Goal: Task Accomplishment & Management: Manage account settings

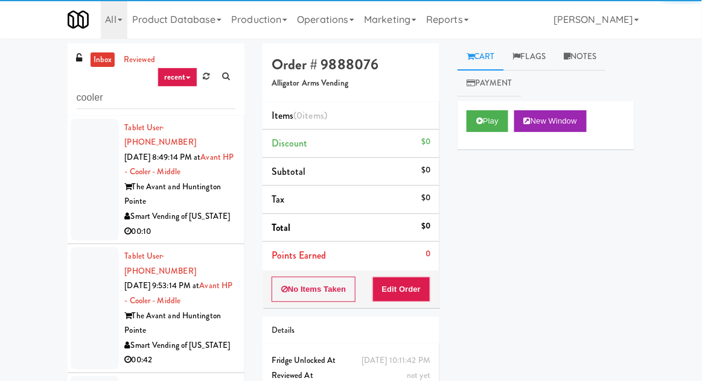
scroll to position [236, 0]
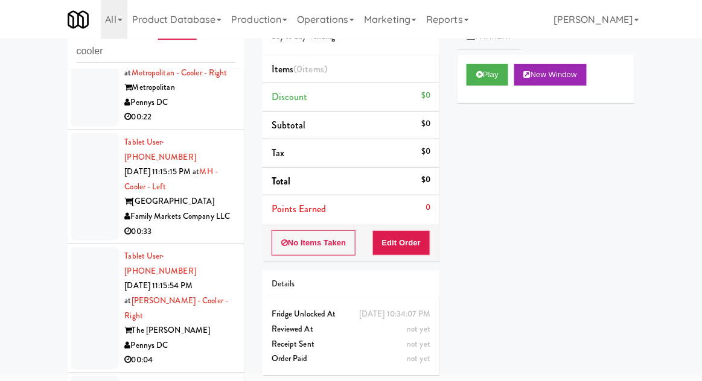
scroll to position [9381, 0]
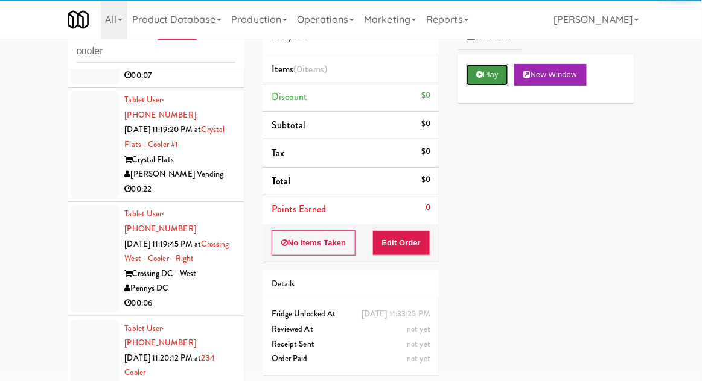
click at [475, 78] on button "Play" at bounding box center [487, 75] width 42 height 22
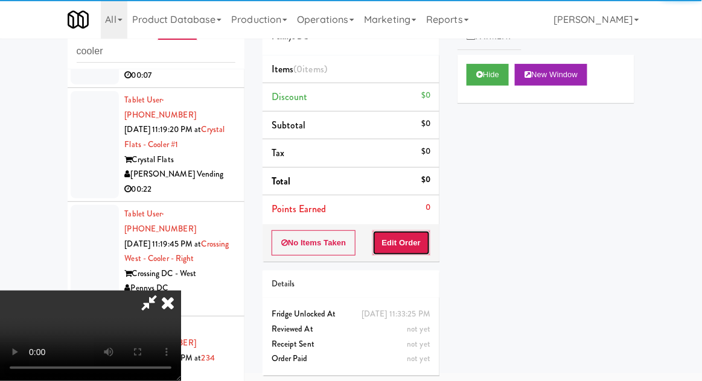
click at [425, 233] on button "Edit Order" at bounding box center [401, 242] width 59 height 25
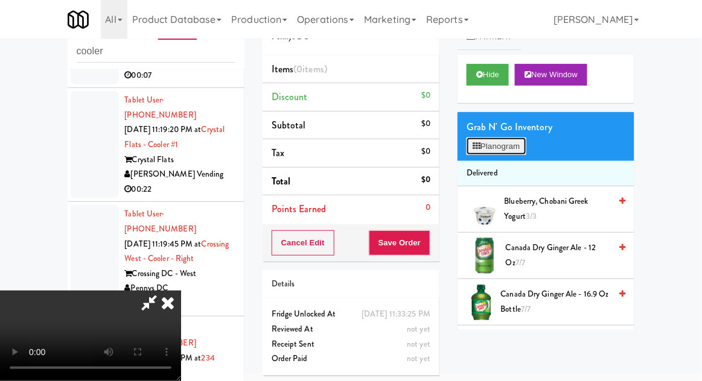
click at [525, 138] on button "Planogram" at bounding box center [495, 147] width 59 height 18
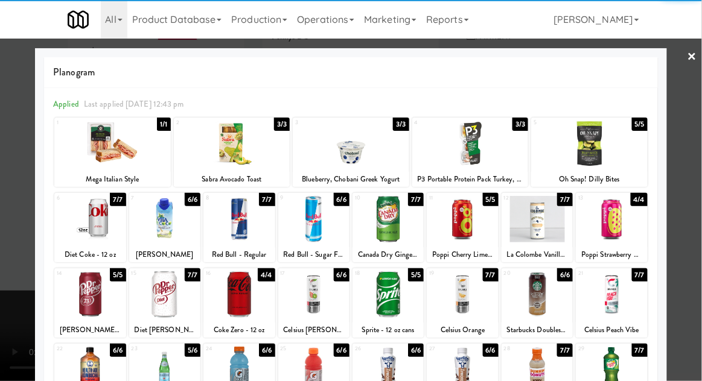
scroll to position [153, 0]
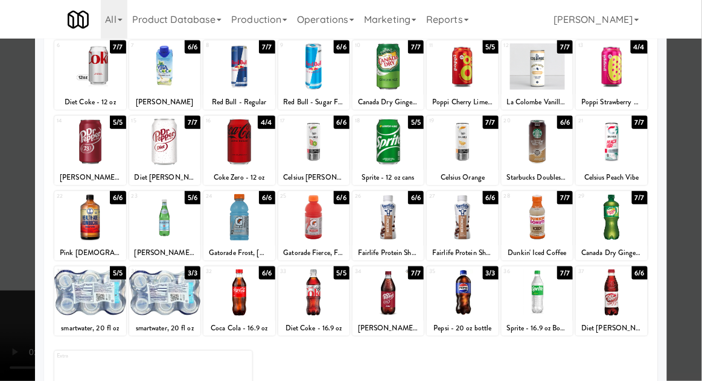
click at [97, 294] on div at bounding box center [89, 293] width 71 height 46
click at [98, 278] on div at bounding box center [89, 293] width 71 height 46
click at [6, 211] on div at bounding box center [351, 190] width 702 height 381
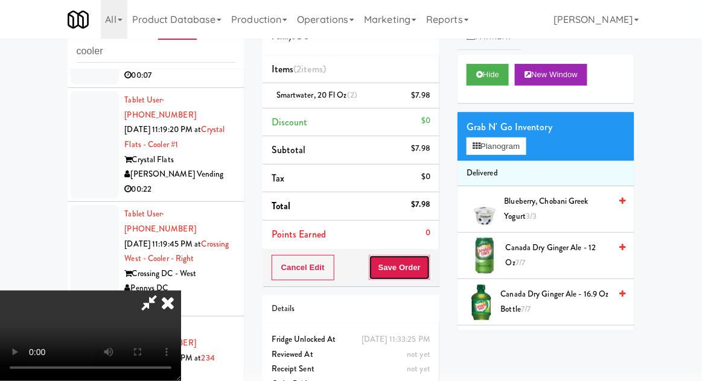
click at [428, 265] on button "Save Order" at bounding box center [400, 267] width 62 height 25
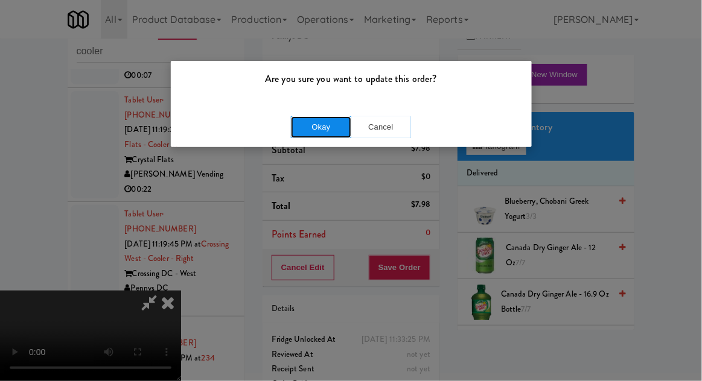
click at [301, 128] on button "Okay" at bounding box center [321, 127] width 60 height 22
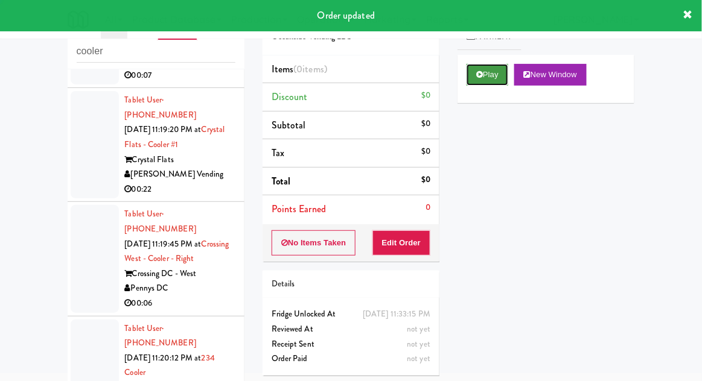
click at [478, 85] on button "Play" at bounding box center [487, 75] width 42 height 22
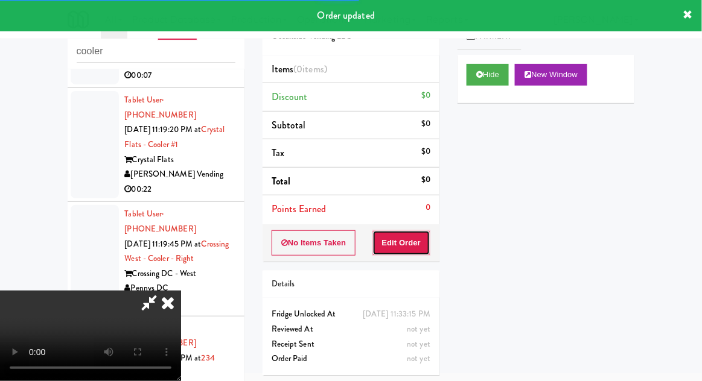
click at [414, 235] on button "Edit Order" at bounding box center [401, 242] width 59 height 25
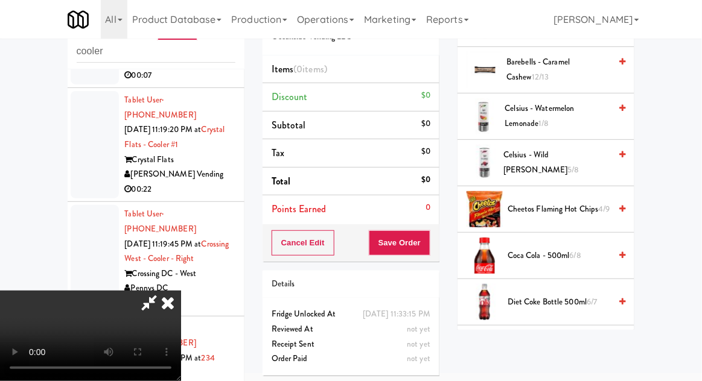
scroll to position [282, 0]
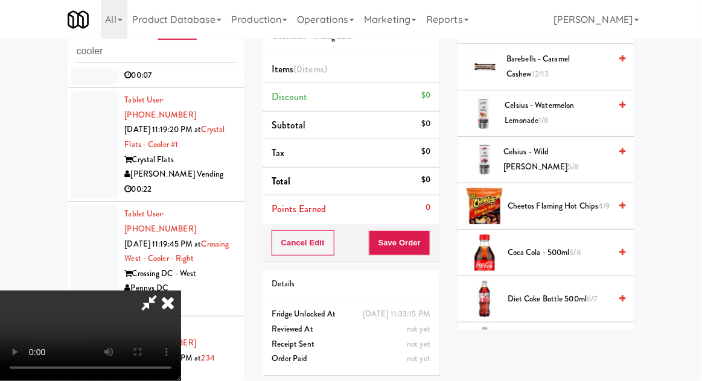
click at [553, 246] on span "Coca Cola - 500ml 6/8" at bounding box center [558, 253] width 103 height 15
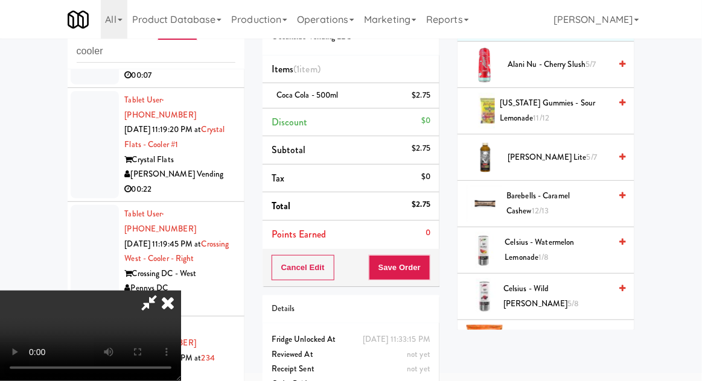
scroll to position [0, 0]
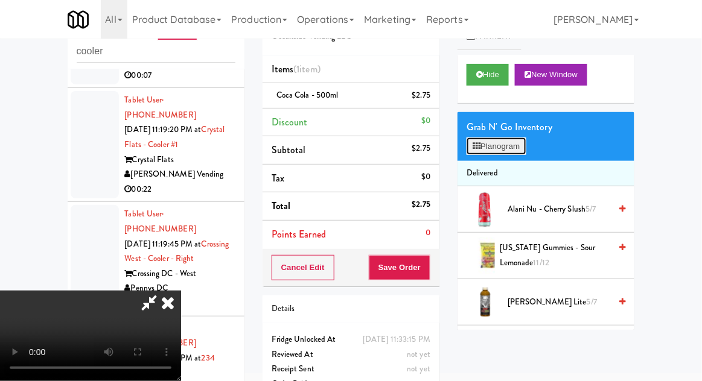
click at [515, 145] on button "Planogram" at bounding box center [495, 147] width 59 height 18
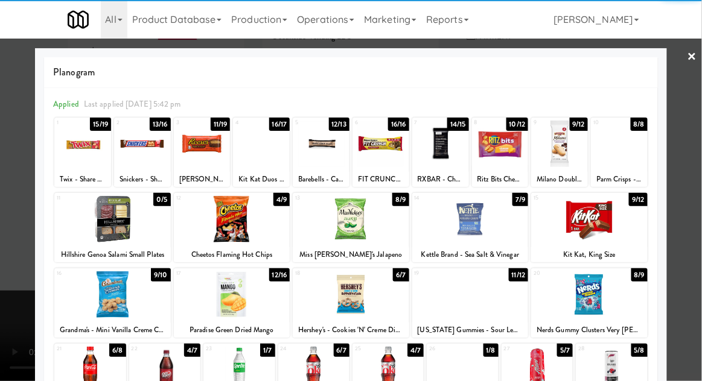
click at [95, 302] on div at bounding box center [112, 294] width 116 height 46
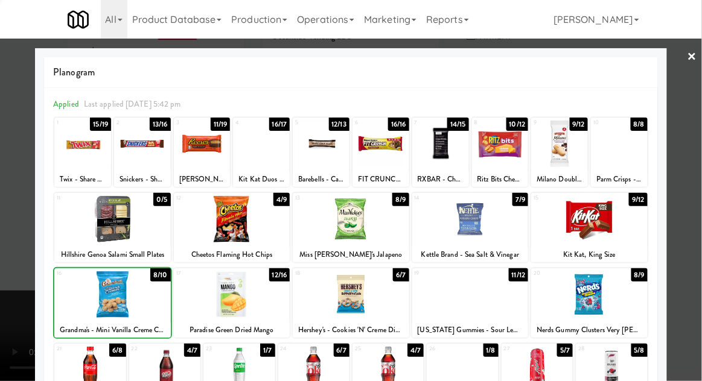
click at [16, 275] on div at bounding box center [351, 190] width 702 height 381
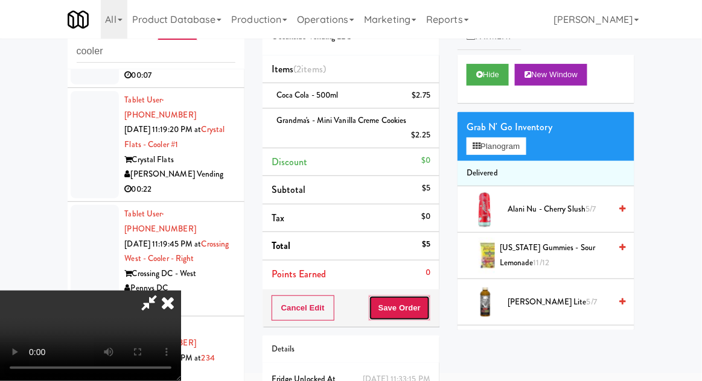
click at [429, 306] on button "Save Order" at bounding box center [400, 308] width 62 height 25
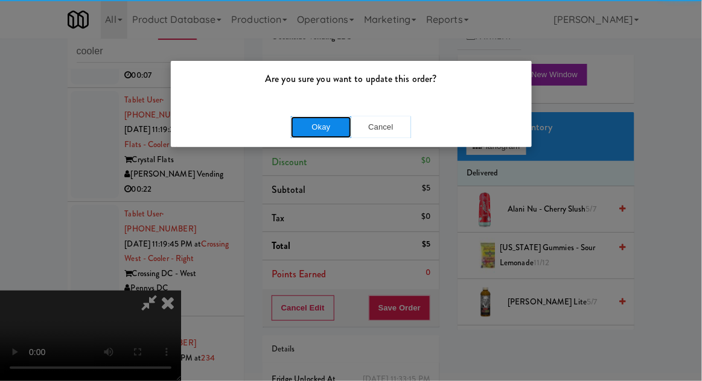
click at [311, 136] on button "Okay" at bounding box center [321, 127] width 60 height 22
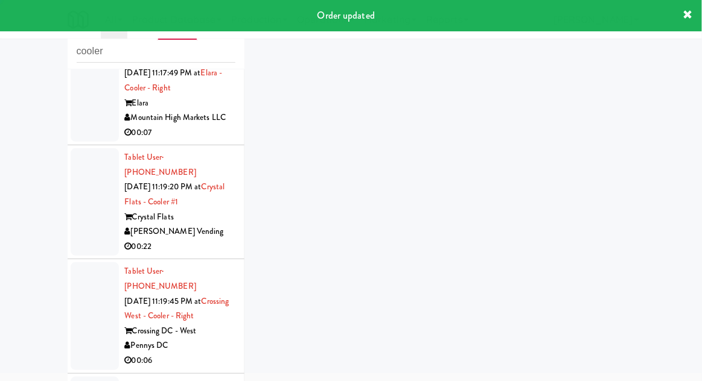
scroll to position [9308, 0]
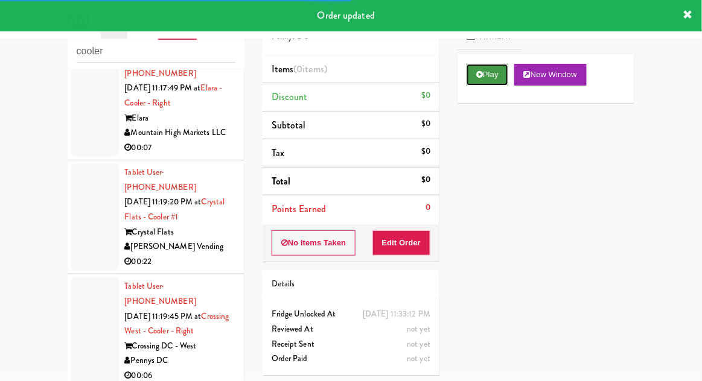
click at [475, 83] on button "Play" at bounding box center [487, 75] width 42 height 22
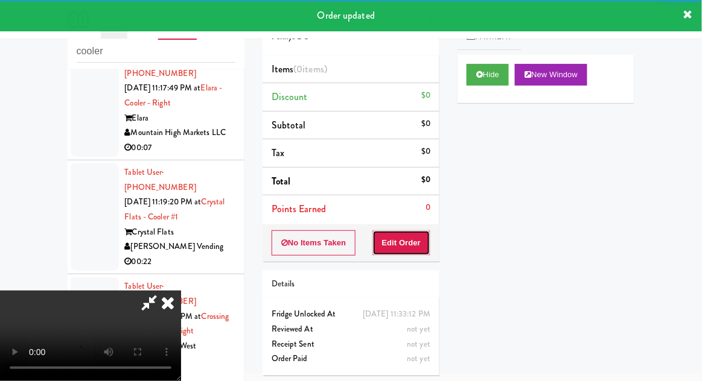
click at [404, 247] on button "Edit Order" at bounding box center [401, 242] width 59 height 25
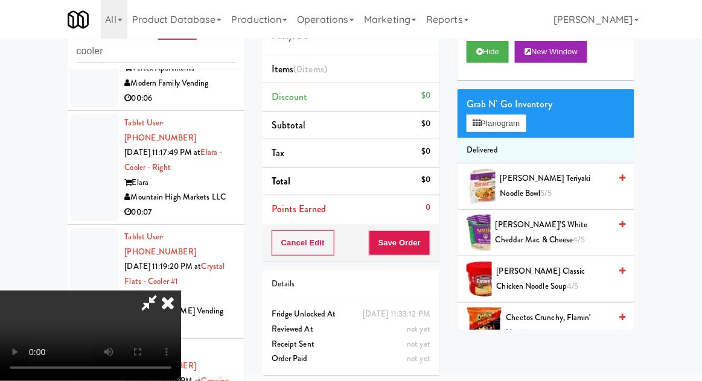
scroll to position [19, 0]
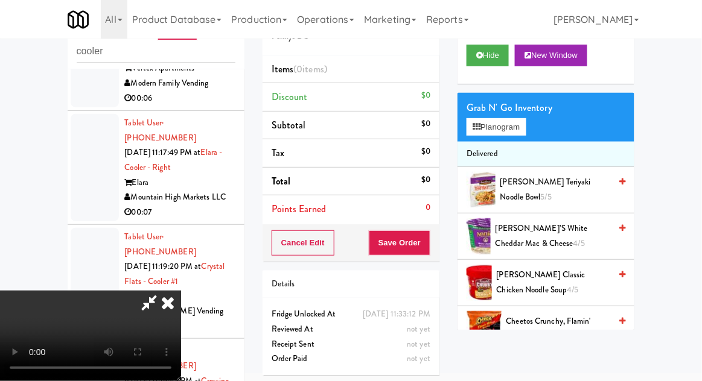
click at [544, 227] on span "[PERSON_NAME]’s White Cheddar Mac & Cheese 4/5" at bounding box center [552, 236] width 115 height 30
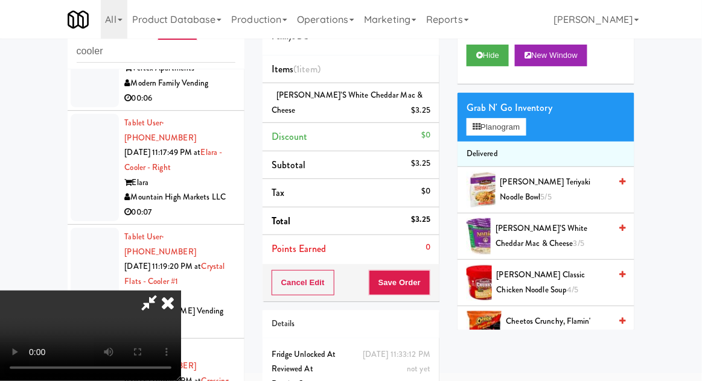
click at [573, 241] on span "3/5" at bounding box center [578, 243] width 11 height 11
click at [544, 230] on span "[PERSON_NAME]’s White Cheddar Mac & Cheese 2/5" at bounding box center [552, 236] width 115 height 30
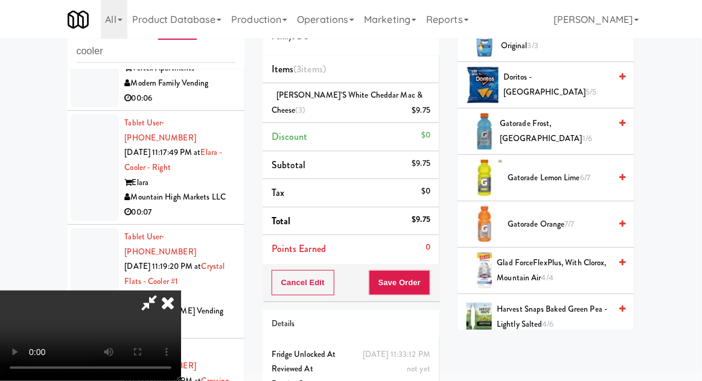
scroll to position [403, 0]
click at [545, 176] on span "Gatorade Lemon Lime 6/7" at bounding box center [558, 178] width 103 height 15
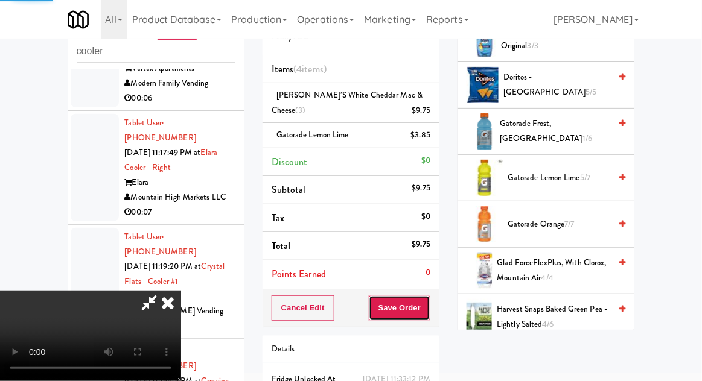
click at [430, 304] on button "Save Order" at bounding box center [400, 308] width 62 height 25
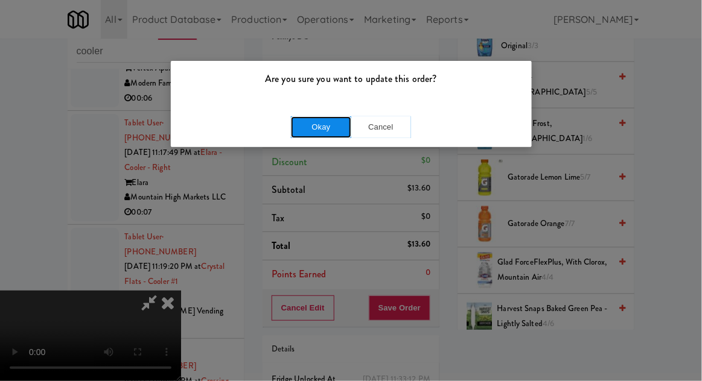
click at [316, 123] on button "Okay" at bounding box center [321, 127] width 60 height 22
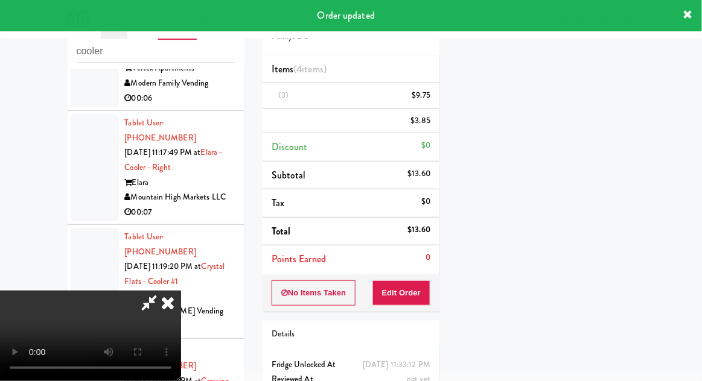
scroll to position [0, 0]
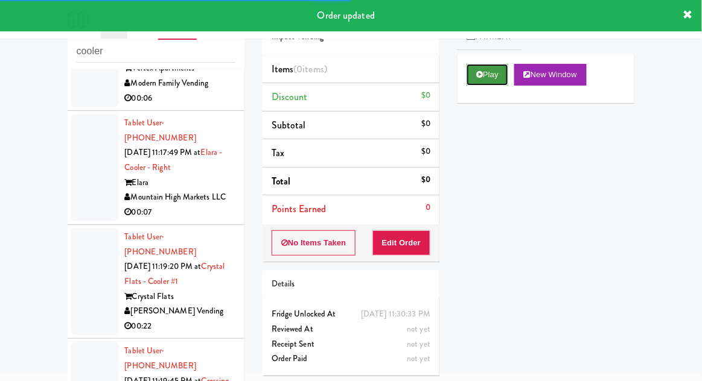
click at [480, 75] on icon at bounding box center [479, 75] width 7 height 8
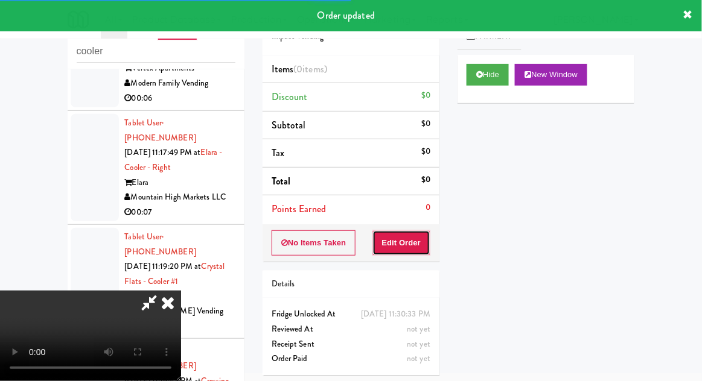
click at [407, 252] on button "Edit Order" at bounding box center [401, 242] width 59 height 25
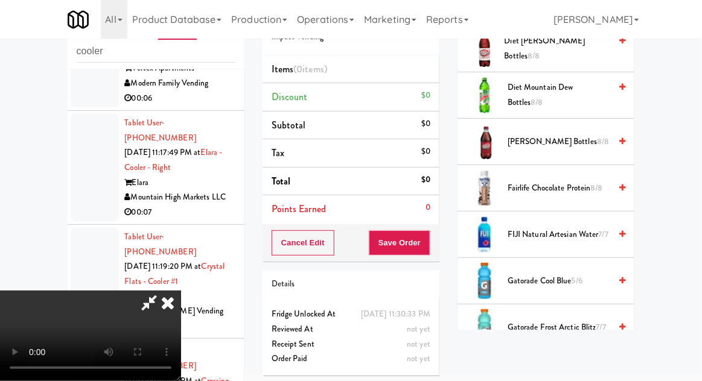
scroll to position [769, 0]
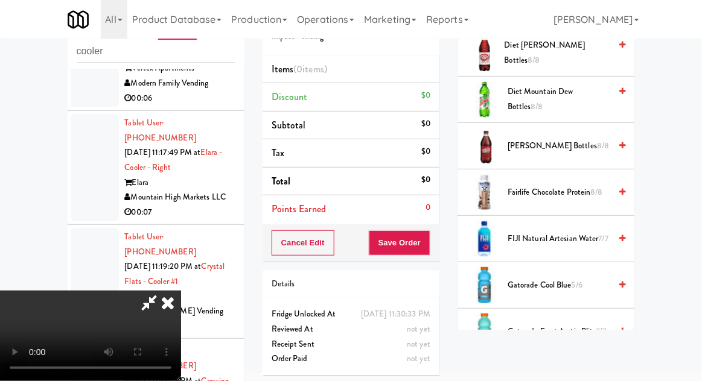
click at [550, 278] on span "Gatorade Cool Blue 5/6" at bounding box center [558, 285] width 103 height 15
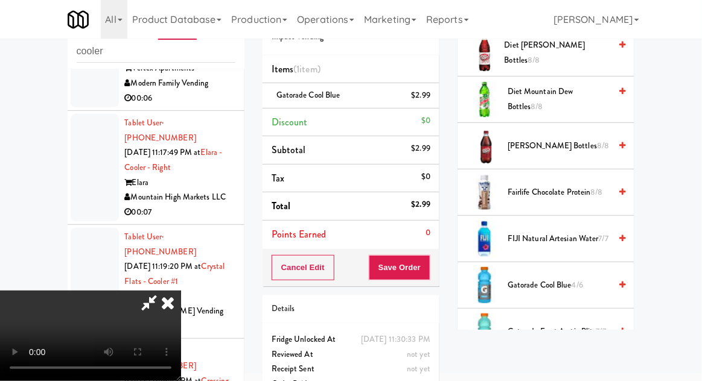
click at [547, 278] on span "Gatorade Cool Blue 4/6" at bounding box center [558, 285] width 103 height 15
click at [428, 268] on button "Save Order" at bounding box center [400, 267] width 62 height 25
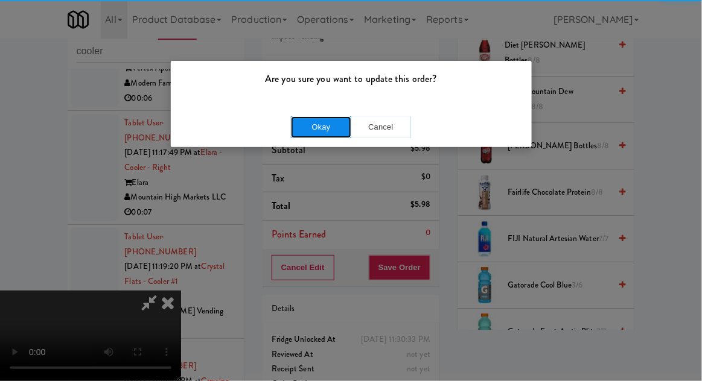
click at [305, 122] on button "Okay" at bounding box center [321, 127] width 60 height 22
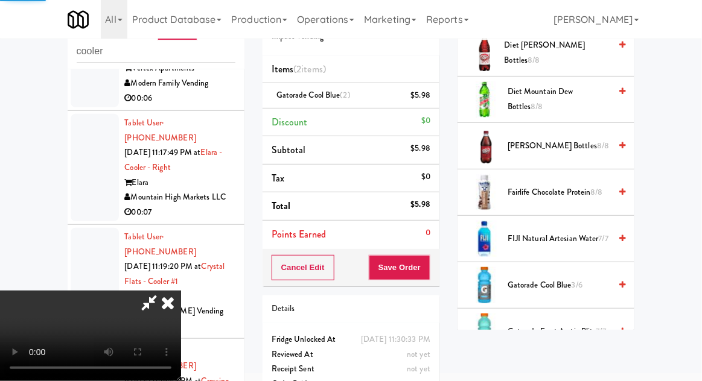
scroll to position [119, 0]
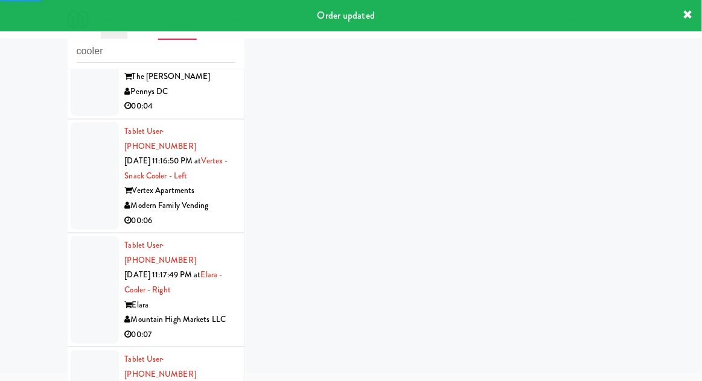
scroll to position [9109, 0]
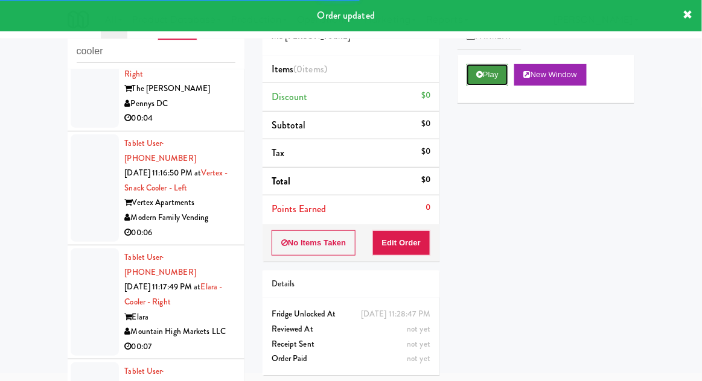
click at [477, 64] on button "Play" at bounding box center [487, 75] width 42 height 22
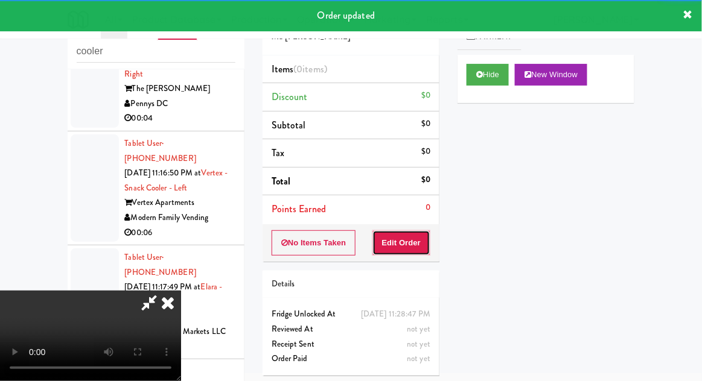
click at [401, 243] on button "Edit Order" at bounding box center [401, 242] width 59 height 25
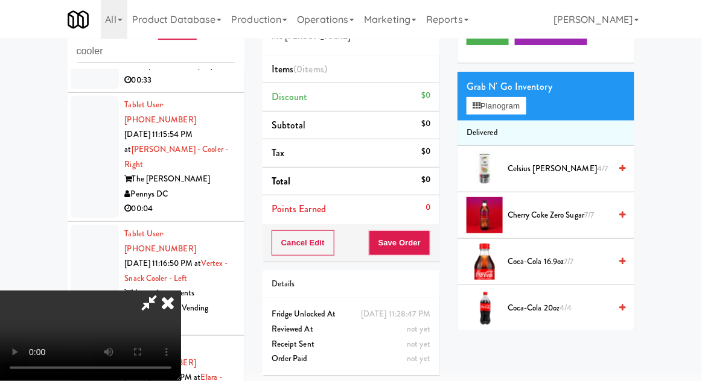
scroll to position [39, 0]
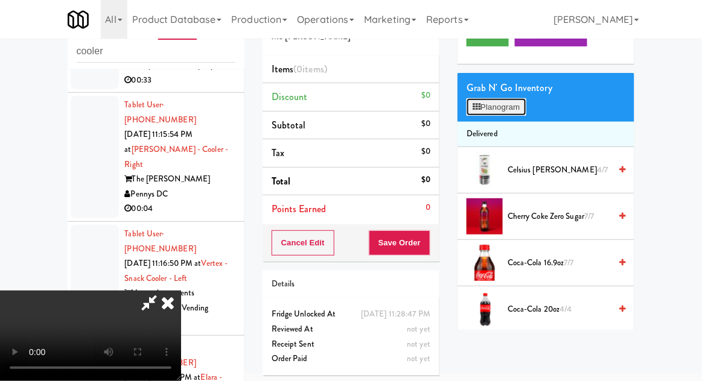
click at [508, 112] on button "Planogram" at bounding box center [495, 107] width 59 height 18
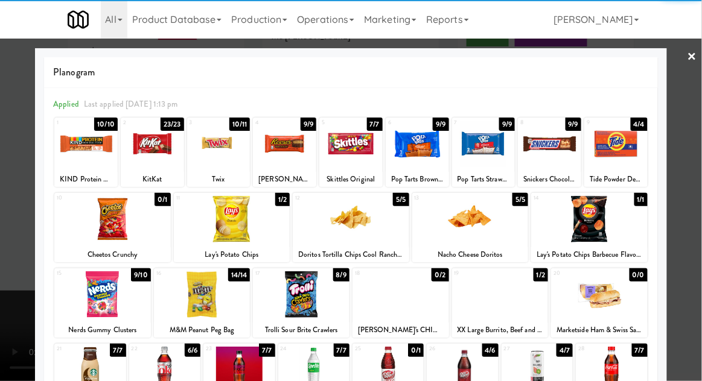
click at [617, 151] on div at bounding box center [615, 144] width 63 height 46
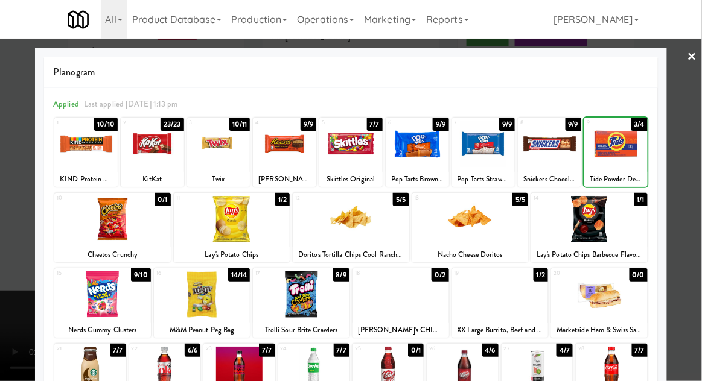
click at [25, 249] on div at bounding box center [351, 190] width 702 height 381
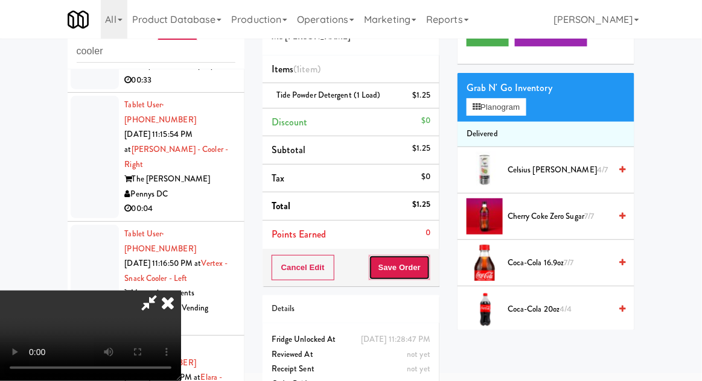
click at [429, 268] on button "Save Order" at bounding box center [400, 267] width 62 height 25
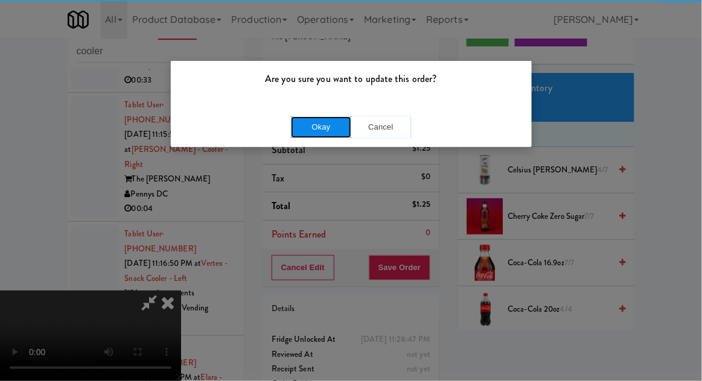
click at [305, 134] on button "Okay" at bounding box center [321, 127] width 60 height 22
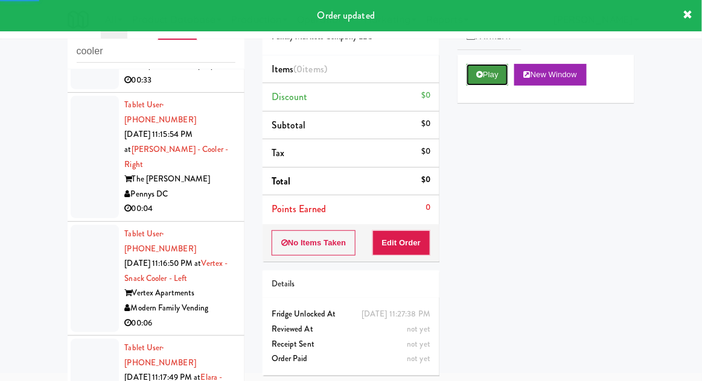
click at [486, 73] on button "Play" at bounding box center [487, 75] width 42 height 22
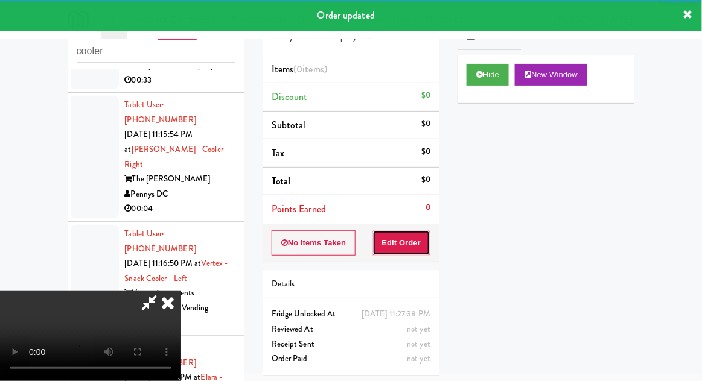
click at [404, 246] on button "Edit Order" at bounding box center [401, 242] width 59 height 25
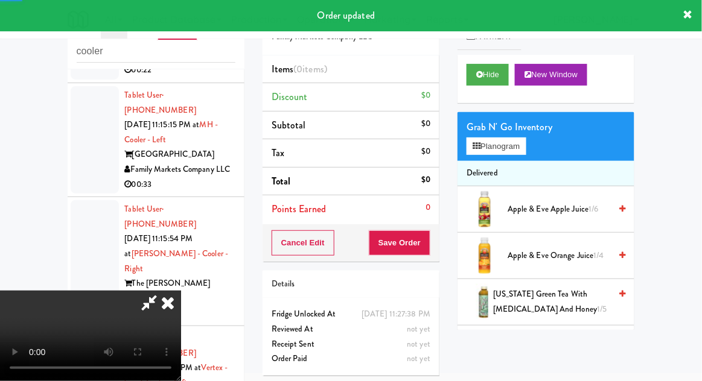
scroll to position [8916, 0]
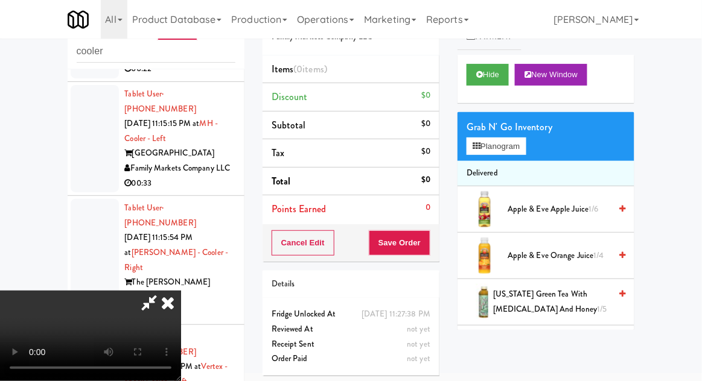
click at [541, 288] on span "[US_STATE] Green Tea with [MEDICAL_DATA] and Honey 1/5" at bounding box center [551, 302] width 117 height 30
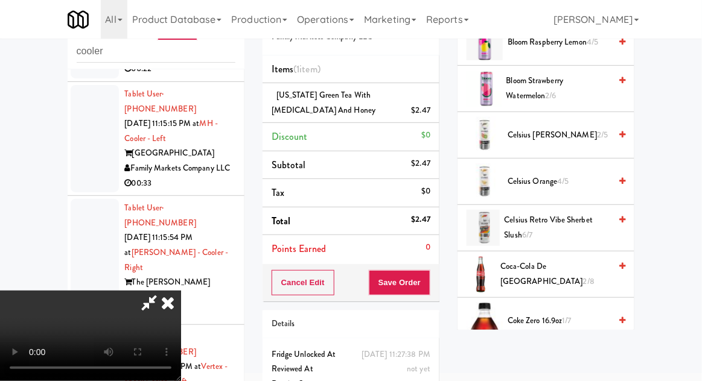
scroll to position [382, 0]
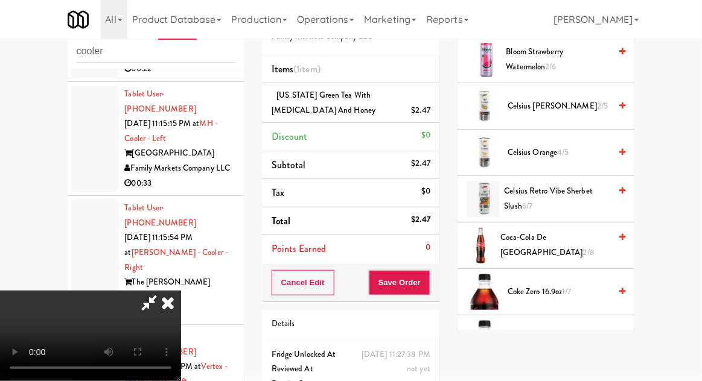
click at [557, 242] on span "Coca-Cola de Mexico 2/8" at bounding box center [555, 245] width 110 height 30
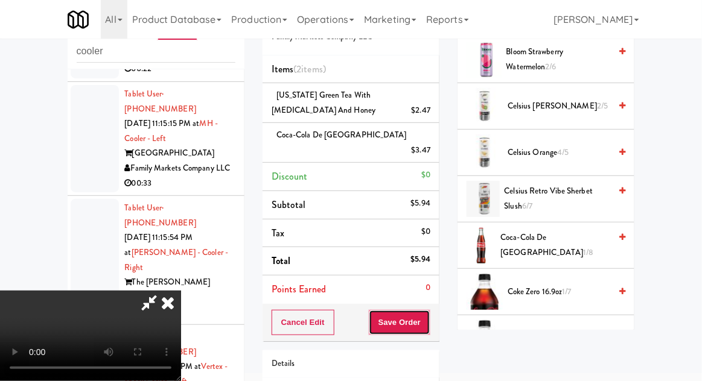
click at [427, 310] on button "Save Order" at bounding box center [400, 322] width 62 height 25
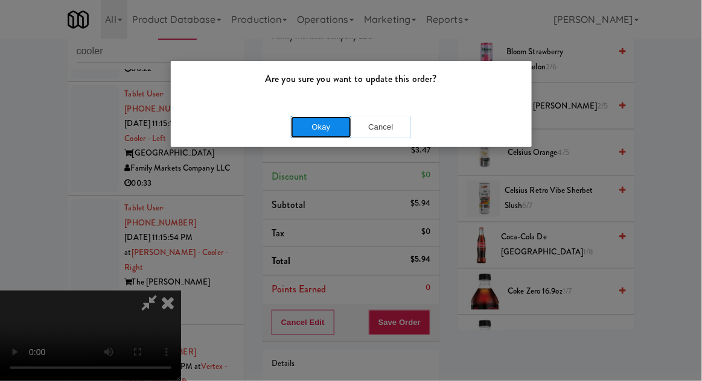
click at [304, 127] on button "Okay" at bounding box center [321, 127] width 60 height 22
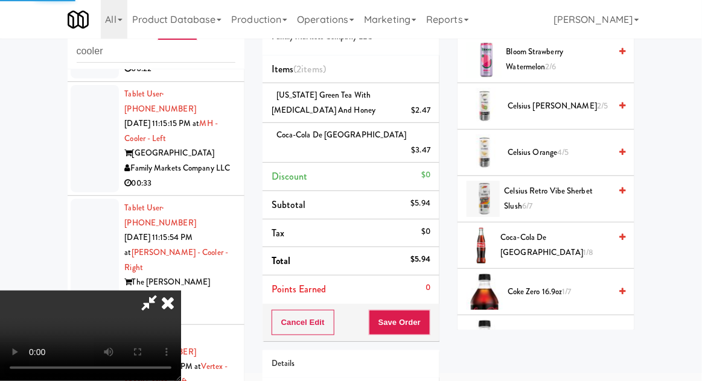
scroll to position [119, 0]
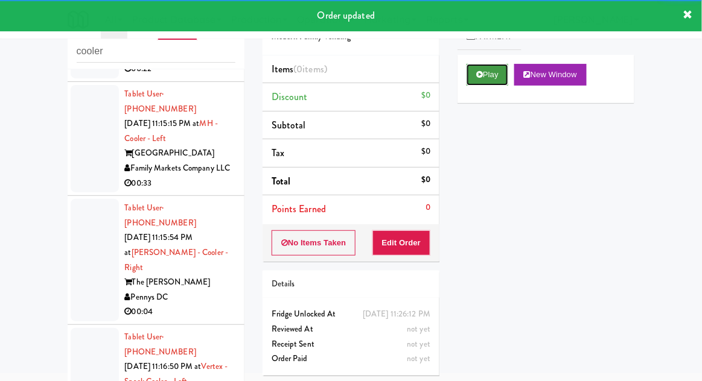
click at [492, 80] on button "Play" at bounding box center [487, 75] width 42 height 22
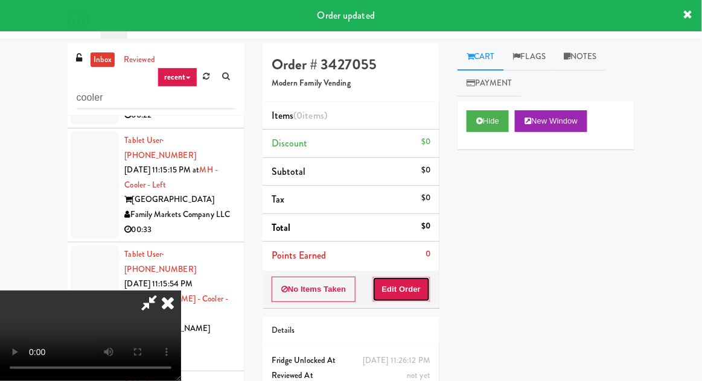
click at [419, 288] on button "Edit Order" at bounding box center [401, 289] width 59 height 25
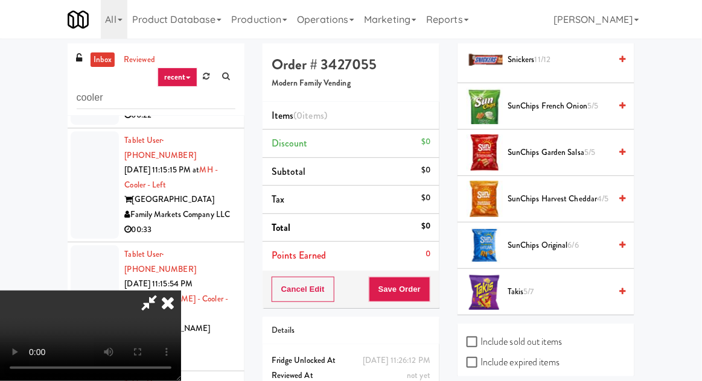
scroll to position [1280, 0]
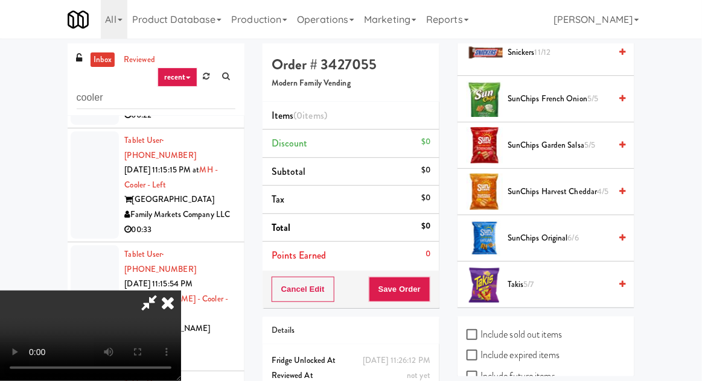
click at [522, 326] on label "Include sold out items" at bounding box center [513, 335] width 95 height 18
click at [480, 331] on input "Include sold out items" at bounding box center [473, 336] width 14 height 10
checkbox input "true"
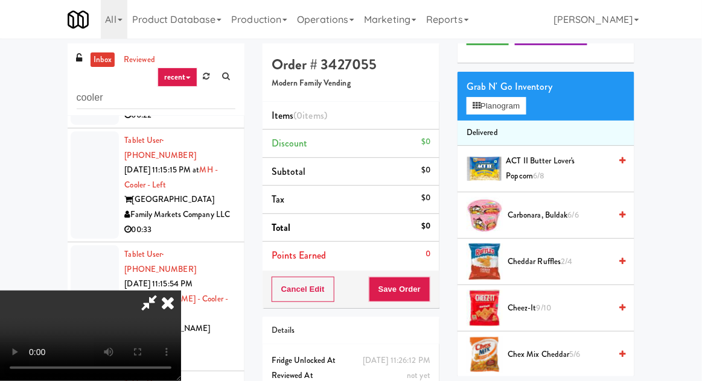
scroll to position [87, 0]
click at [518, 104] on button "Planogram" at bounding box center [495, 106] width 59 height 18
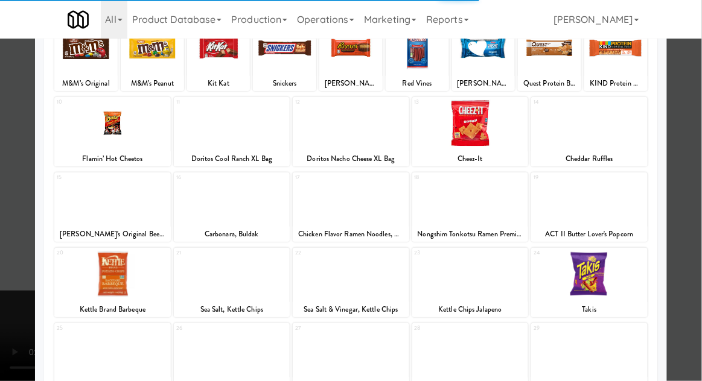
scroll to position [102, 0]
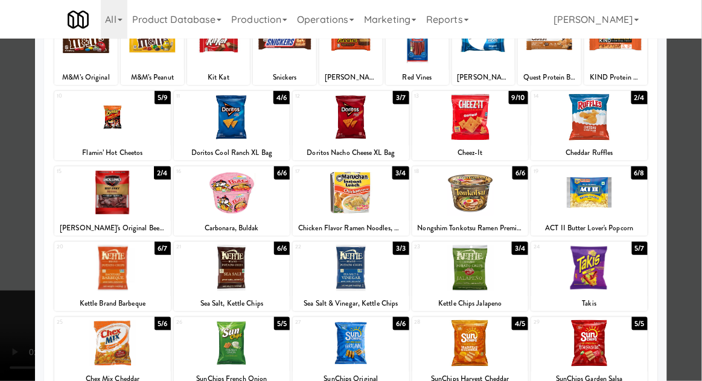
click at [386, 195] on div at bounding box center [351, 193] width 116 height 46
click at [22, 250] on div at bounding box center [351, 190] width 702 height 381
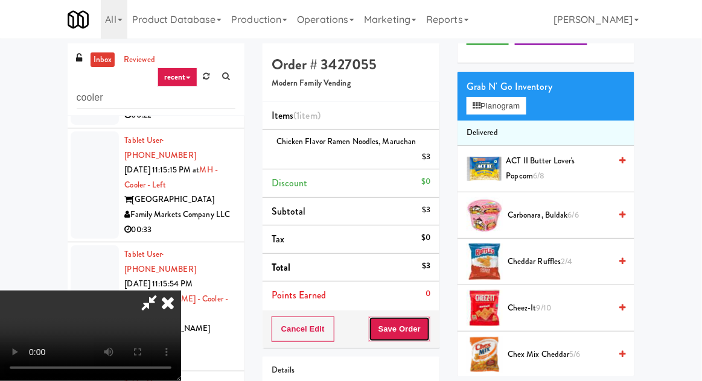
click at [428, 322] on button "Save Order" at bounding box center [400, 329] width 62 height 25
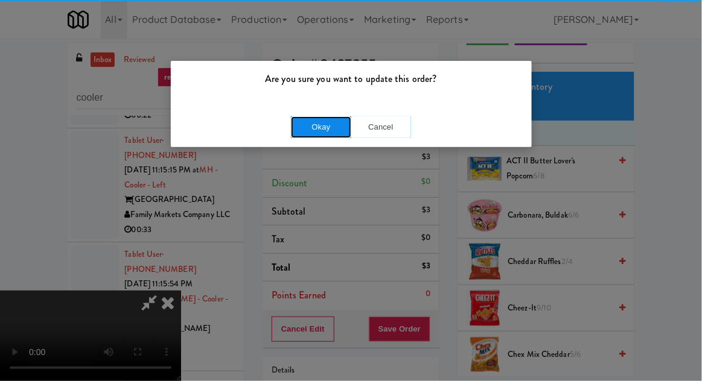
click at [309, 131] on button "Okay" at bounding box center [321, 127] width 60 height 22
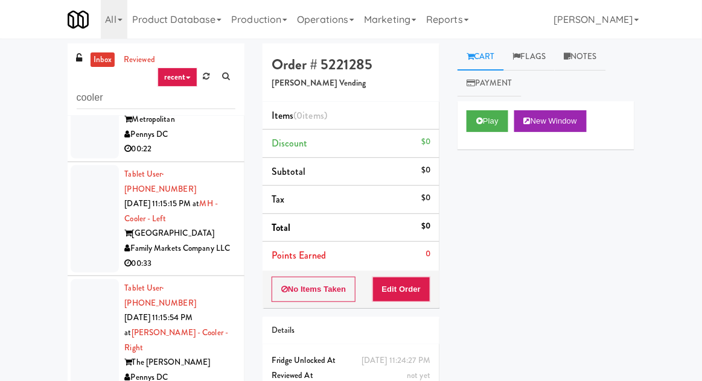
scroll to position [8882, 0]
click at [478, 119] on icon at bounding box center [479, 121] width 7 height 8
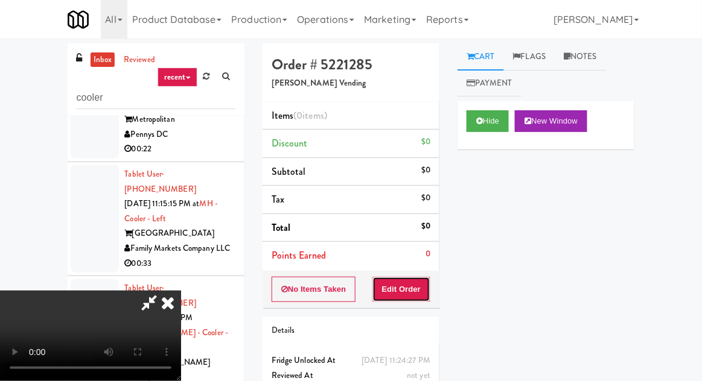
click at [409, 296] on button "Edit Order" at bounding box center [401, 289] width 59 height 25
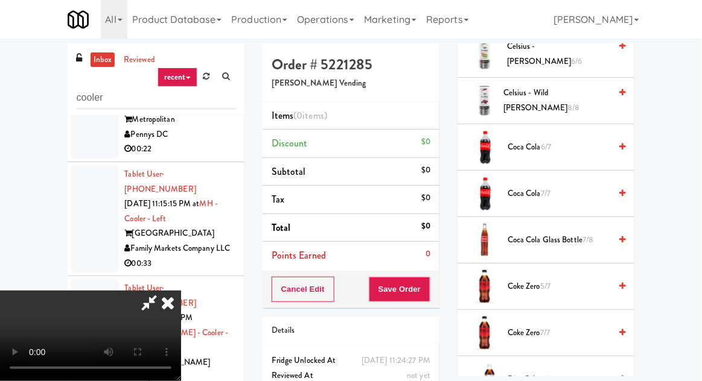
scroll to position [393, 0]
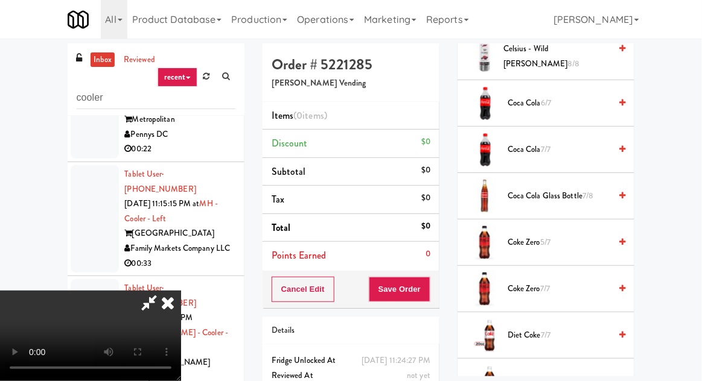
click at [550, 189] on span "Coca Cola Glass Bottle 7/8" at bounding box center [558, 196] width 103 height 15
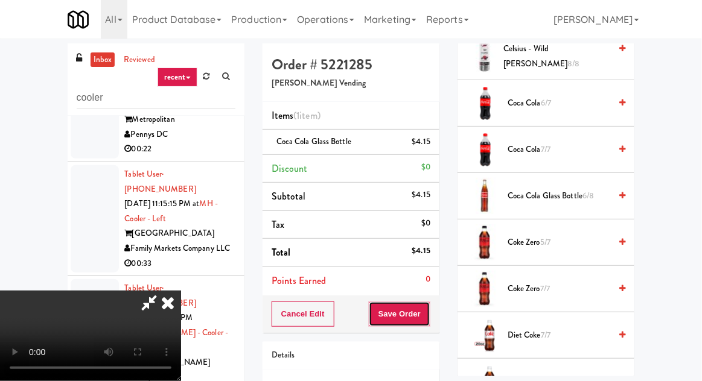
click at [429, 306] on button "Save Order" at bounding box center [400, 314] width 62 height 25
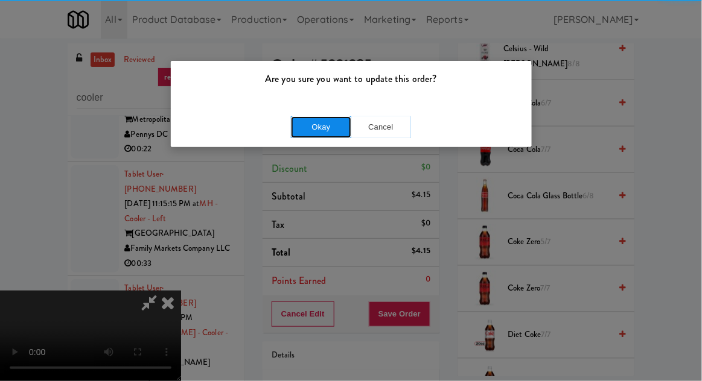
click at [320, 124] on button "Okay" at bounding box center [321, 127] width 60 height 22
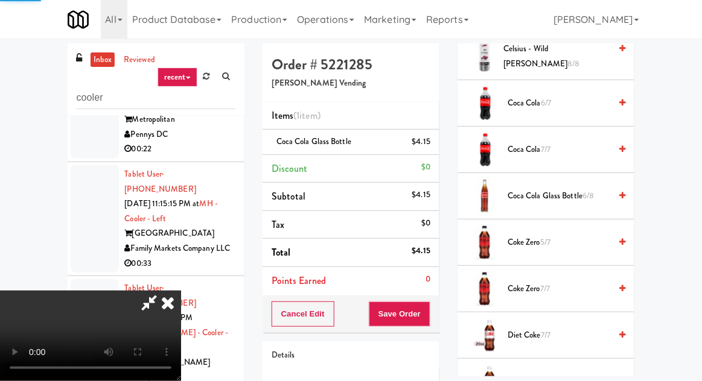
scroll to position [119, 0]
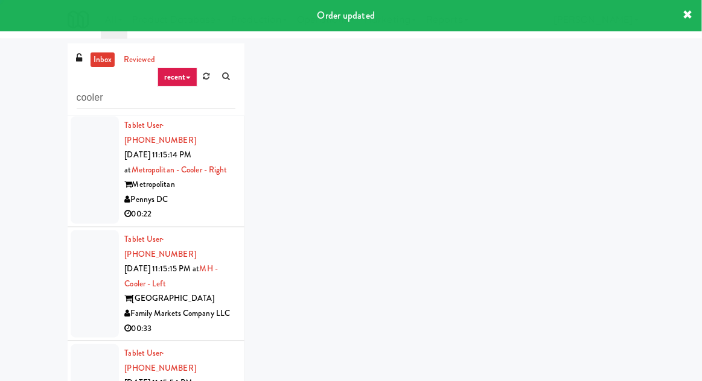
scroll to position [8775, 0]
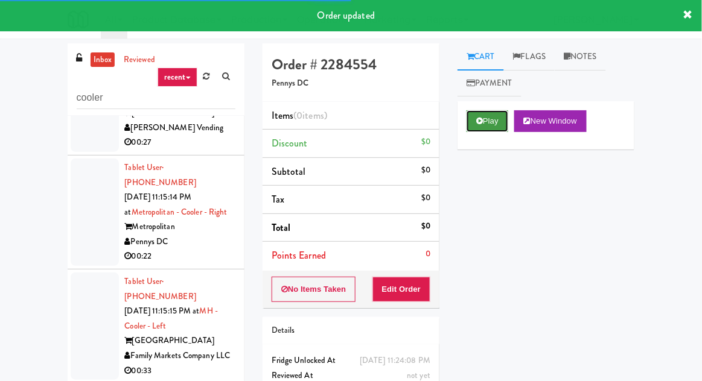
click at [481, 126] on button "Play" at bounding box center [487, 121] width 42 height 22
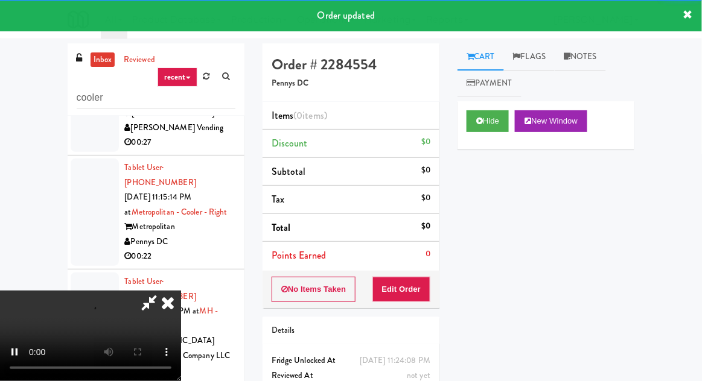
click at [420, 269] on div "Items (0 items ) Discount $0 Subtotal $0 Tax $0 Total $0 Points Earned 0" at bounding box center [350, 186] width 177 height 169
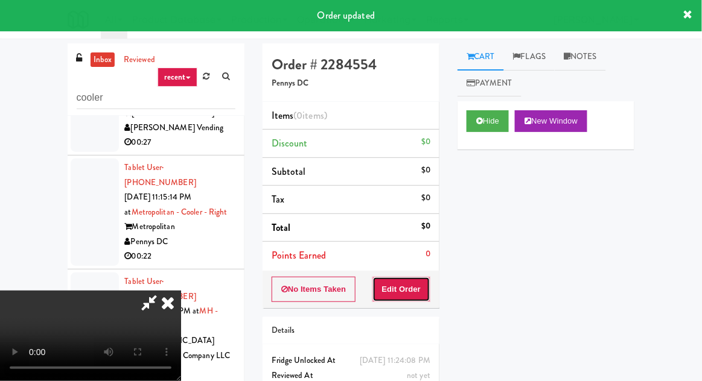
click at [420, 284] on button "Edit Order" at bounding box center [401, 289] width 59 height 25
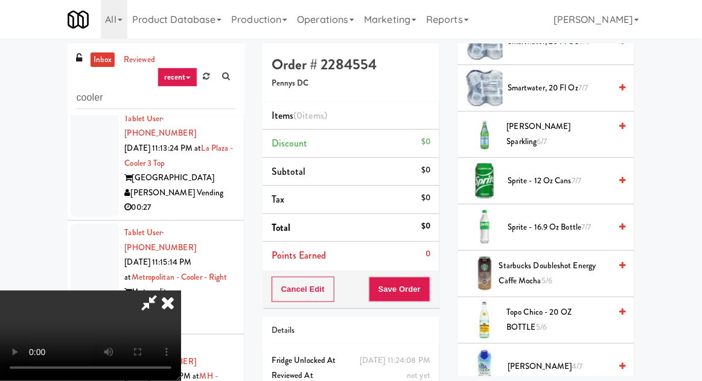
scroll to position [1526, 0]
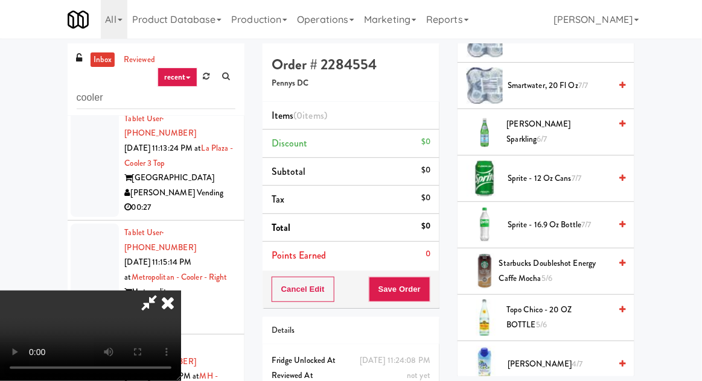
click at [566, 117] on span "[PERSON_NAME] Sparkling 6/7" at bounding box center [559, 132] width 104 height 30
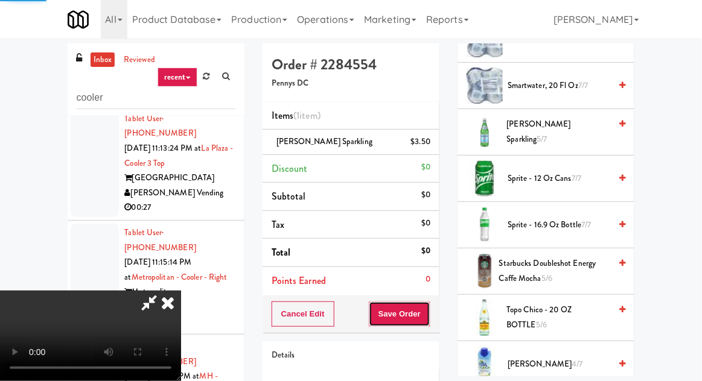
click at [429, 307] on button "Save Order" at bounding box center [400, 314] width 62 height 25
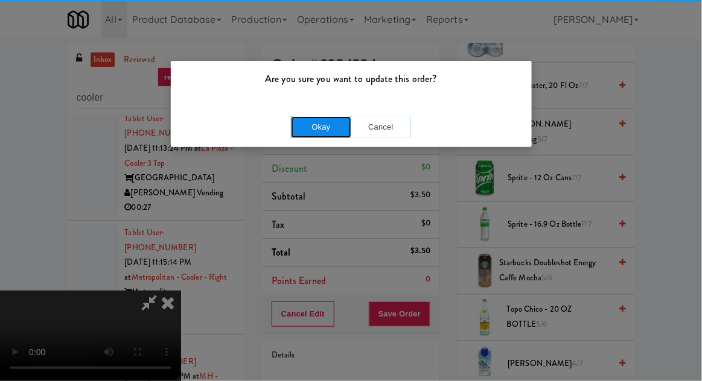
click at [302, 134] on button "Okay" at bounding box center [321, 127] width 60 height 22
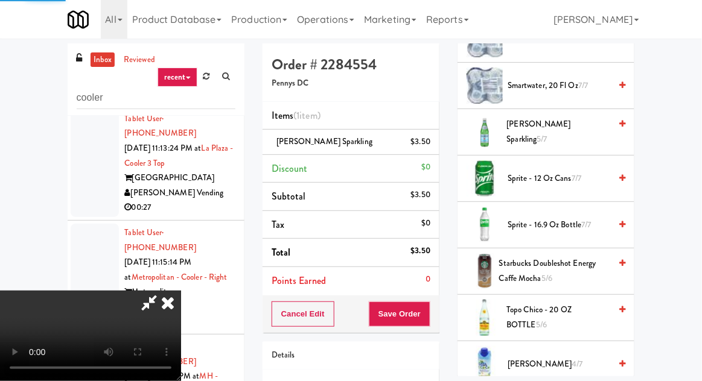
scroll to position [119, 0]
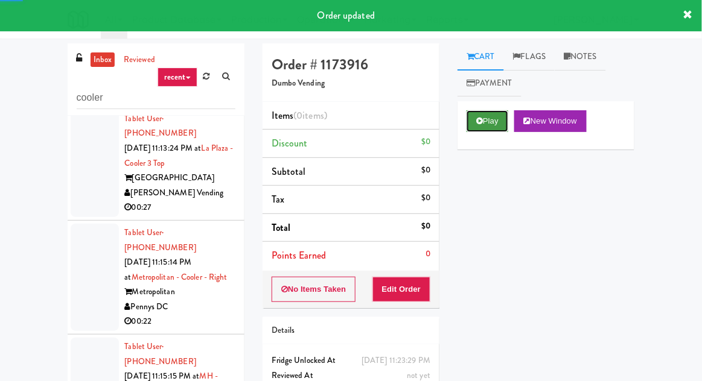
click at [477, 130] on button "Play" at bounding box center [487, 121] width 42 height 22
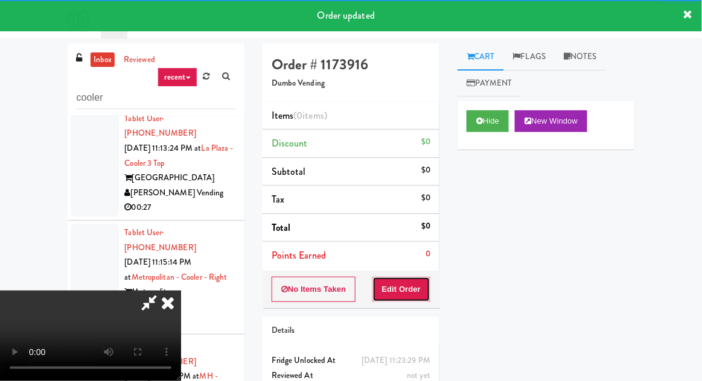
click at [400, 289] on button "Edit Order" at bounding box center [401, 289] width 59 height 25
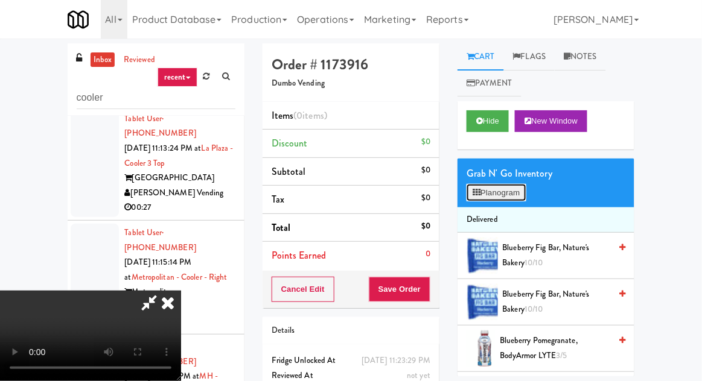
click at [498, 201] on button "Planogram" at bounding box center [495, 193] width 59 height 18
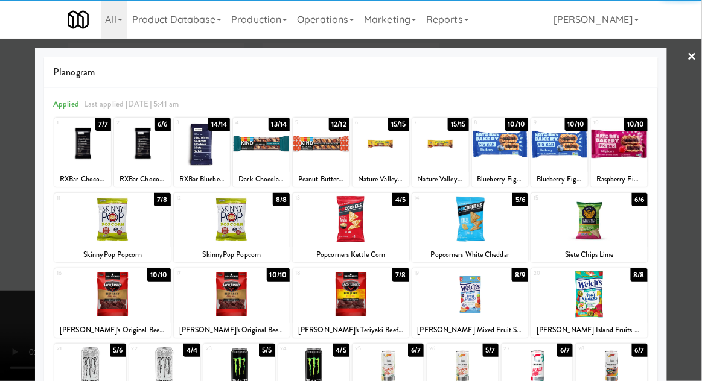
click at [306, 146] on div at bounding box center [321, 144] width 57 height 46
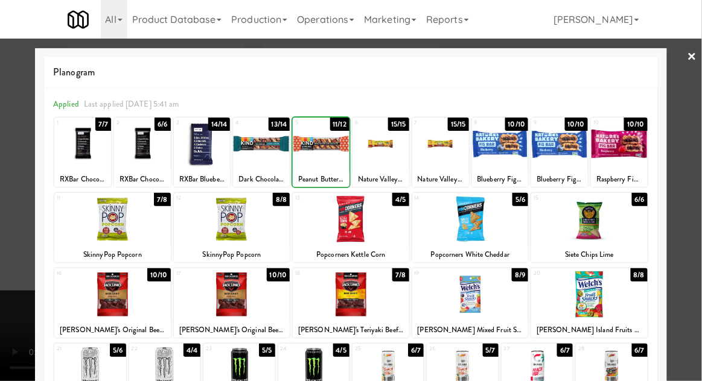
click at [305, 141] on div at bounding box center [321, 144] width 57 height 46
click at [41, 161] on div "Planogram Applied Last applied [DATE] 5:41 am 1 7/7 RXBar Chocolate Sea Salt 2 …" at bounding box center [351, 320] width 632 height 544
click at [20, 168] on div at bounding box center [351, 190] width 702 height 381
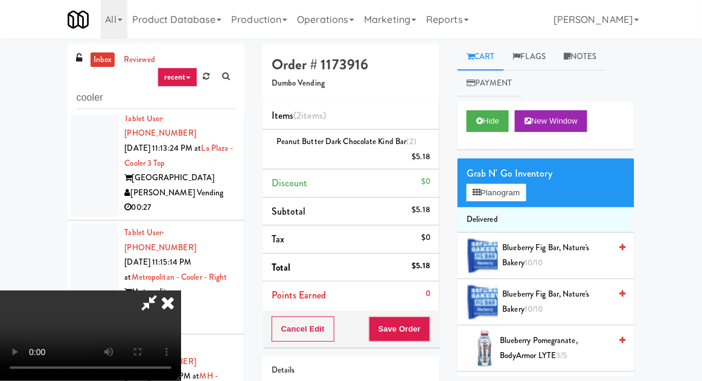
click at [439, 328] on div "Cancel Edit Save Order" at bounding box center [350, 329] width 177 height 37
click at [429, 327] on button "Save Order" at bounding box center [400, 329] width 62 height 25
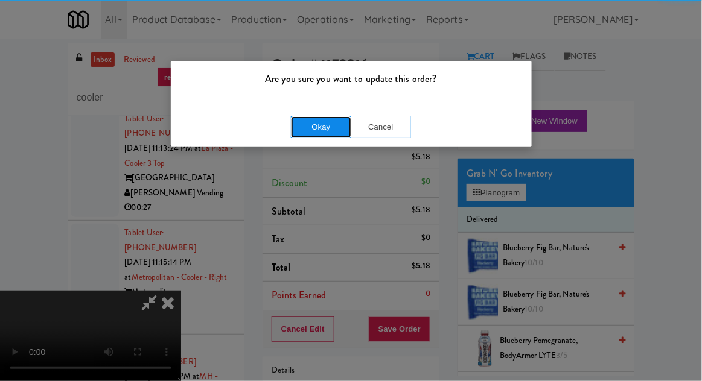
click at [303, 128] on button "Okay" at bounding box center [321, 127] width 60 height 22
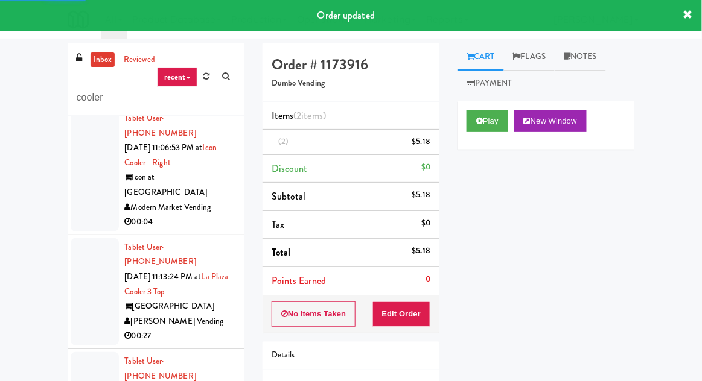
scroll to position [8583, 0]
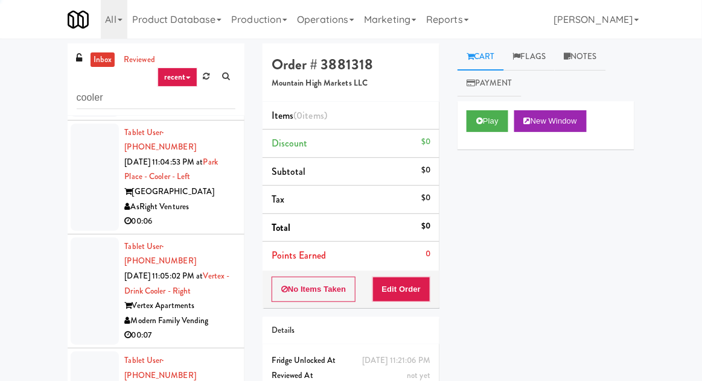
scroll to position [8330, 0]
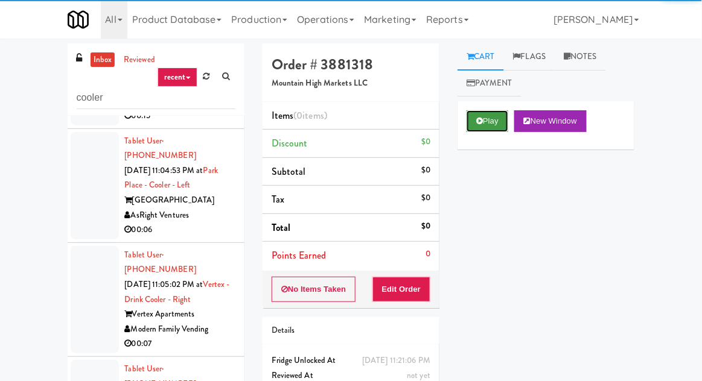
click at [474, 119] on button "Play" at bounding box center [487, 121] width 42 height 22
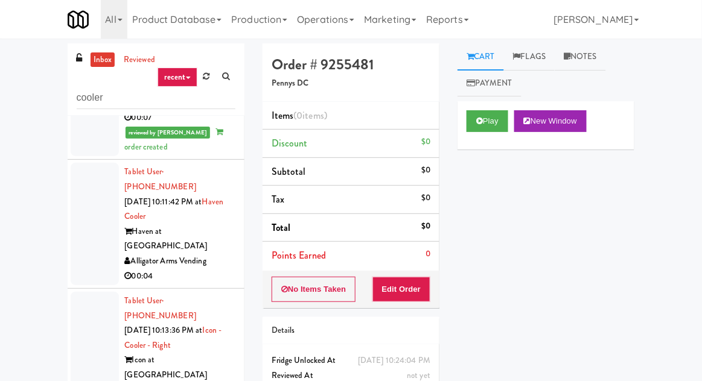
scroll to position [271, 0]
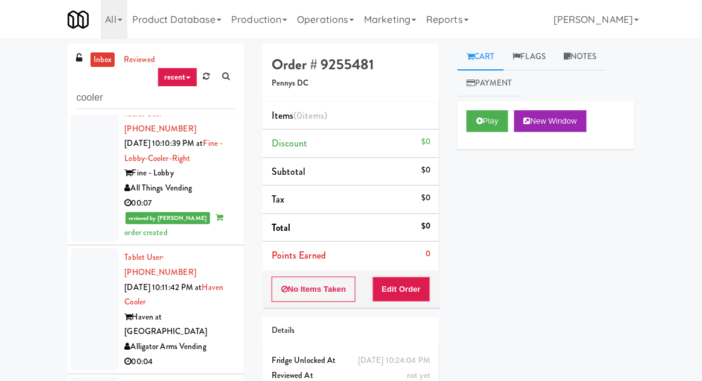
click at [91, 250] on div at bounding box center [95, 310] width 48 height 122
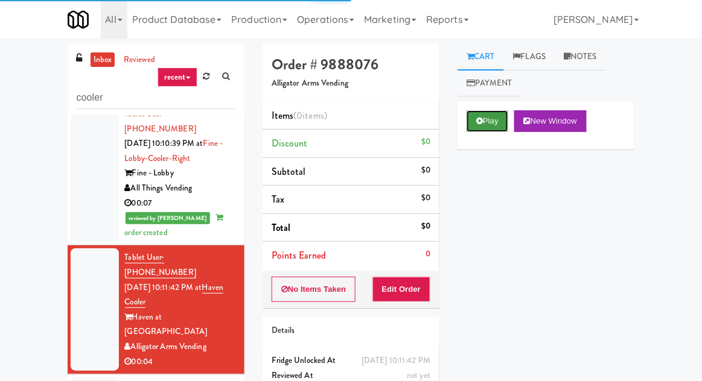
click at [483, 121] on icon at bounding box center [479, 121] width 7 height 8
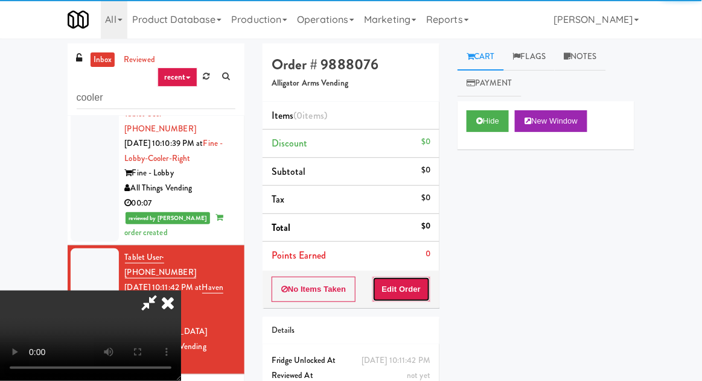
click at [394, 290] on button "Edit Order" at bounding box center [401, 289] width 59 height 25
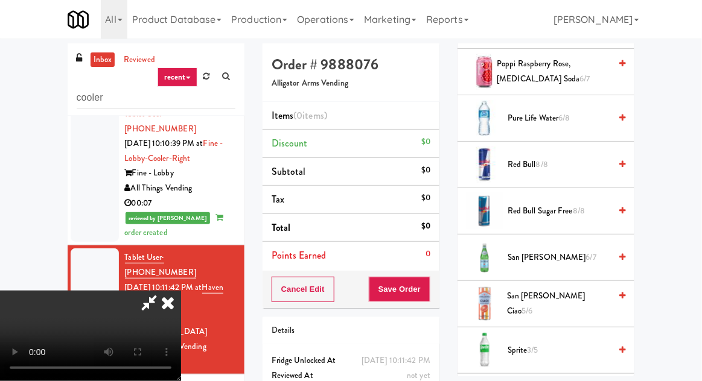
scroll to position [1320, 0]
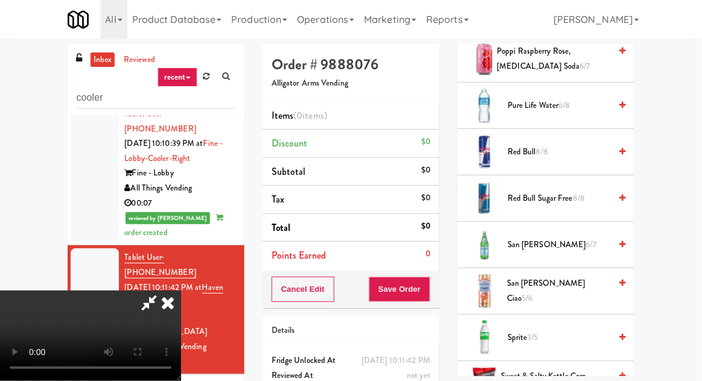
click at [537, 332] on span "3/5" at bounding box center [532, 337] width 11 height 11
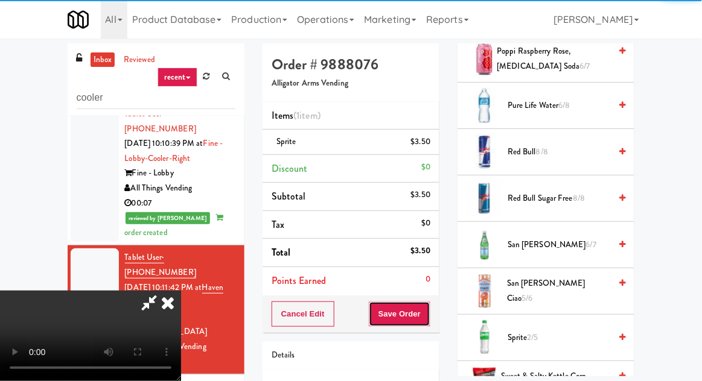
click at [429, 312] on button "Save Order" at bounding box center [400, 314] width 62 height 25
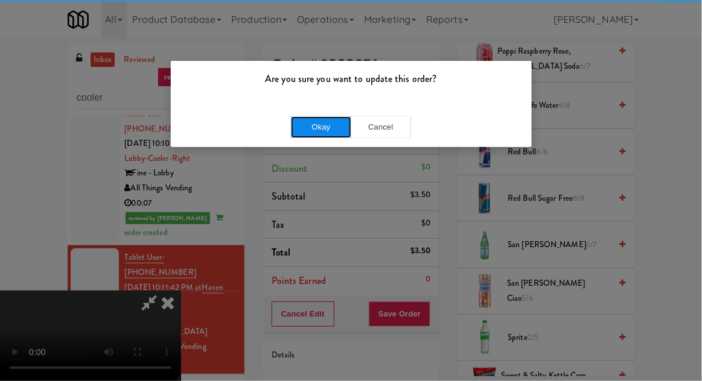
click at [299, 127] on button "Okay" at bounding box center [321, 127] width 60 height 22
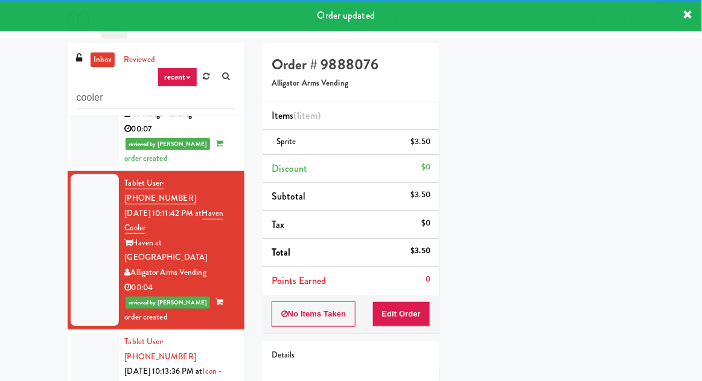
scroll to position [378, 0]
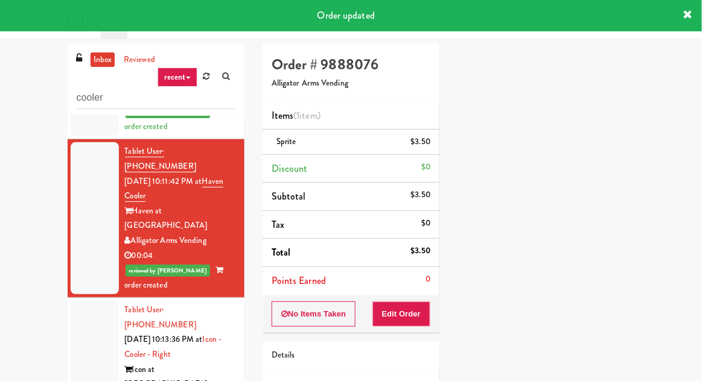
click at [82, 301] on div at bounding box center [95, 362] width 48 height 122
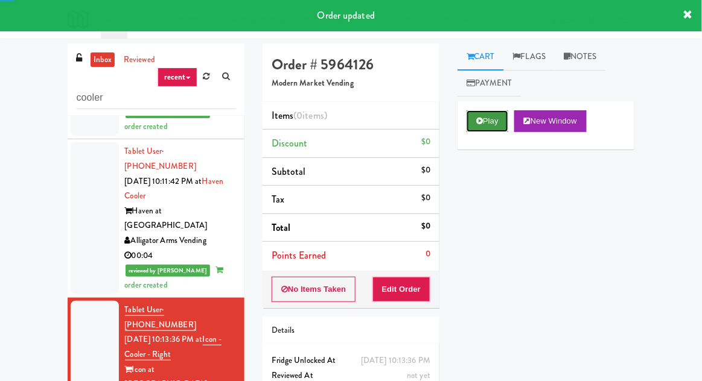
click at [492, 121] on button "Play" at bounding box center [487, 121] width 42 height 22
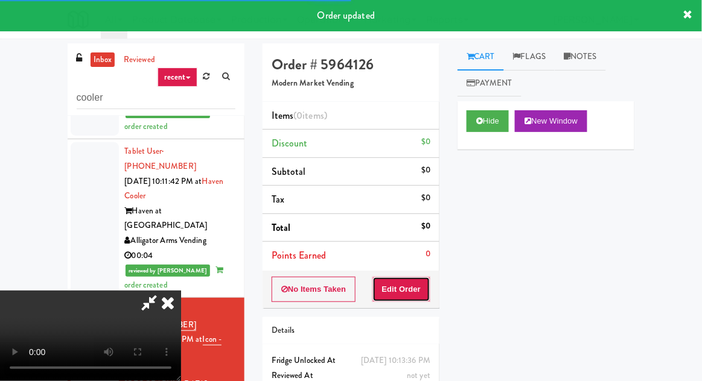
click at [409, 285] on button "Edit Order" at bounding box center [401, 289] width 59 height 25
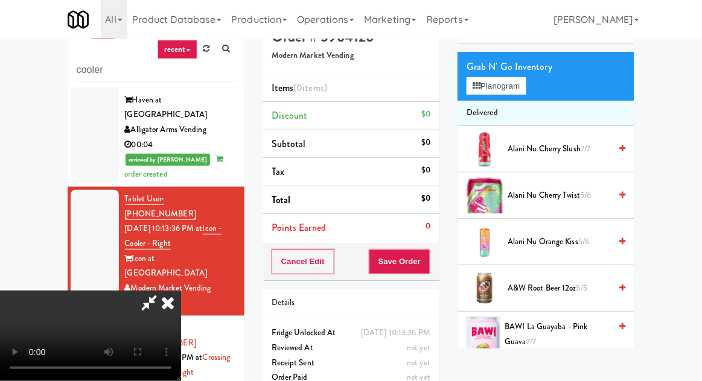
scroll to position [92, 0]
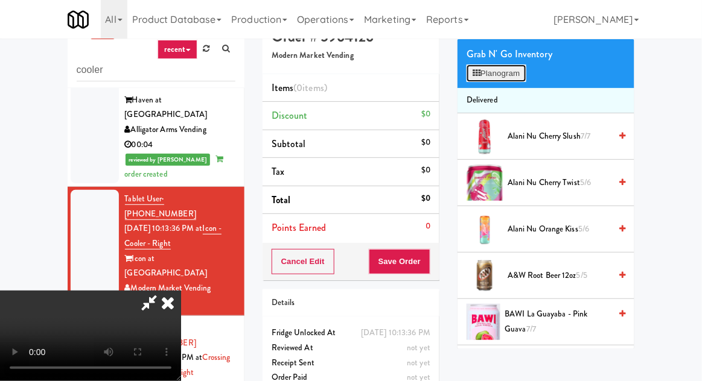
click at [507, 80] on button "Planogram" at bounding box center [495, 74] width 59 height 18
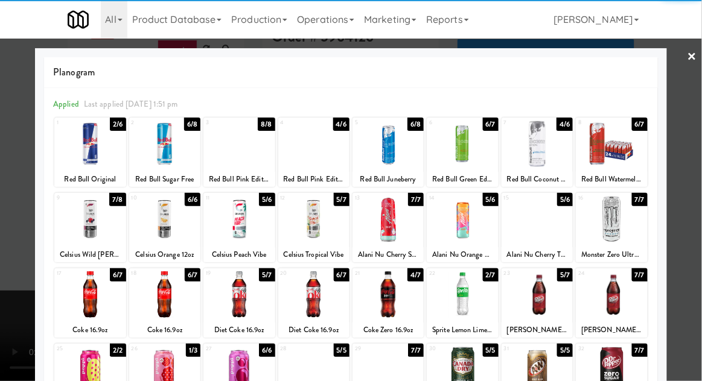
click at [627, 300] on div at bounding box center [610, 294] width 71 height 46
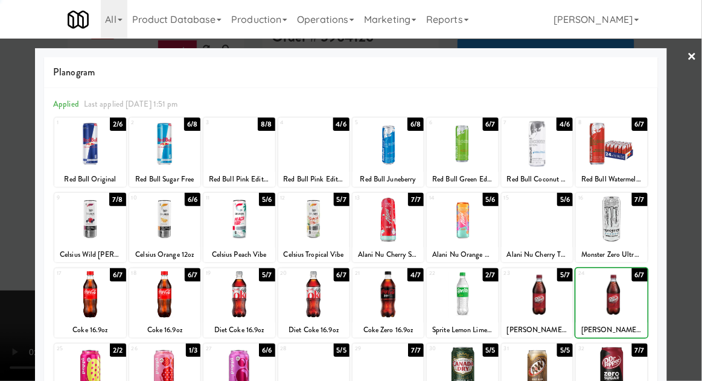
click at [27, 144] on div at bounding box center [351, 190] width 702 height 381
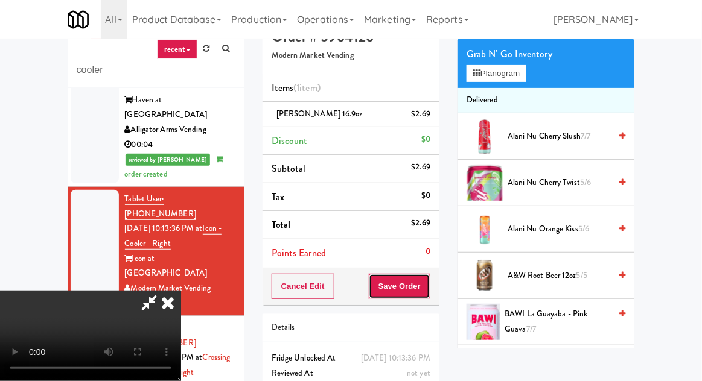
click at [428, 279] on button "Save Order" at bounding box center [400, 286] width 62 height 25
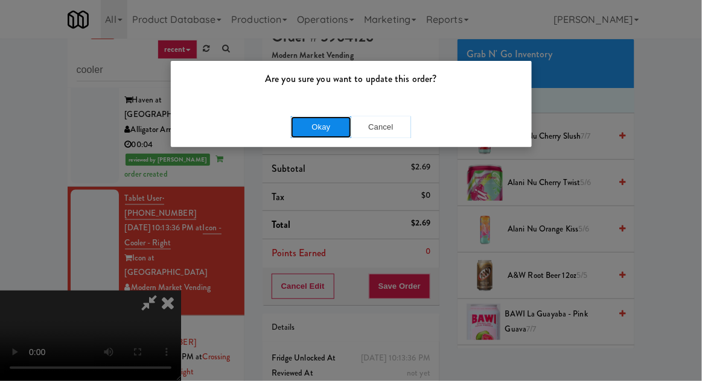
click at [300, 119] on button "Okay" at bounding box center [321, 127] width 60 height 22
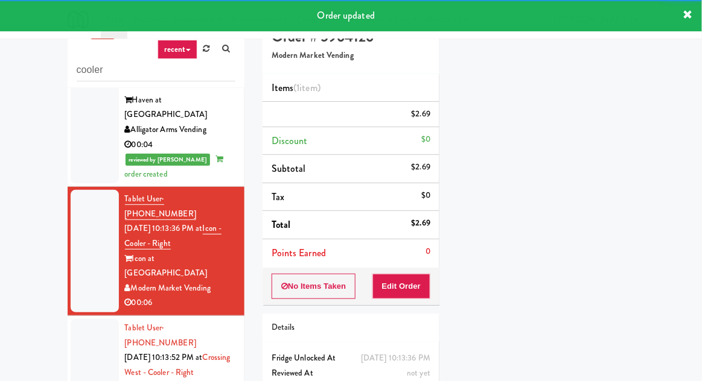
click at [80, 319] on div at bounding box center [95, 372] width 48 height 107
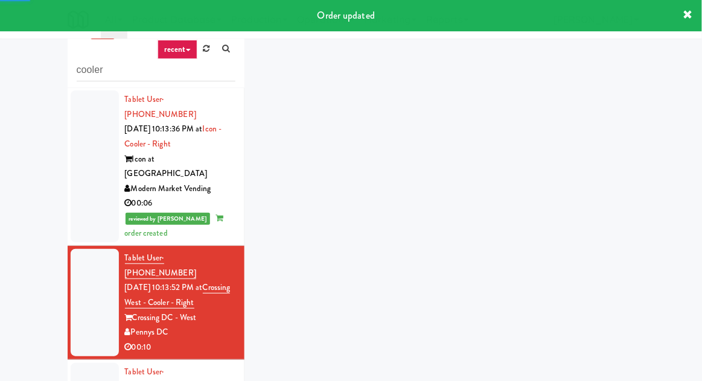
scroll to position [562, 0]
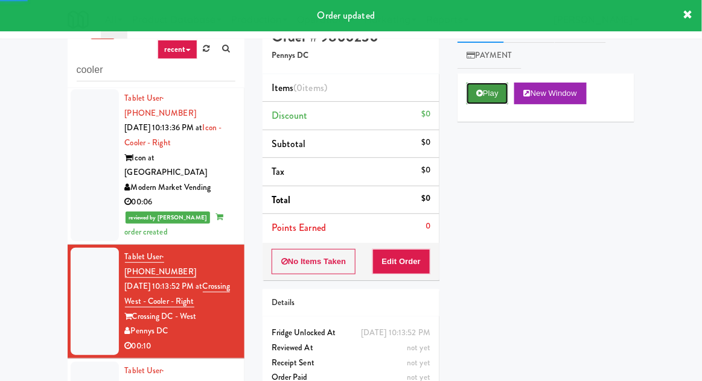
click at [474, 96] on button "Play" at bounding box center [487, 94] width 42 height 22
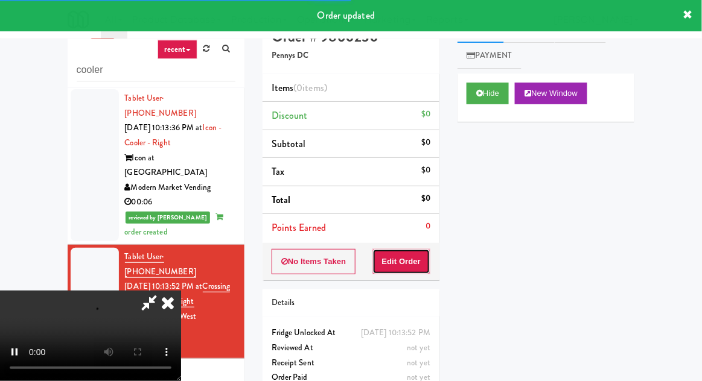
click at [410, 263] on button "Edit Order" at bounding box center [401, 261] width 59 height 25
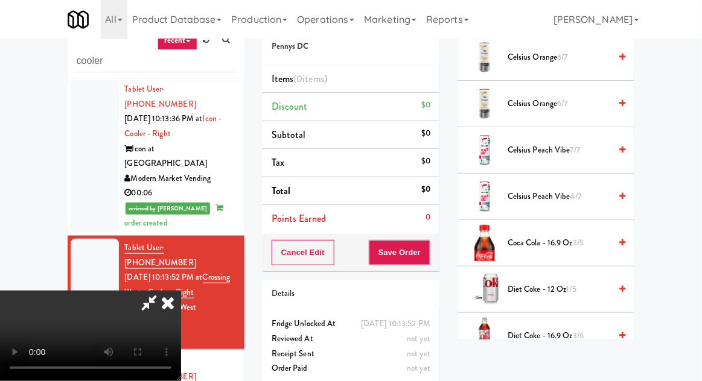
scroll to position [341, 0]
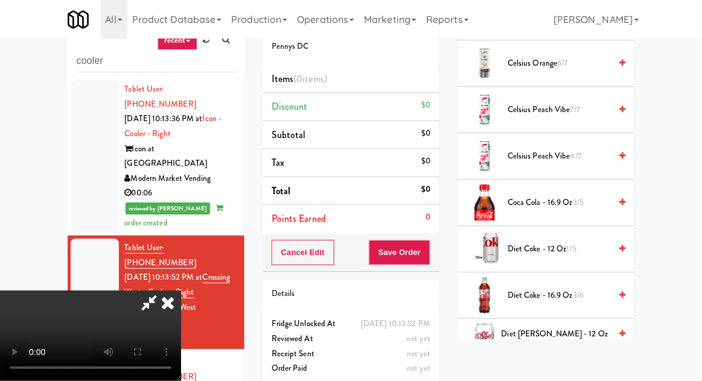
click at [528, 203] on span "Coca Cola - 16.9 oz 3/5" at bounding box center [558, 202] width 103 height 15
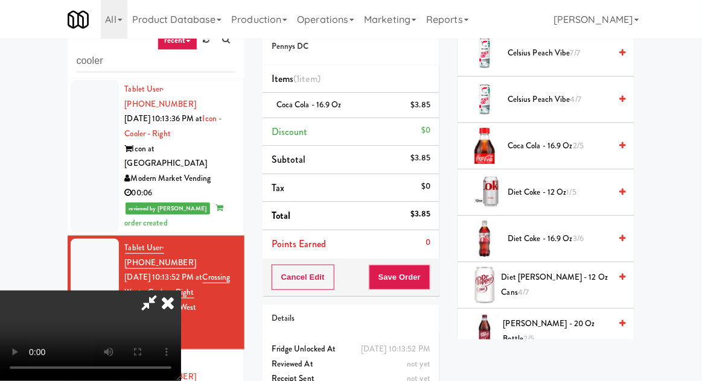
scroll to position [445, 0]
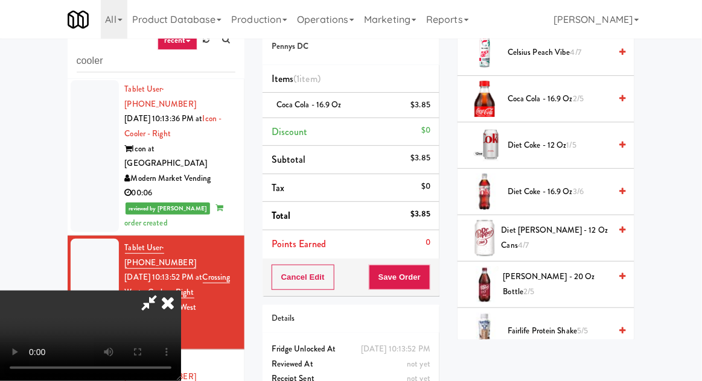
click at [542, 276] on span "[PERSON_NAME] - 20 oz Bottle 2/5" at bounding box center [556, 285] width 107 height 30
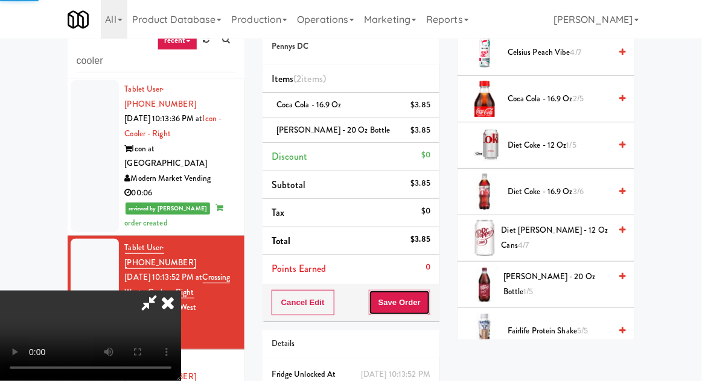
click at [430, 305] on button "Save Order" at bounding box center [400, 302] width 62 height 25
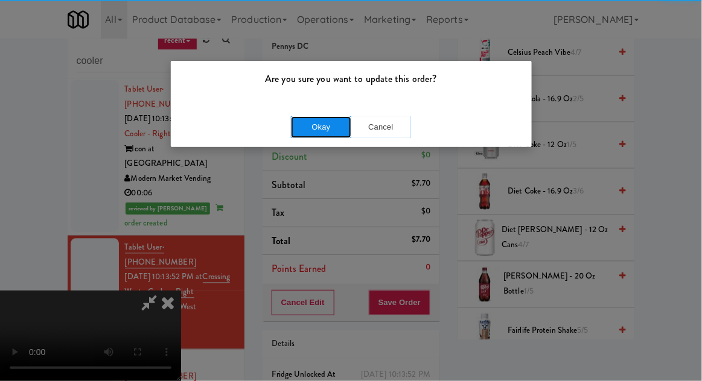
click at [308, 122] on button "Okay" at bounding box center [321, 127] width 60 height 22
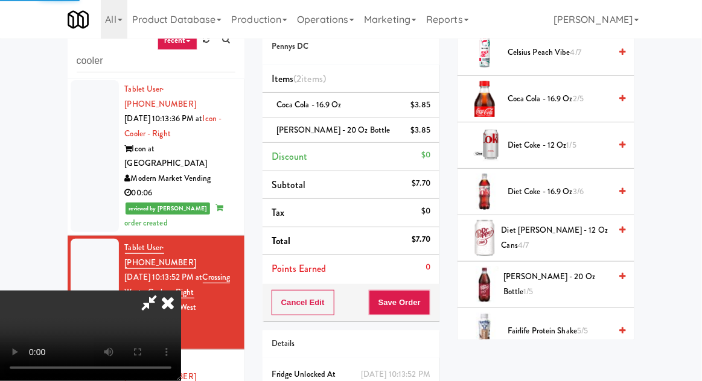
scroll to position [119, 0]
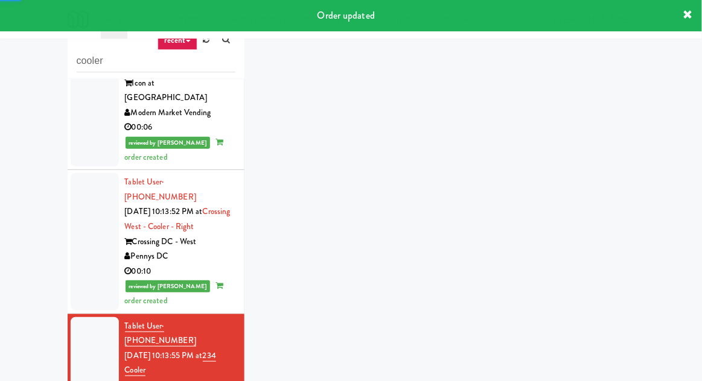
scroll to position [633, 0]
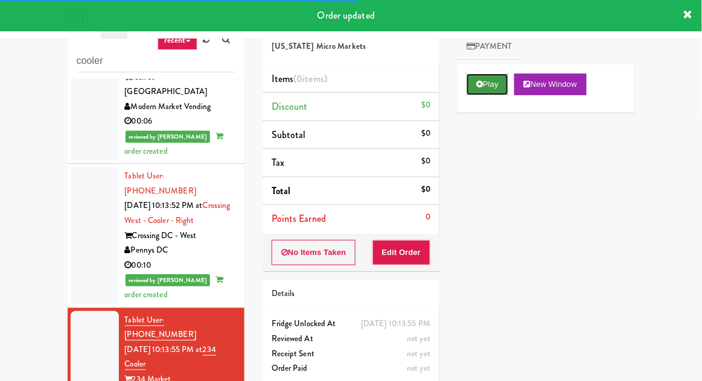
click at [495, 78] on button "Play" at bounding box center [487, 85] width 42 height 22
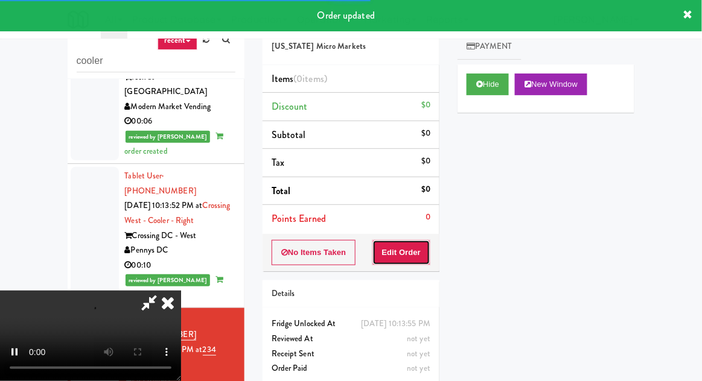
click at [421, 249] on button "Edit Order" at bounding box center [401, 252] width 59 height 25
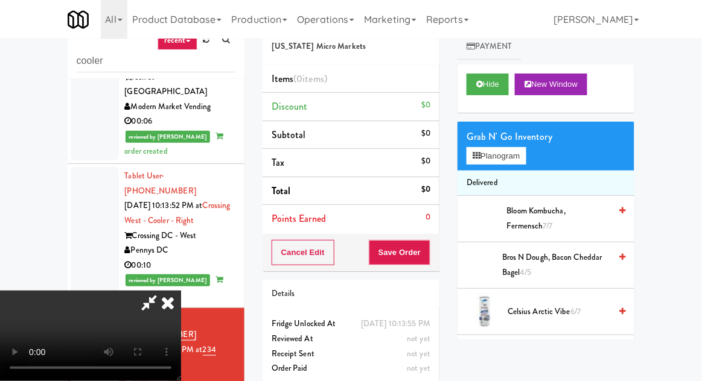
scroll to position [44, 0]
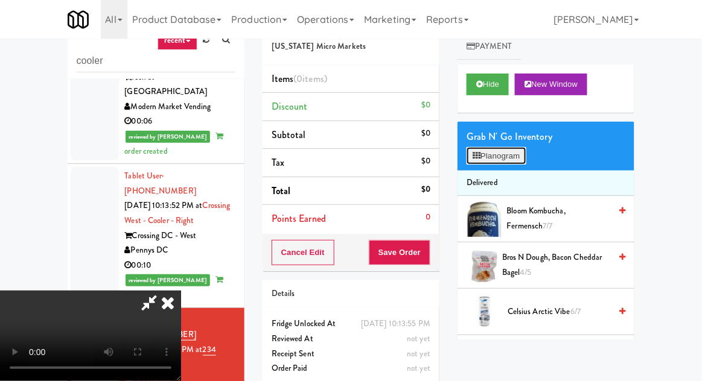
click at [505, 148] on button "Planogram" at bounding box center [495, 156] width 59 height 18
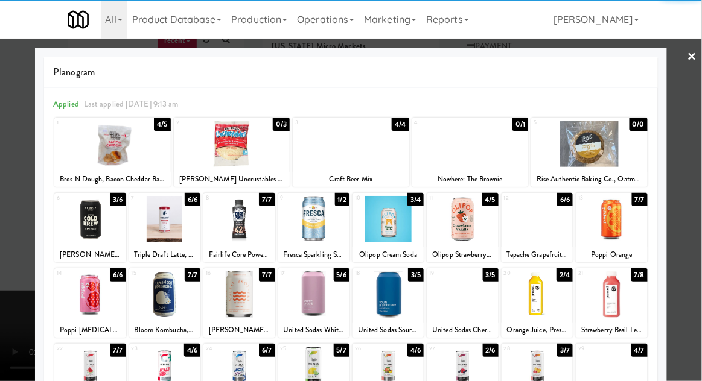
click at [542, 302] on div at bounding box center [536, 294] width 71 height 46
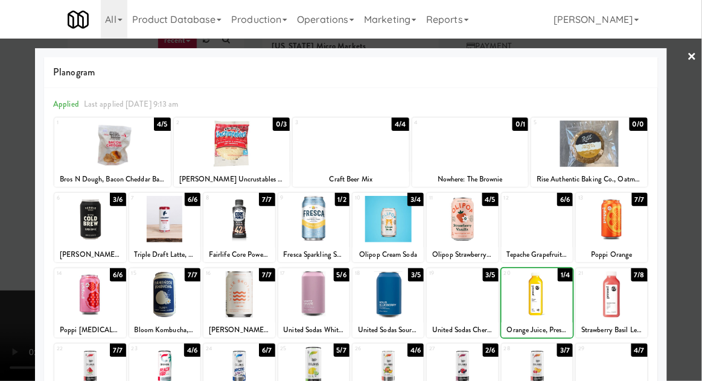
click at [24, 165] on div at bounding box center [351, 190] width 702 height 381
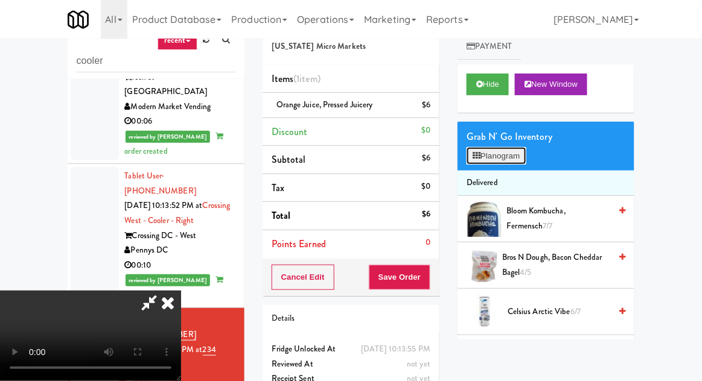
click at [510, 157] on button "Planogram" at bounding box center [495, 156] width 59 height 18
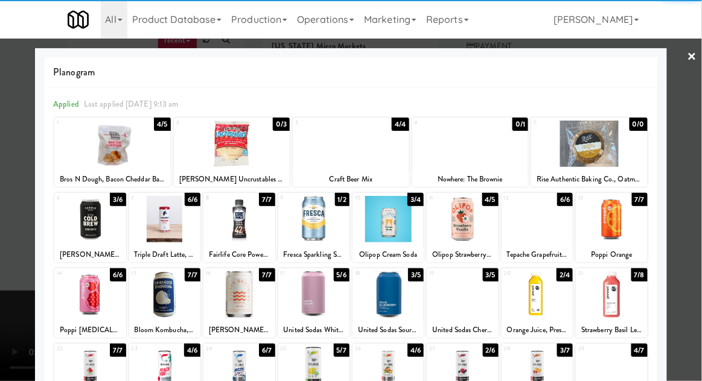
click at [542, 308] on div at bounding box center [536, 294] width 71 height 46
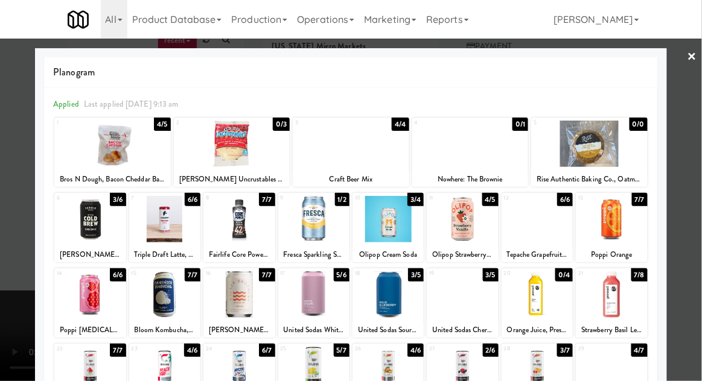
click at [28, 173] on div at bounding box center [351, 190] width 702 height 381
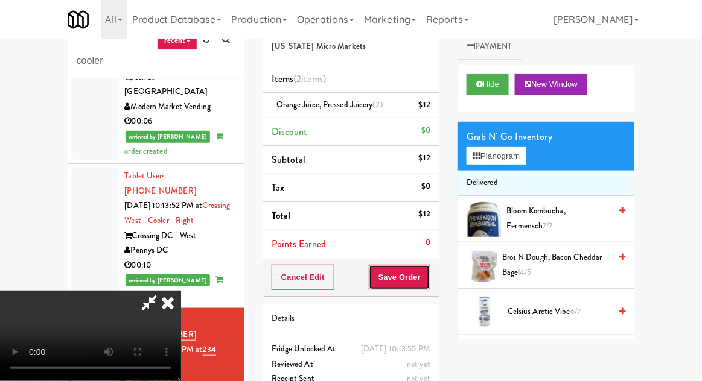
click at [429, 274] on button "Save Order" at bounding box center [400, 277] width 62 height 25
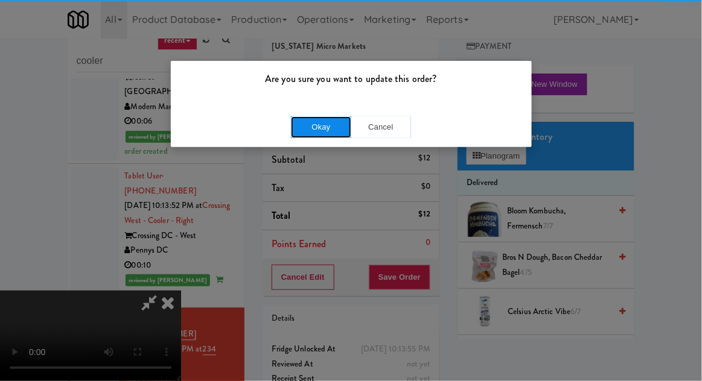
click at [302, 121] on button "Okay" at bounding box center [321, 127] width 60 height 22
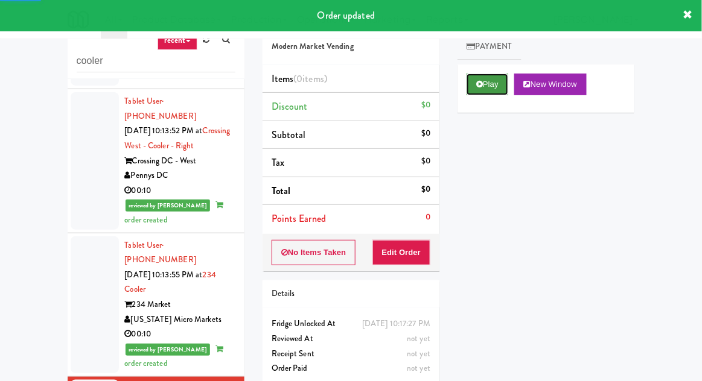
click at [486, 79] on button "Play" at bounding box center [487, 85] width 42 height 22
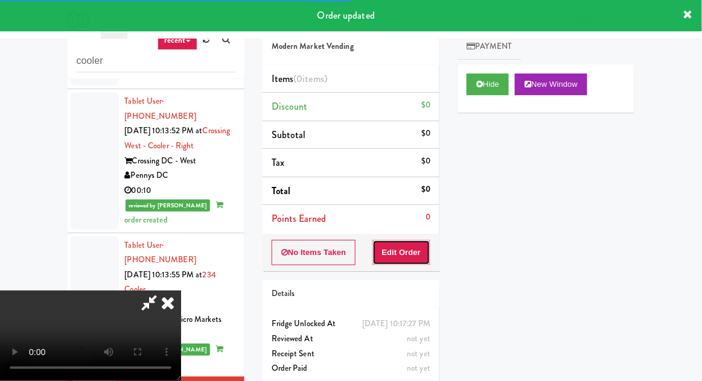
click at [410, 246] on button "Edit Order" at bounding box center [401, 252] width 59 height 25
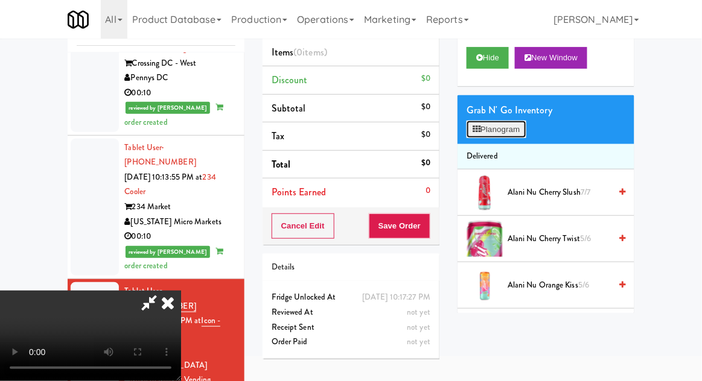
click at [497, 125] on button "Planogram" at bounding box center [495, 130] width 59 height 18
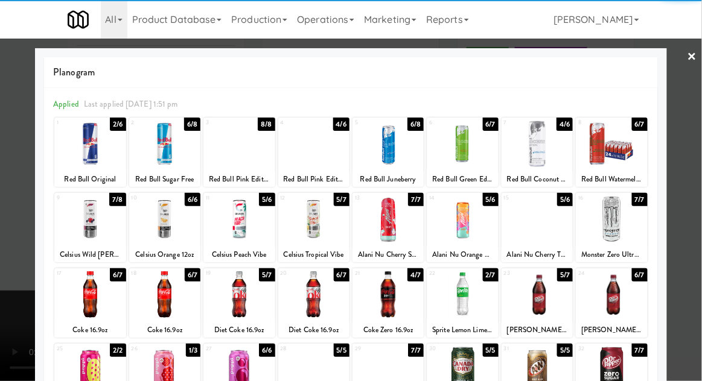
click at [402, 145] on div at bounding box center [387, 144] width 71 height 46
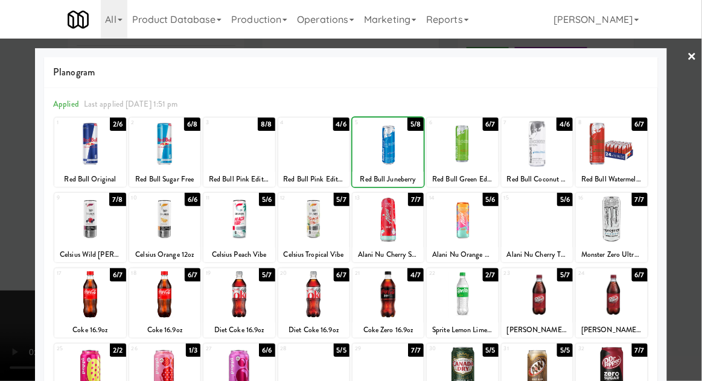
click at [16, 148] on div at bounding box center [351, 190] width 702 height 381
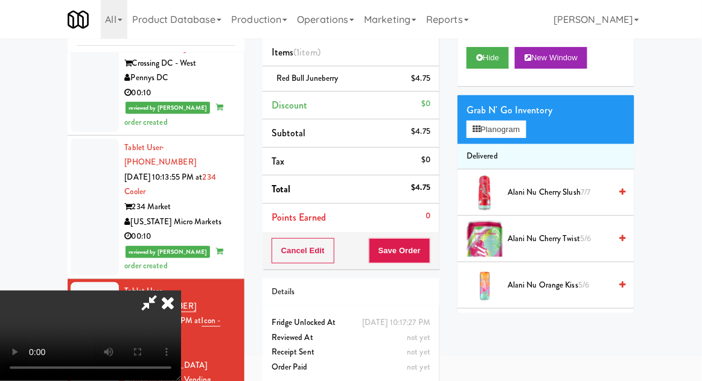
click at [438, 239] on div "Cancel Edit Save Order" at bounding box center [350, 250] width 177 height 37
click at [428, 251] on button "Save Order" at bounding box center [400, 250] width 62 height 25
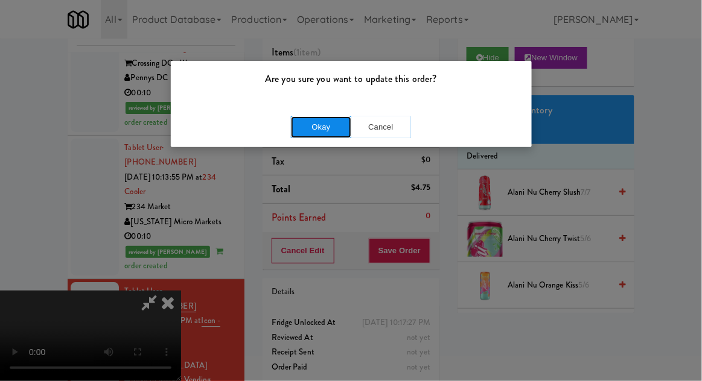
click at [297, 133] on button "Okay" at bounding box center [321, 127] width 60 height 22
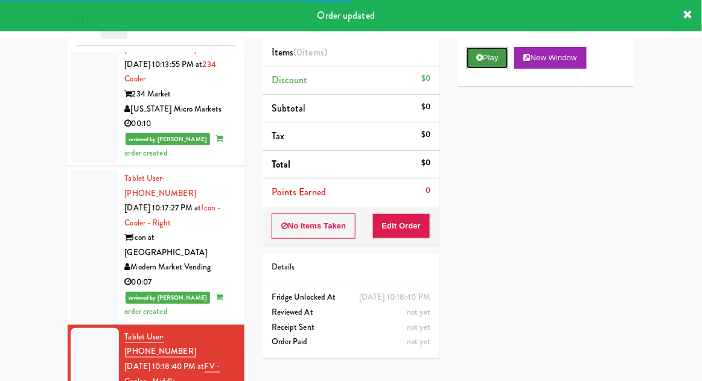
click at [474, 60] on button "Play" at bounding box center [487, 58] width 42 height 22
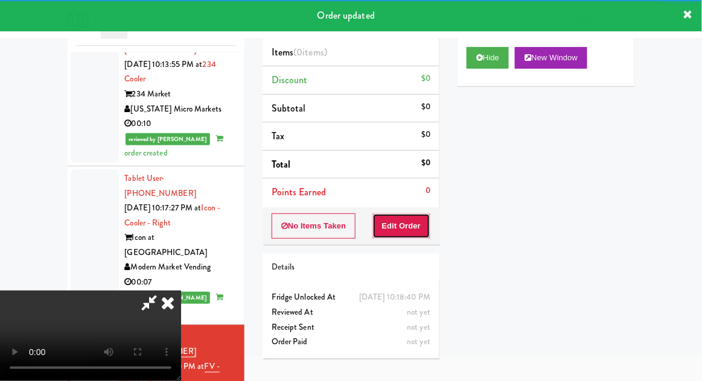
click at [401, 229] on button "Edit Order" at bounding box center [401, 226] width 59 height 25
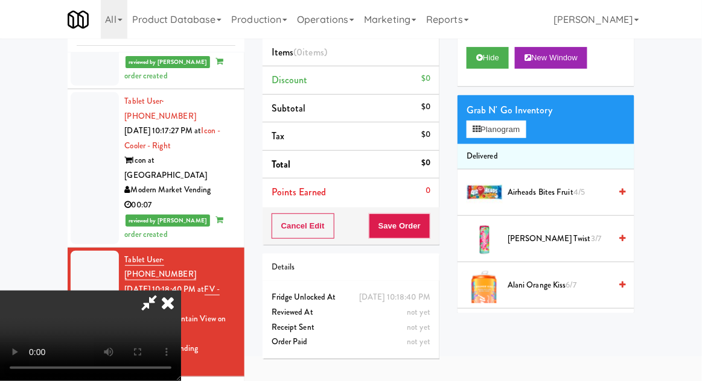
scroll to position [44, 0]
click at [483, 128] on button "Planogram" at bounding box center [495, 130] width 59 height 18
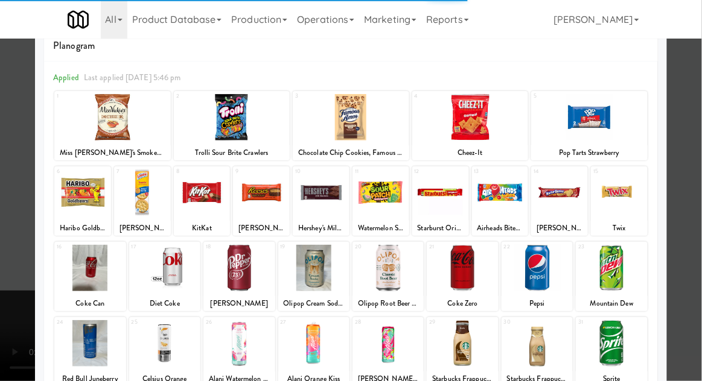
scroll to position [46, 0]
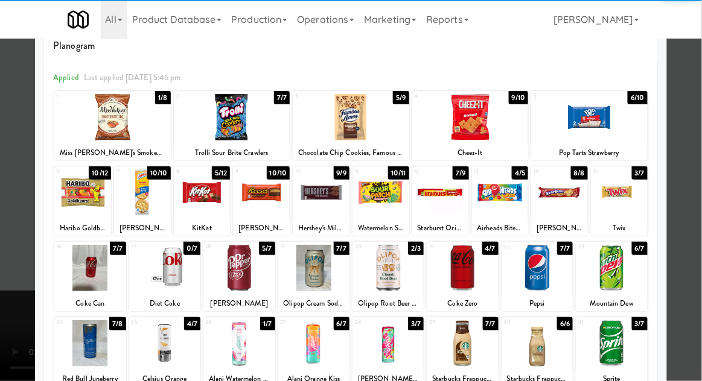
click at [401, 271] on div at bounding box center [387, 268] width 71 height 46
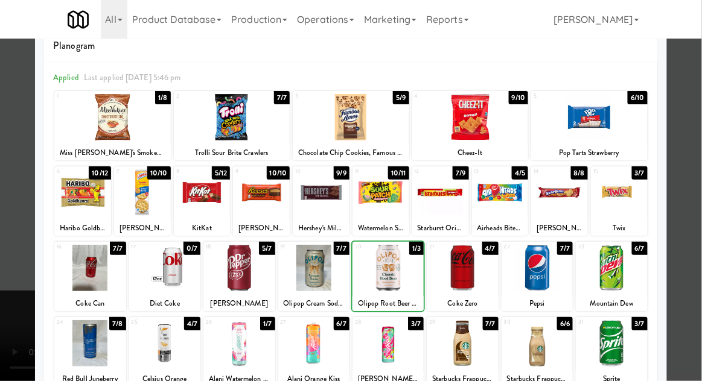
click at [471, 284] on div at bounding box center [461, 268] width 71 height 46
click at [23, 201] on div at bounding box center [351, 190] width 702 height 381
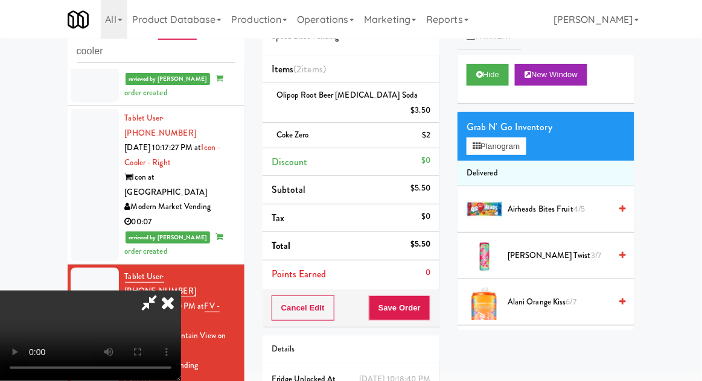
click at [498, 130] on div "Grab N' Go Inventory" at bounding box center [545, 127] width 159 height 18
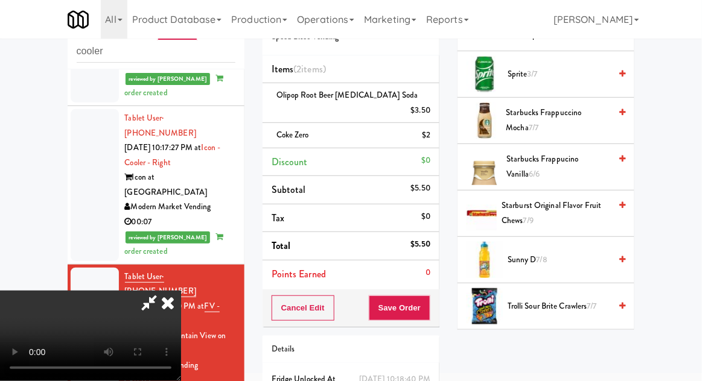
scroll to position [1697, 0]
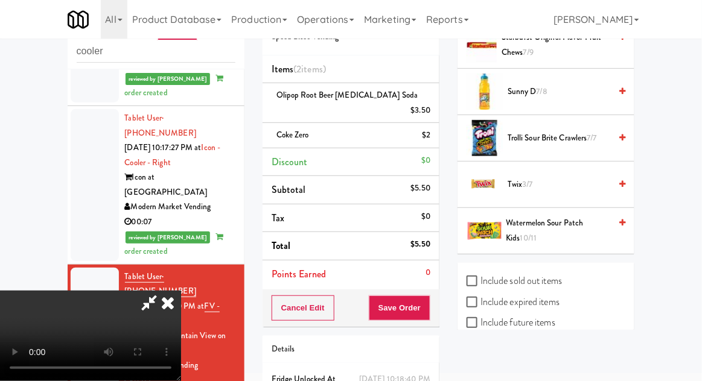
click at [529, 222] on span "Watermelon Sour Patch Kids 10/11" at bounding box center [558, 231] width 104 height 30
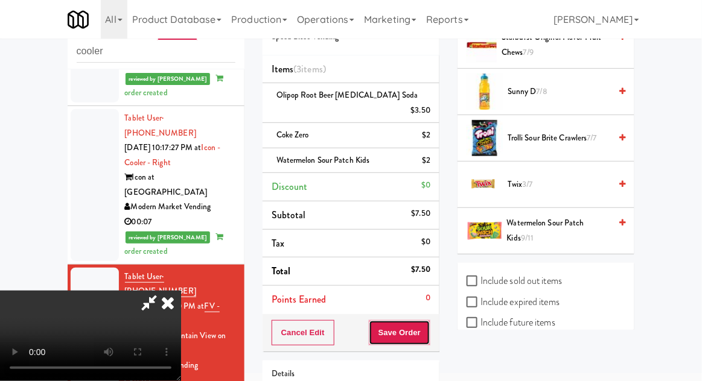
click at [428, 320] on button "Save Order" at bounding box center [400, 332] width 62 height 25
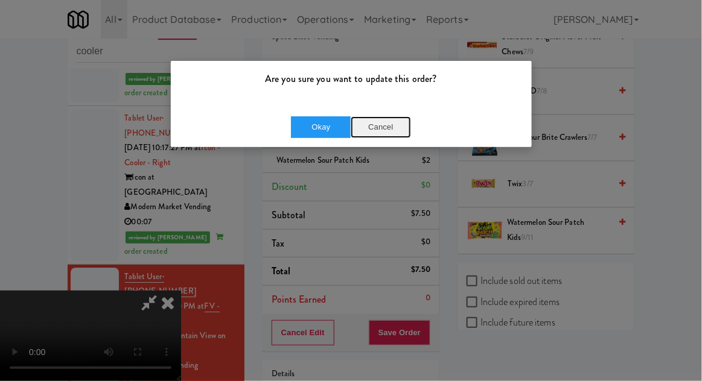
click at [381, 124] on button "Cancel" at bounding box center [380, 127] width 60 height 22
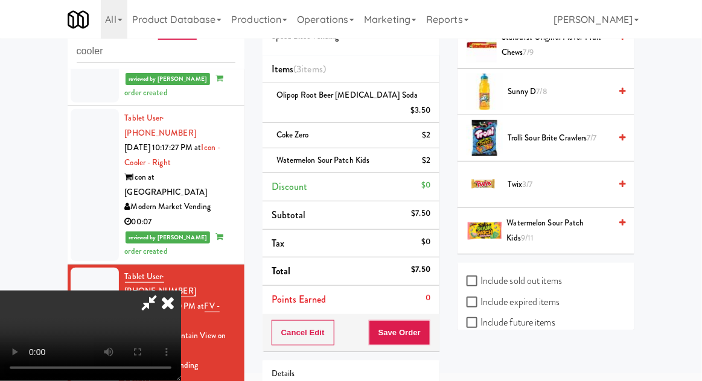
click at [520, 220] on span "Watermelon Sour Patch Kids 9/11" at bounding box center [559, 231] width 104 height 30
click at [439, 148] on li "Watermelon Sour Patch Kids (2) $4" at bounding box center [350, 160] width 177 height 25
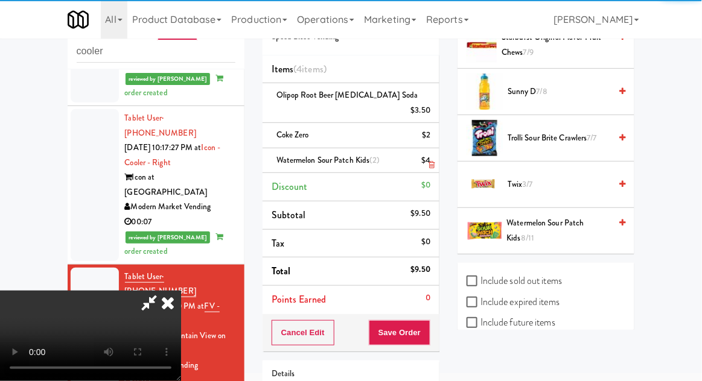
click at [433, 161] on icon at bounding box center [431, 165] width 6 height 8
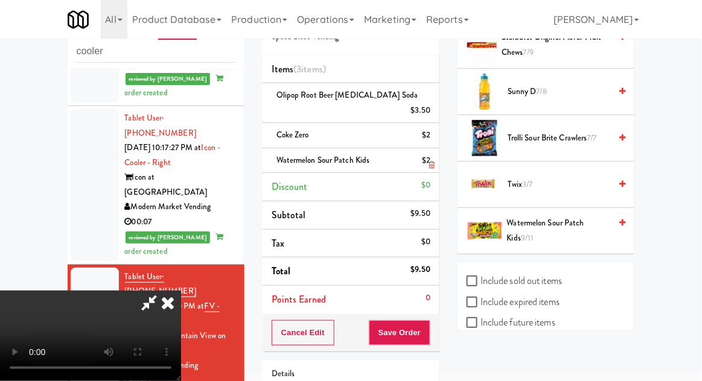
click at [433, 161] on icon at bounding box center [431, 165] width 6 height 8
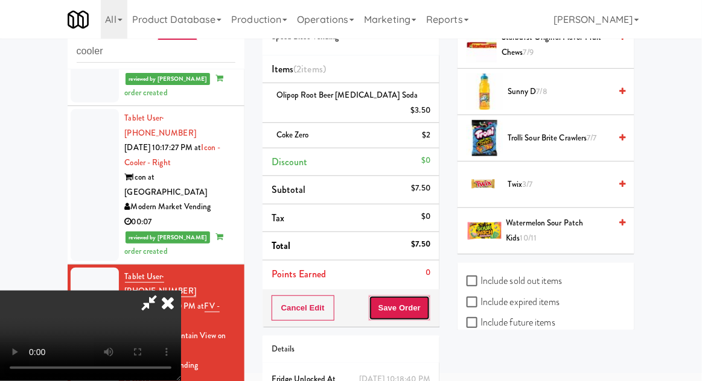
click at [428, 296] on button "Save Order" at bounding box center [400, 308] width 62 height 25
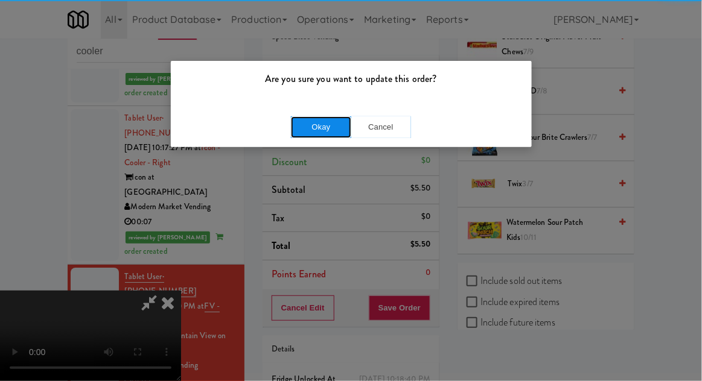
click at [308, 118] on button "Okay" at bounding box center [321, 127] width 60 height 22
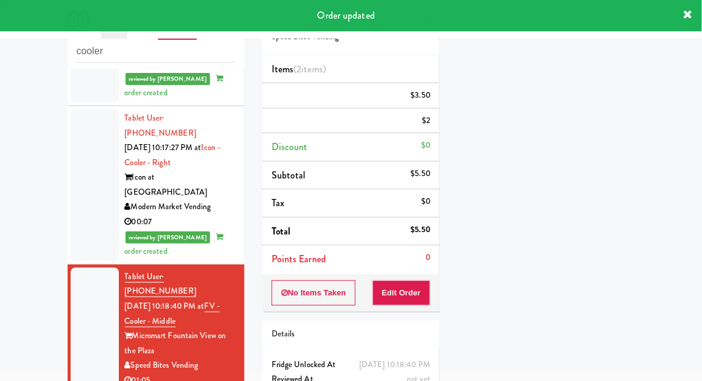
scroll to position [0, 0]
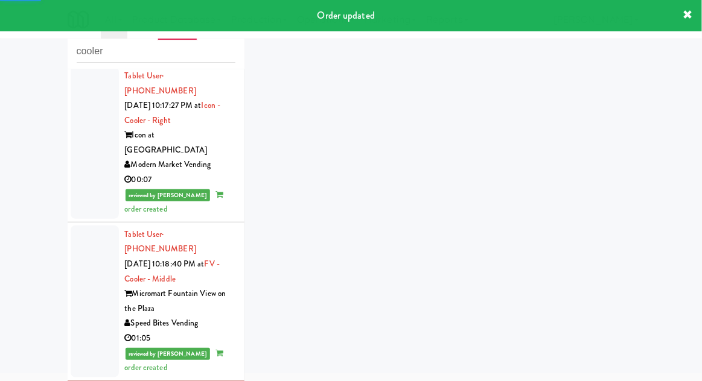
scroll to position [1029, 0]
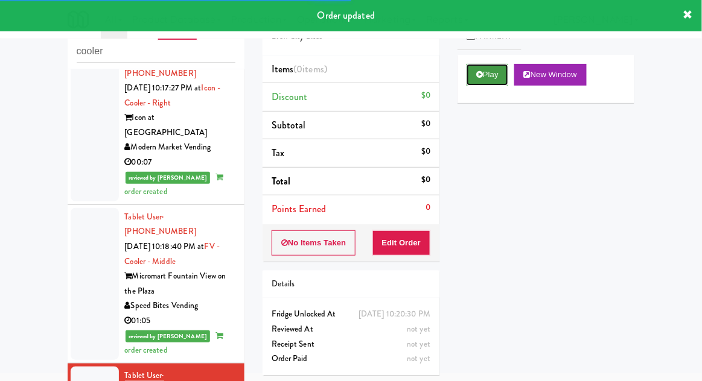
click at [468, 80] on button "Play" at bounding box center [487, 75] width 42 height 22
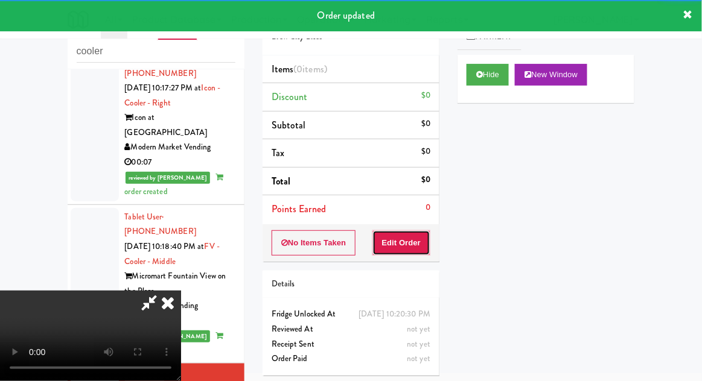
click at [403, 233] on button "Edit Order" at bounding box center [401, 242] width 59 height 25
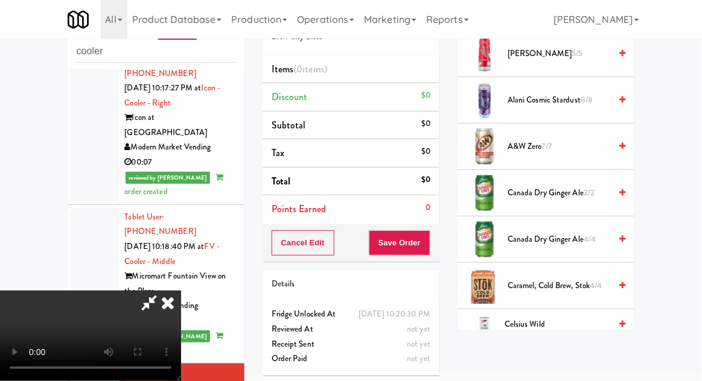
scroll to position [0, 0]
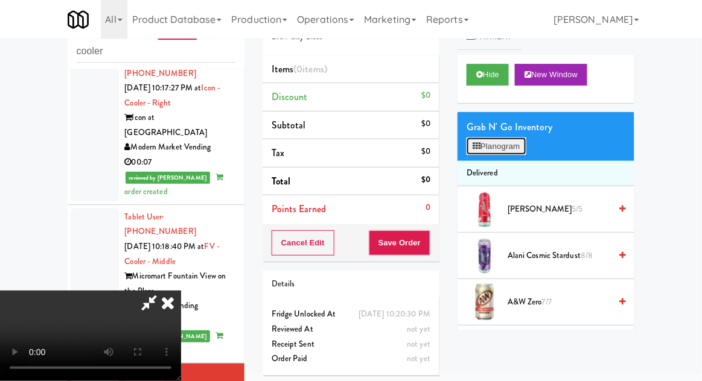
click at [510, 144] on button "Planogram" at bounding box center [495, 147] width 59 height 18
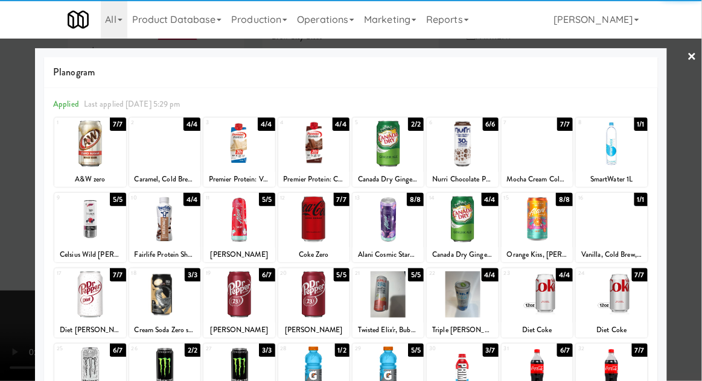
click at [393, 291] on div at bounding box center [387, 294] width 71 height 46
click at [22, 205] on div at bounding box center [351, 190] width 702 height 381
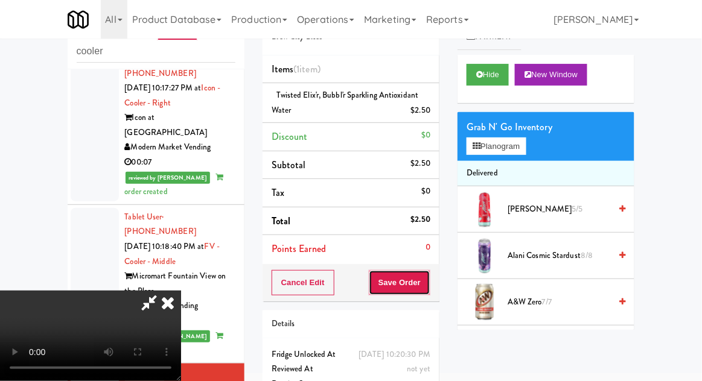
click at [428, 280] on button "Save Order" at bounding box center [400, 282] width 62 height 25
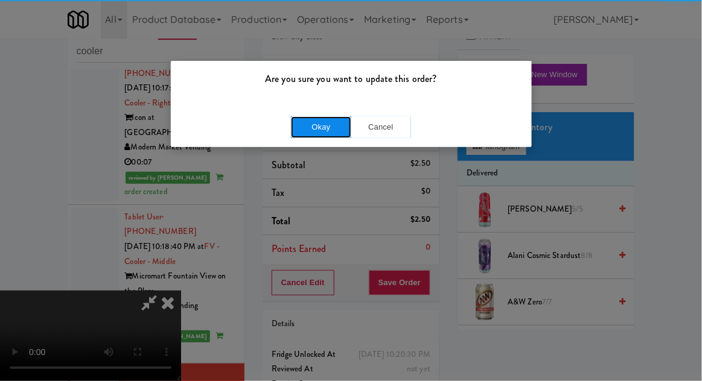
click at [296, 130] on button "Okay" at bounding box center [321, 127] width 60 height 22
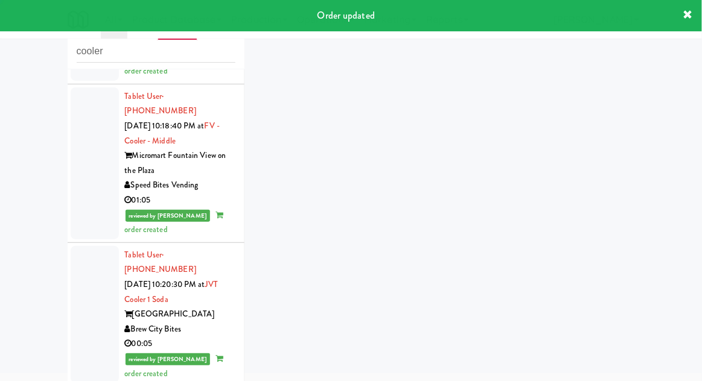
scroll to position [1156, 0]
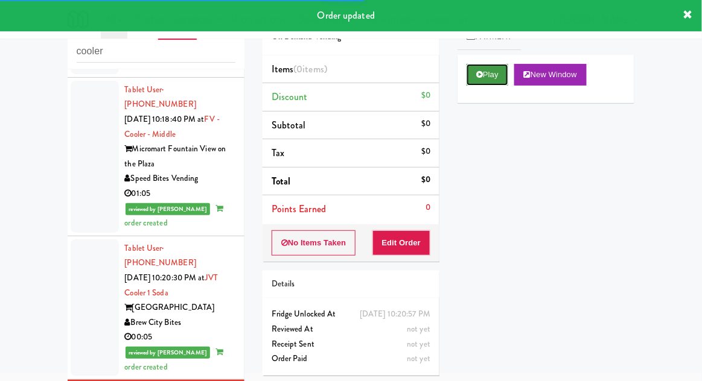
click at [472, 84] on button "Play" at bounding box center [487, 75] width 42 height 22
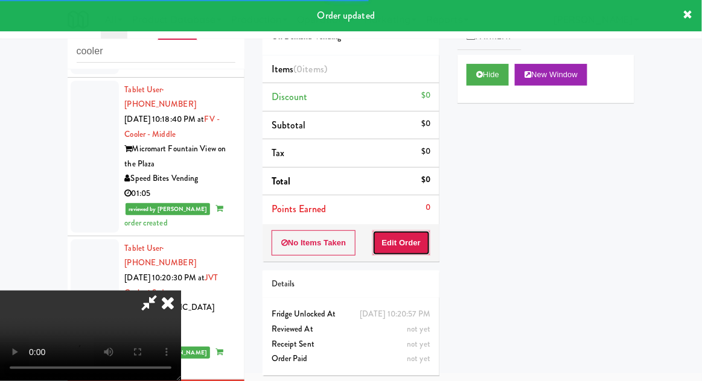
click at [411, 230] on button "Edit Order" at bounding box center [401, 242] width 59 height 25
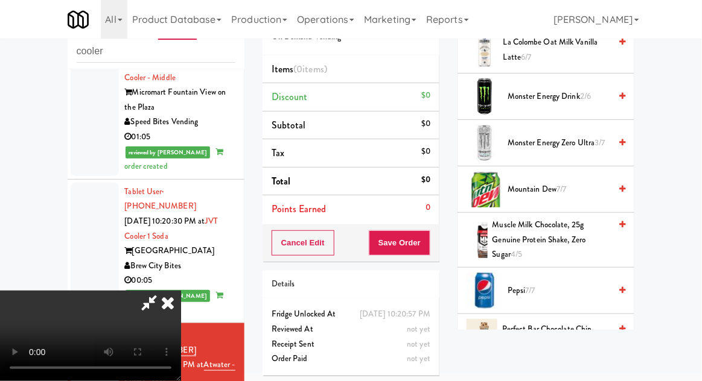
scroll to position [1367, 0]
click at [518, 284] on span "Pepsi 7/7" at bounding box center [558, 291] width 103 height 15
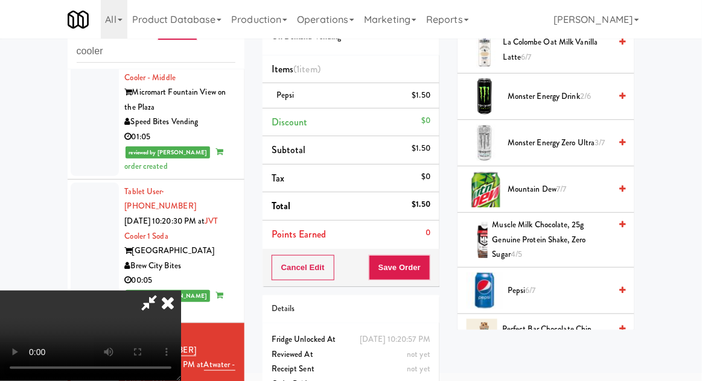
click at [530, 285] on span "6/7" at bounding box center [530, 290] width 10 height 11
click at [429, 268] on button "Save Order" at bounding box center [400, 267] width 62 height 25
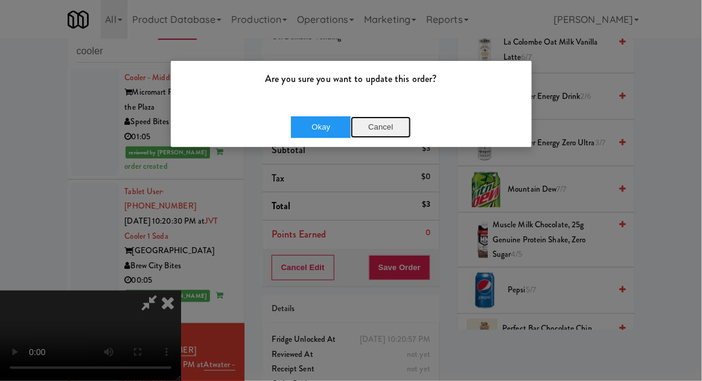
click at [393, 127] on button "Cancel" at bounding box center [380, 127] width 60 height 22
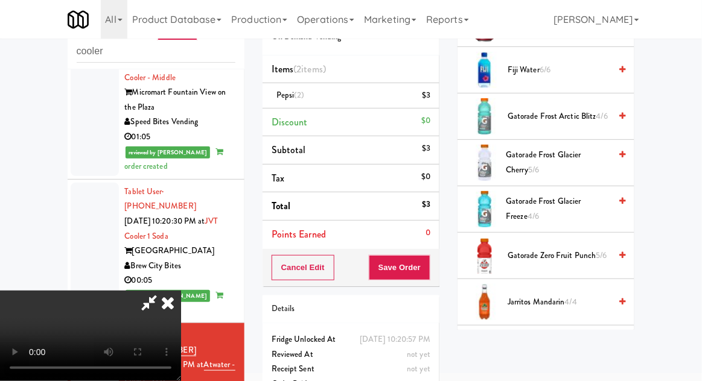
scroll to position [983, 0]
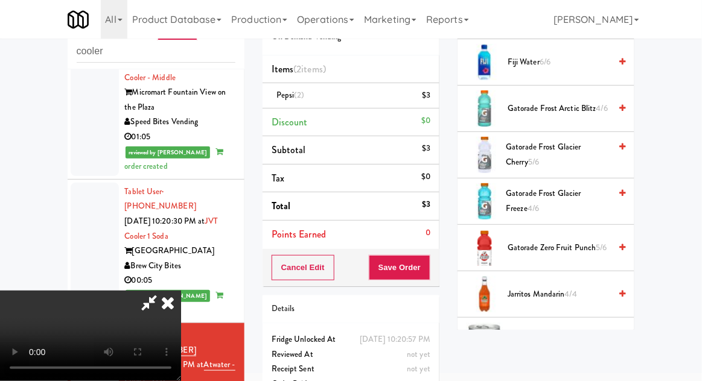
click at [536, 241] on span "Gatorade Zero Fruit Punch 5/6" at bounding box center [558, 248] width 103 height 15
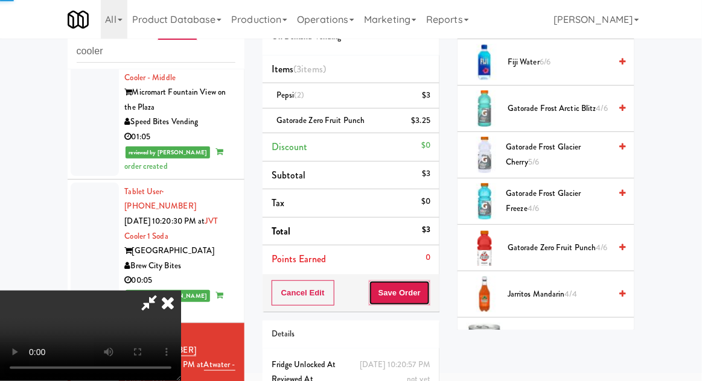
click at [429, 297] on button "Save Order" at bounding box center [400, 292] width 62 height 25
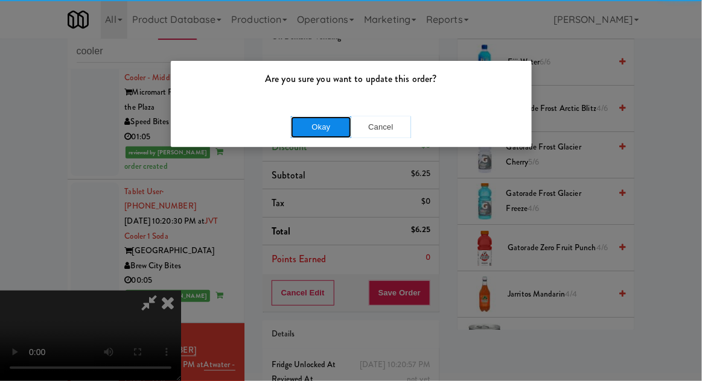
click at [305, 124] on button "Okay" at bounding box center [321, 127] width 60 height 22
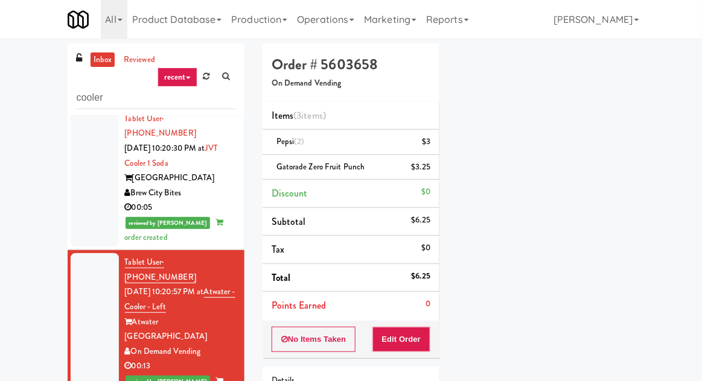
scroll to position [1331, 0]
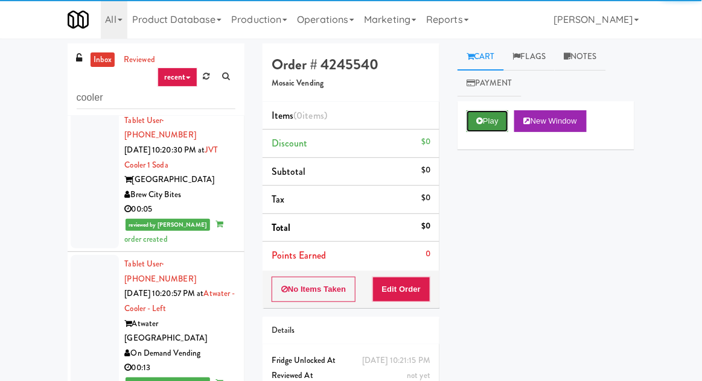
click at [478, 127] on button "Play" at bounding box center [487, 121] width 42 height 22
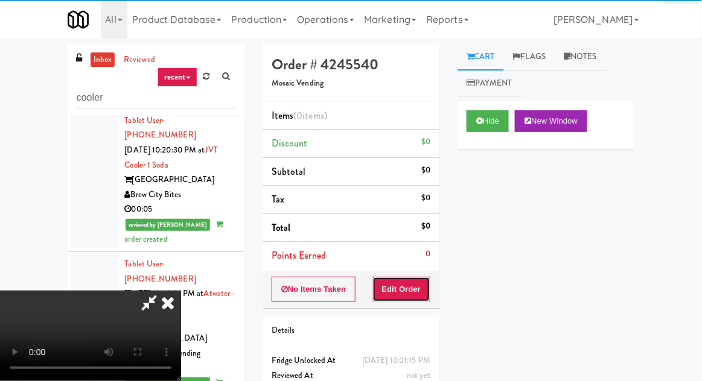
click at [415, 290] on button "Edit Order" at bounding box center [401, 289] width 59 height 25
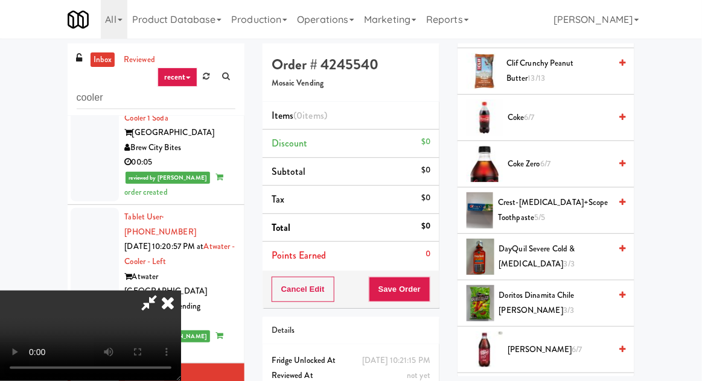
scroll to position [418, 0]
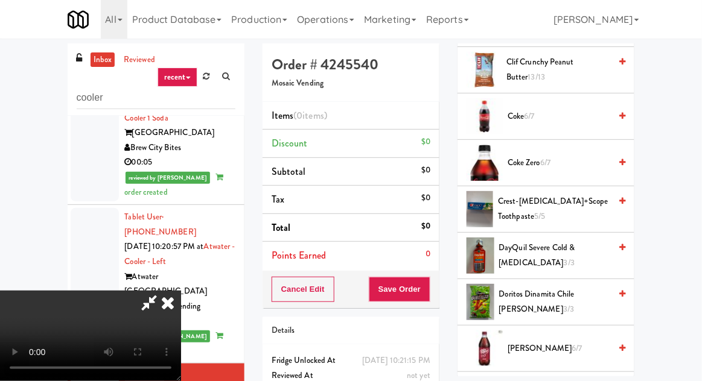
click at [543, 112] on span "Coke 6/7" at bounding box center [558, 116] width 103 height 15
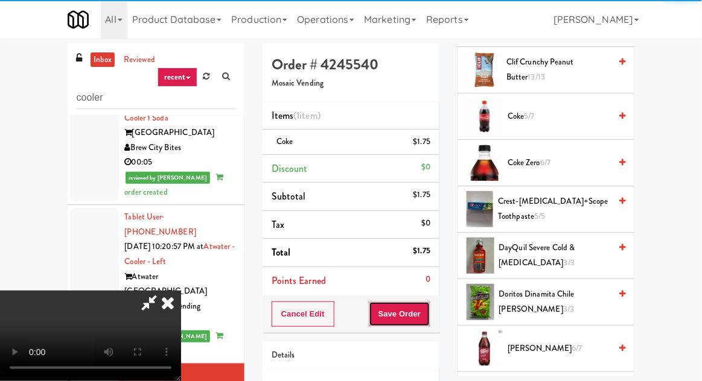
click at [429, 303] on button "Save Order" at bounding box center [400, 314] width 62 height 25
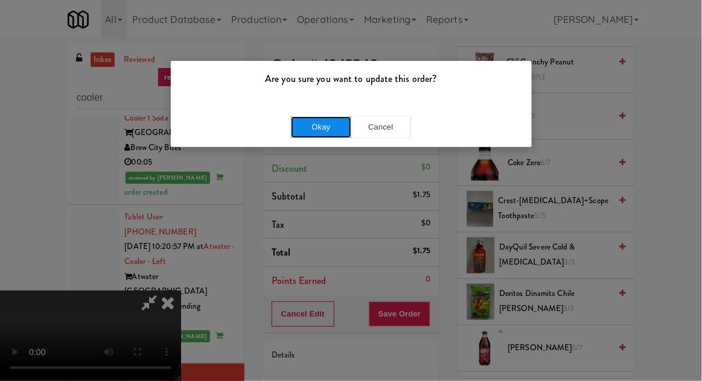
click at [302, 119] on button "Okay" at bounding box center [321, 127] width 60 height 22
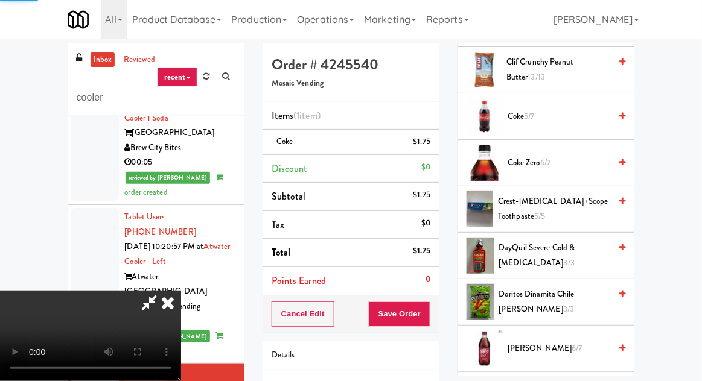
scroll to position [119, 0]
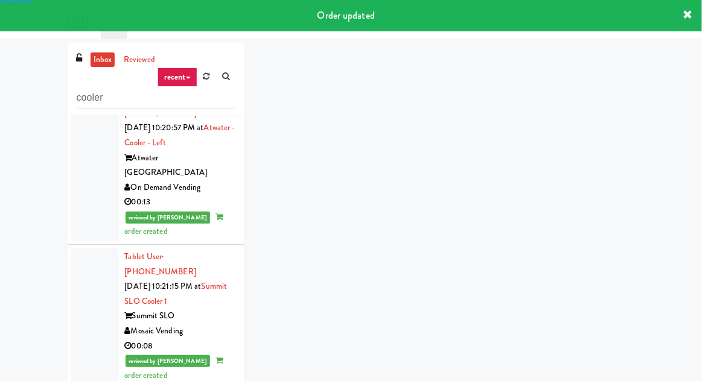
scroll to position [1498, 0]
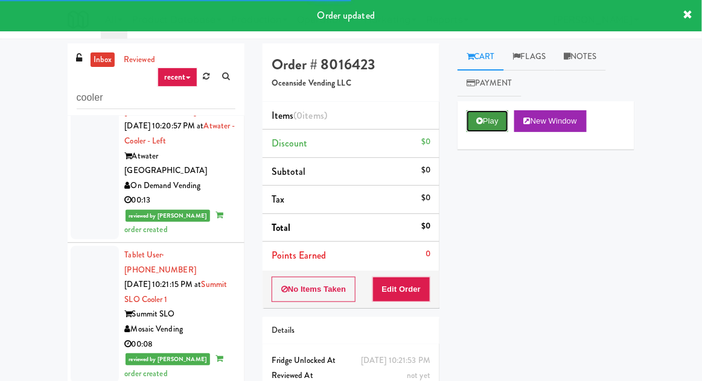
click at [484, 125] on button "Play" at bounding box center [487, 121] width 42 height 22
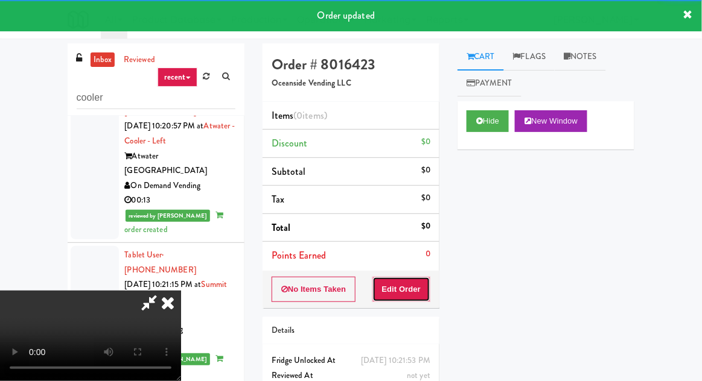
click at [411, 286] on button "Edit Order" at bounding box center [401, 289] width 59 height 25
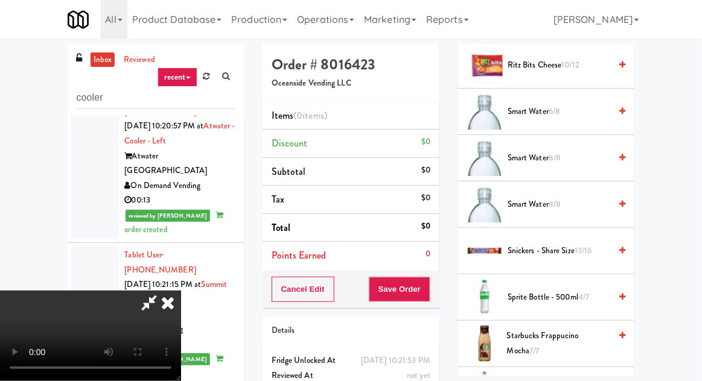
scroll to position [1465, 0]
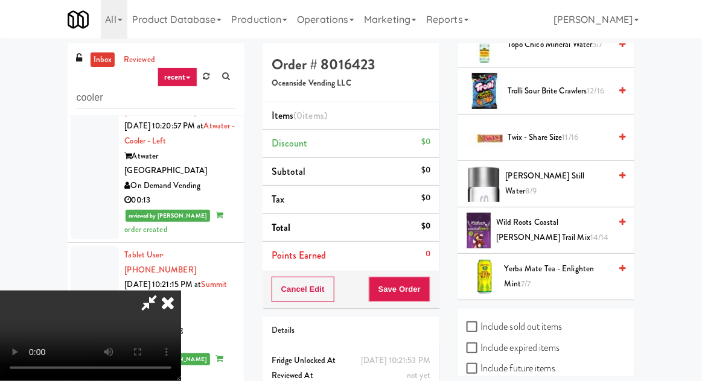
click at [534, 130] on span "Twix - Share Size 11/16" at bounding box center [558, 137] width 103 height 15
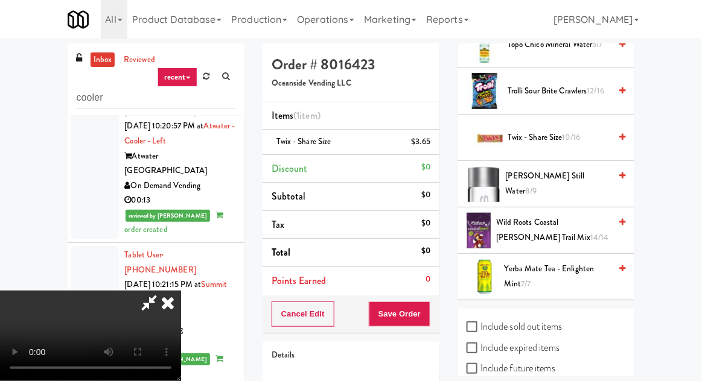
click at [536, 133] on span "Twix - Share Size 10/16" at bounding box center [558, 137] width 103 height 15
click at [426, 309] on button "Save Order" at bounding box center [400, 314] width 62 height 25
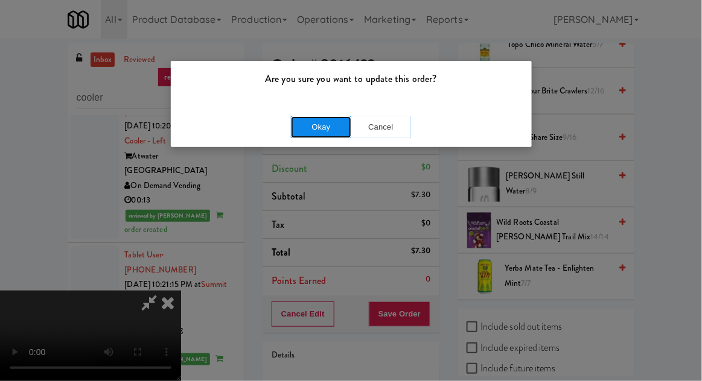
click at [304, 116] on button "Okay" at bounding box center [321, 127] width 60 height 22
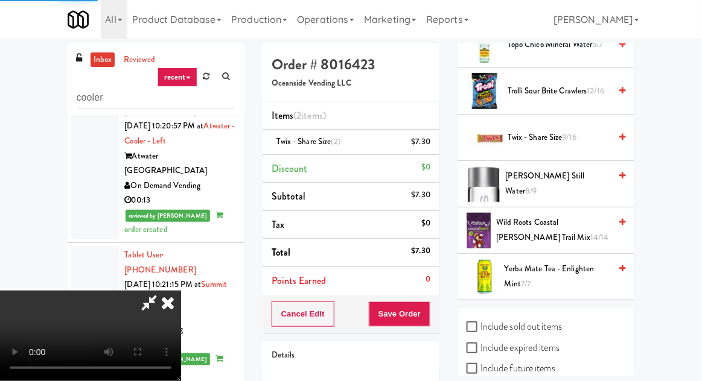
scroll to position [119, 0]
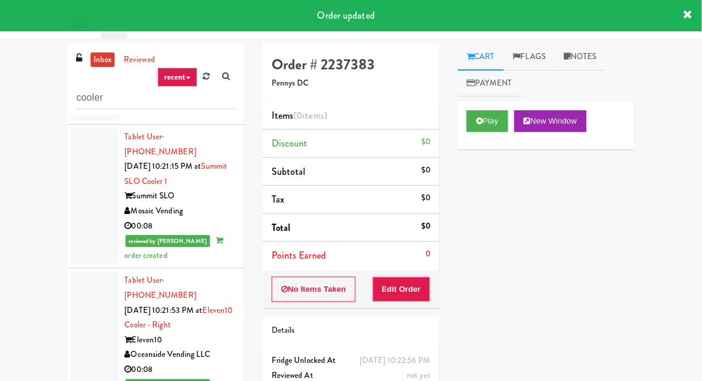
scroll to position [1626, 0]
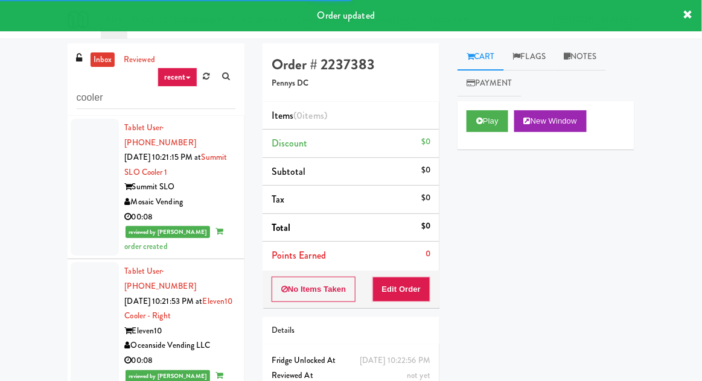
click at [460, 127] on div "Play New Window" at bounding box center [545, 125] width 177 height 48
click at [406, 287] on button "Edit Order" at bounding box center [401, 289] width 59 height 25
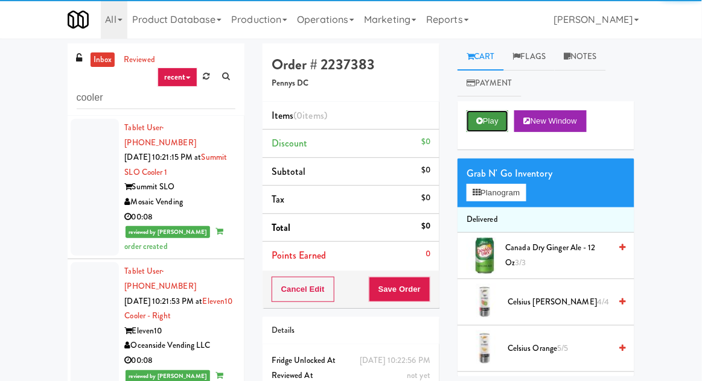
click at [490, 118] on button "Play" at bounding box center [487, 121] width 42 height 22
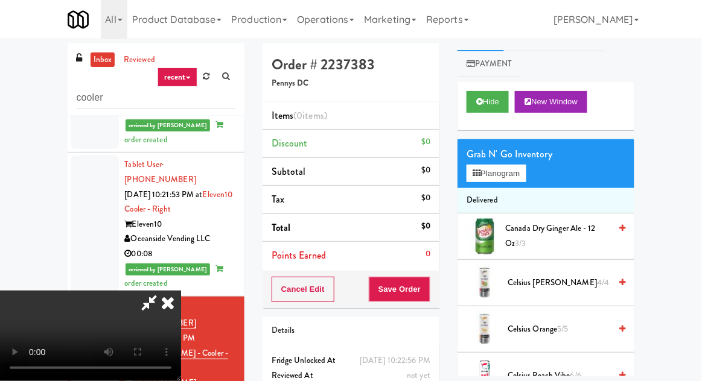
scroll to position [0, 0]
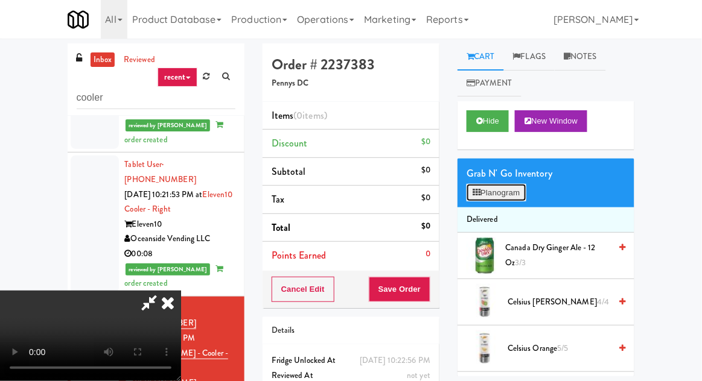
click at [499, 186] on button "Planogram" at bounding box center [495, 193] width 59 height 18
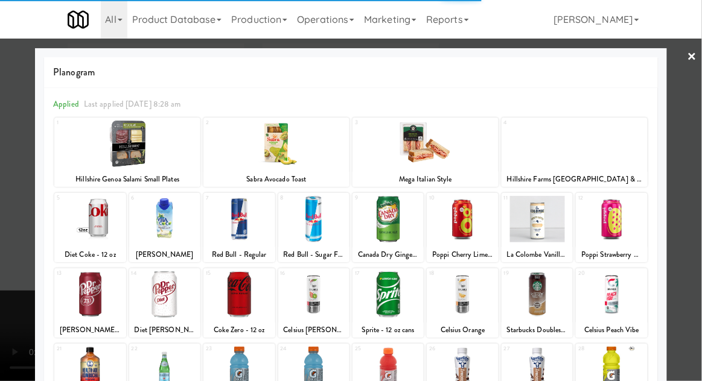
click at [236, 286] on div at bounding box center [238, 294] width 71 height 46
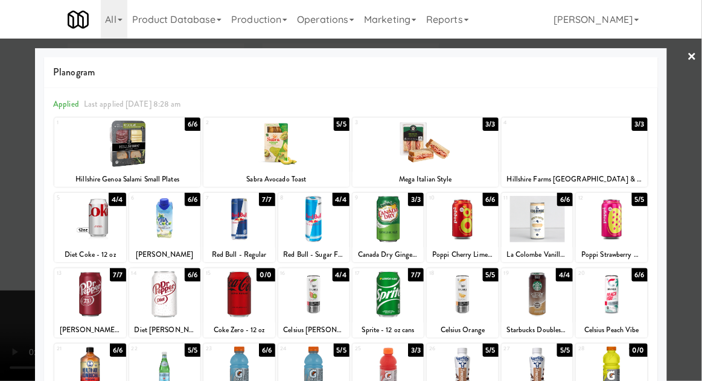
click at [231, 283] on div at bounding box center [238, 294] width 71 height 46
click at [4, 185] on div at bounding box center [351, 190] width 702 height 381
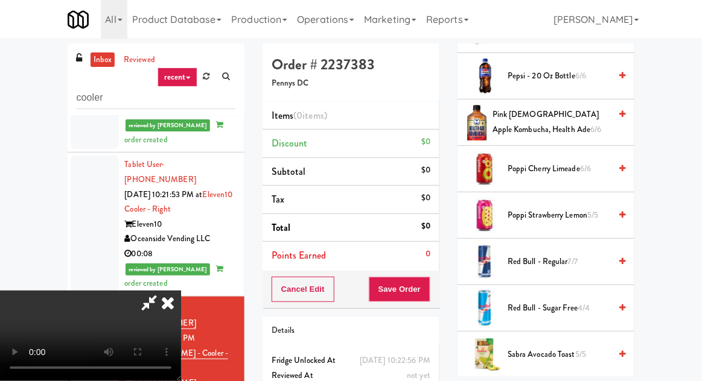
scroll to position [1512, 0]
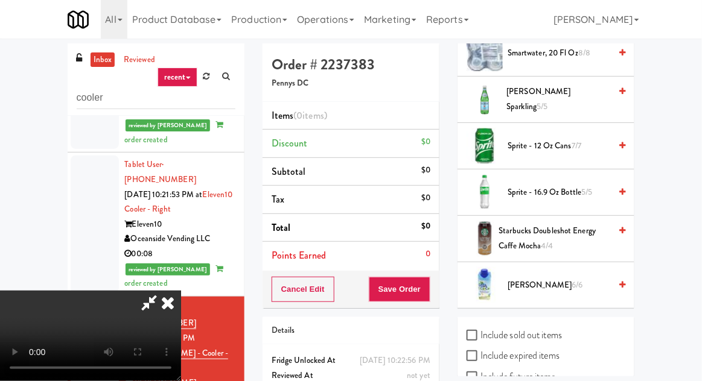
click at [508, 326] on label "Include sold out items" at bounding box center [513, 335] width 95 height 18
click at [480, 331] on input "Include sold out items" at bounding box center [473, 336] width 14 height 10
checkbox input "true"
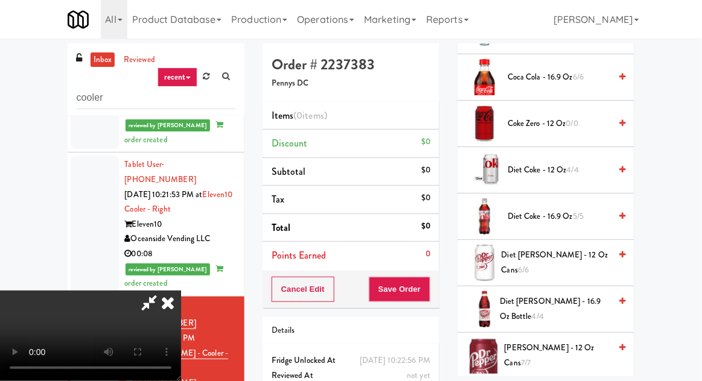
scroll to position [350, 0]
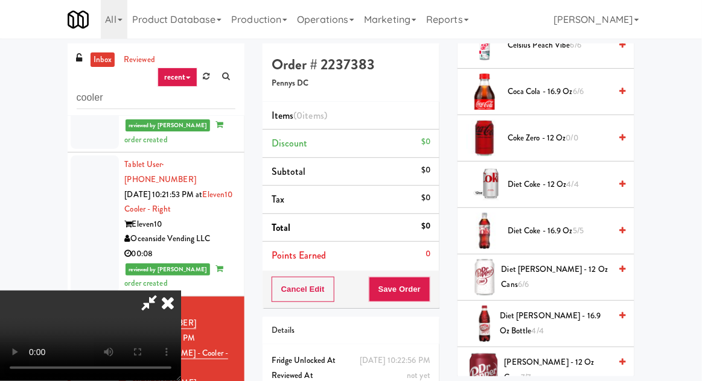
click at [533, 131] on span "Coke Zero - 12 oz 0/0" at bounding box center [558, 138] width 103 height 15
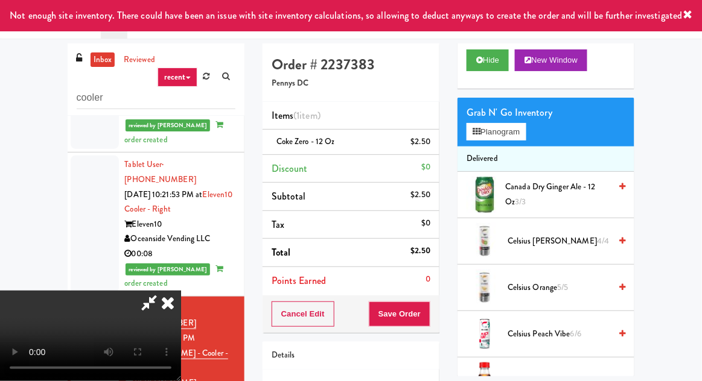
scroll to position [61, 0]
click at [513, 281] on span "Celsius Orange 5/5" at bounding box center [558, 287] width 103 height 15
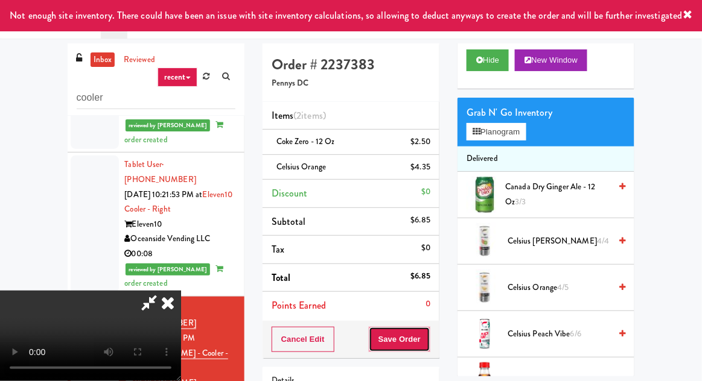
click at [426, 332] on button "Save Order" at bounding box center [400, 339] width 62 height 25
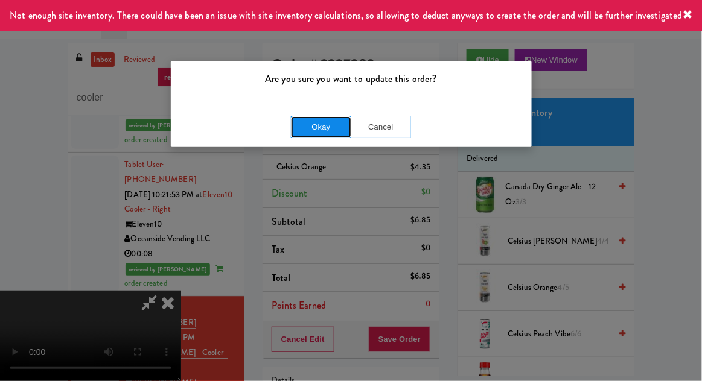
click at [295, 127] on button "Okay" at bounding box center [321, 127] width 60 height 22
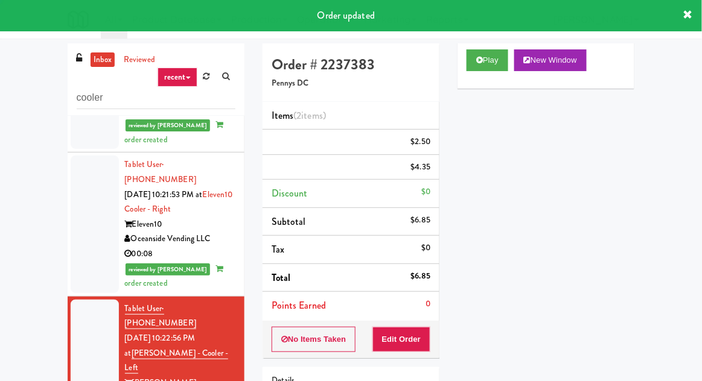
scroll to position [0, 0]
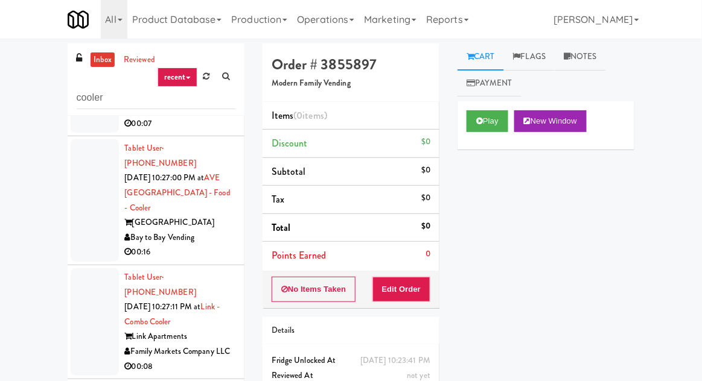
scroll to position [3175, 0]
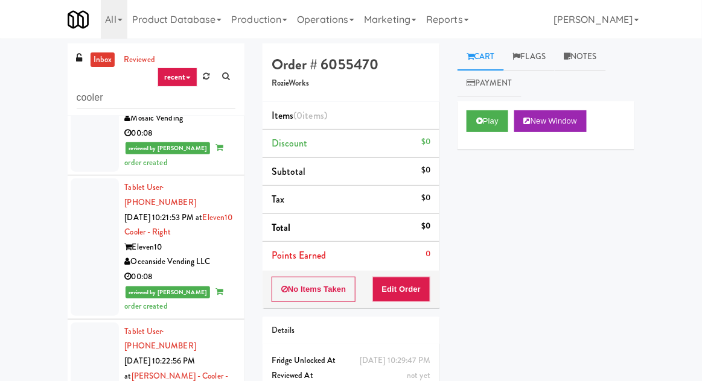
scroll to position [1705, 0]
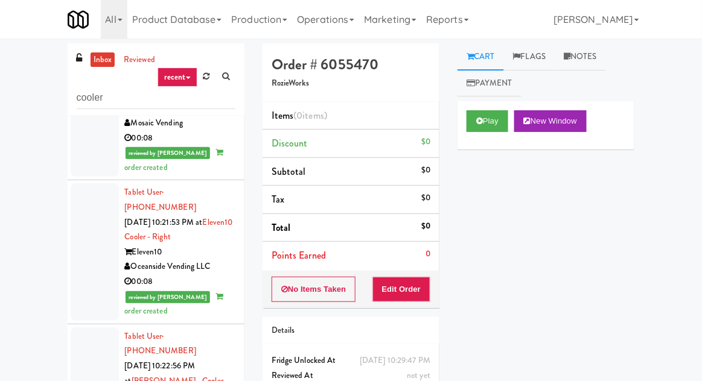
click at [489, 110] on button "Play" at bounding box center [487, 121] width 42 height 22
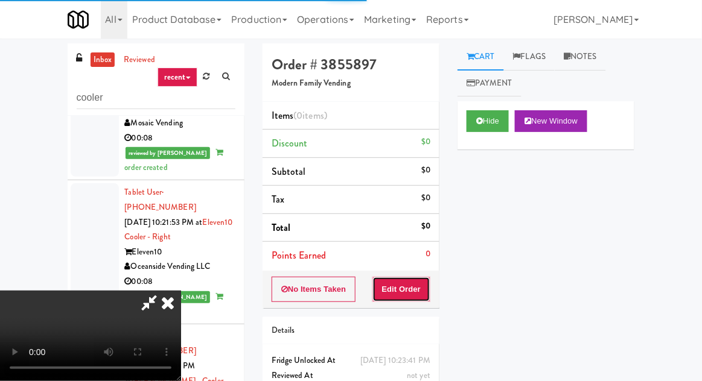
click at [425, 278] on button "Edit Order" at bounding box center [401, 289] width 59 height 25
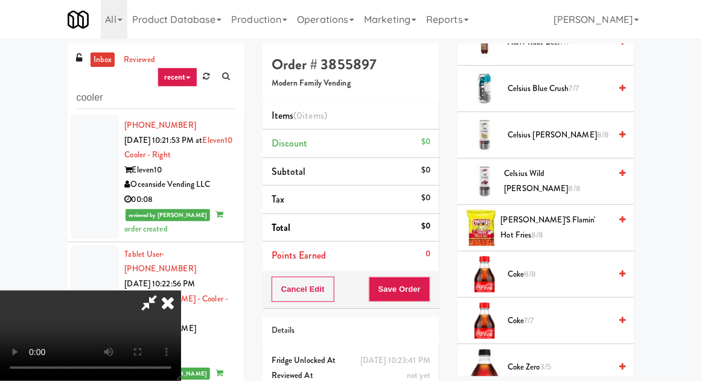
scroll to position [355, 0]
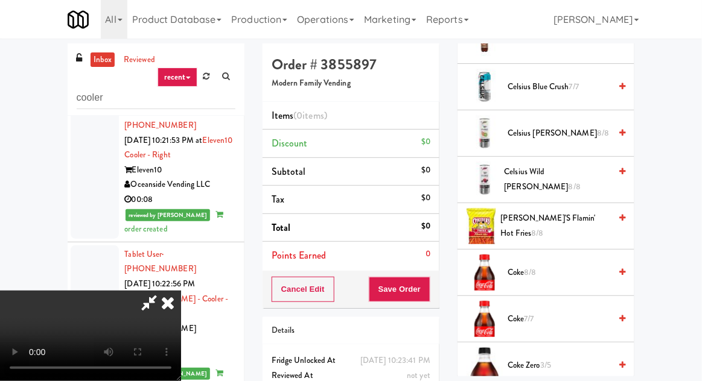
click at [533, 227] on span "[PERSON_NAME]'s Flamin' Hot Fries 8/8" at bounding box center [556, 226] width 110 height 30
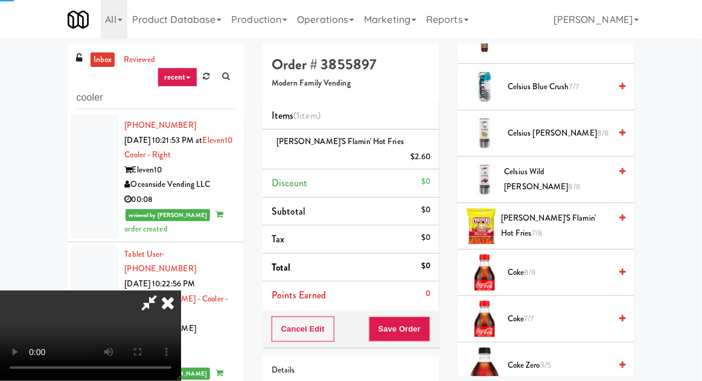
click at [540, 226] on span "[PERSON_NAME]'s Flamin' Hot Fries 7/8" at bounding box center [555, 226] width 109 height 30
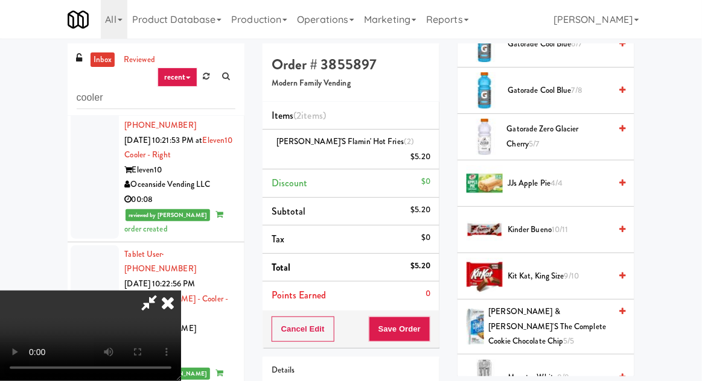
scroll to position [1018, 0]
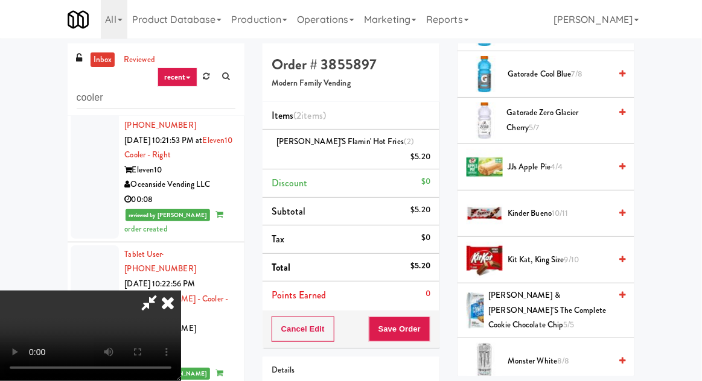
click at [540, 262] on span "[PERSON_NAME], King Size 9/10" at bounding box center [558, 260] width 103 height 15
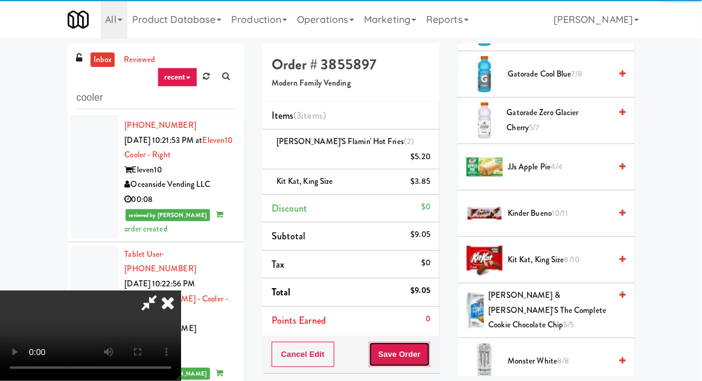
click at [430, 342] on button "Save Order" at bounding box center [400, 354] width 62 height 25
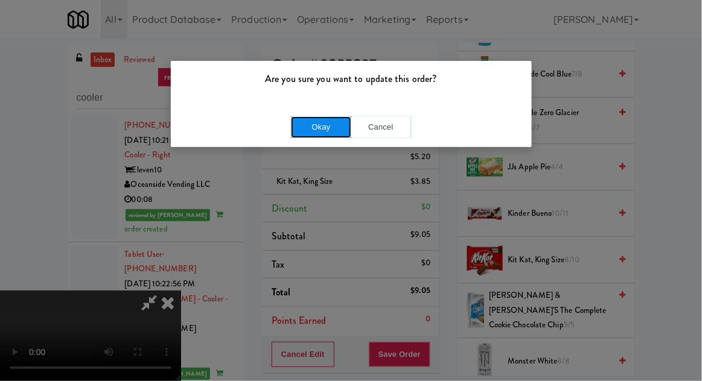
click at [305, 121] on button "Okay" at bounding box center [321, 127] width 60 height 22
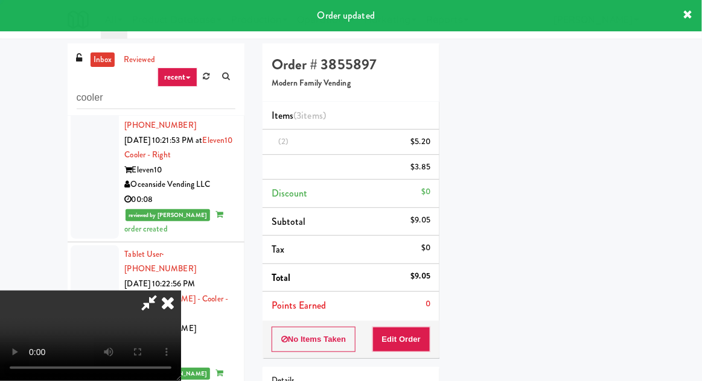
scroll to position [119, 0]
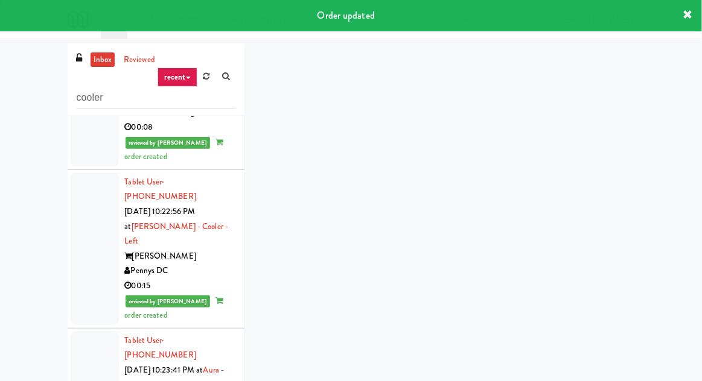
scroll to position [1901, 0]
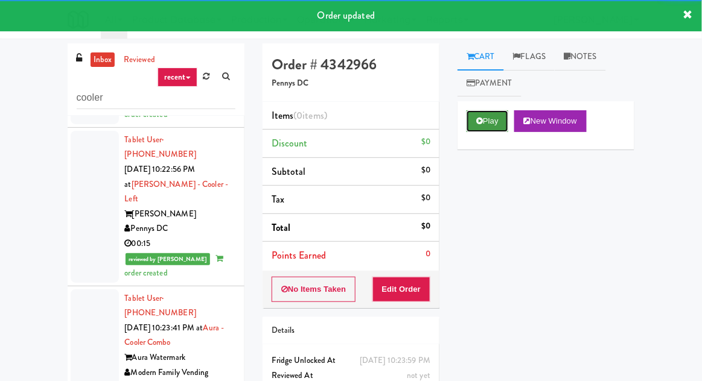
click at [469, 128] on button "Play" at bounding box center [487, 121] width 42 height 22
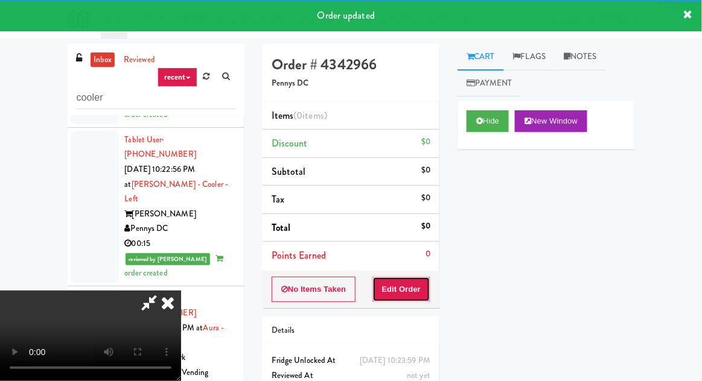
click at [404, 290] on button "Edit Order" at bounding box center [401, 289] width 59 height 25
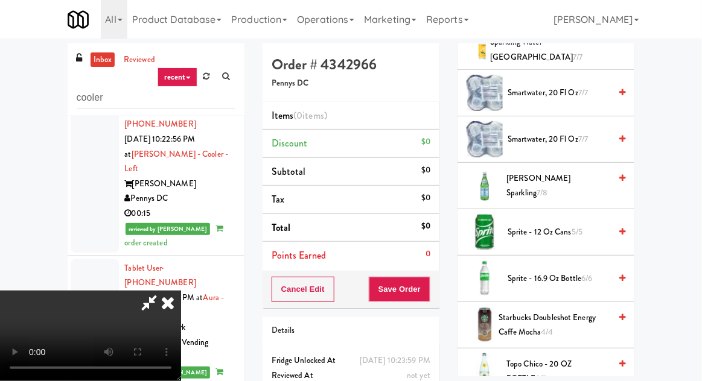
scroll to position [1492, 0]
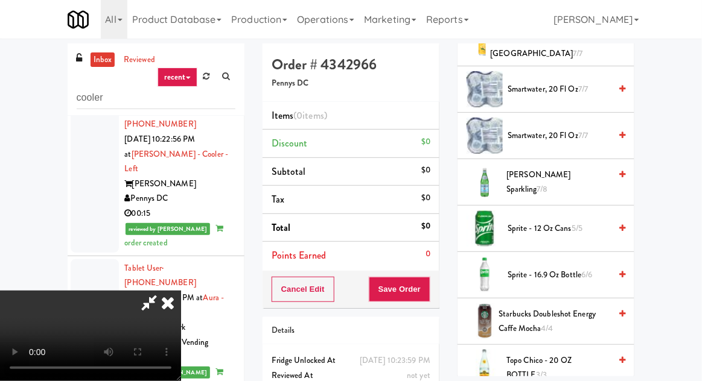
click at [526, 168] on span "[PERSON_NAME] Sparkling 7/8" at bounding box center [559, 183] width 104 height 30
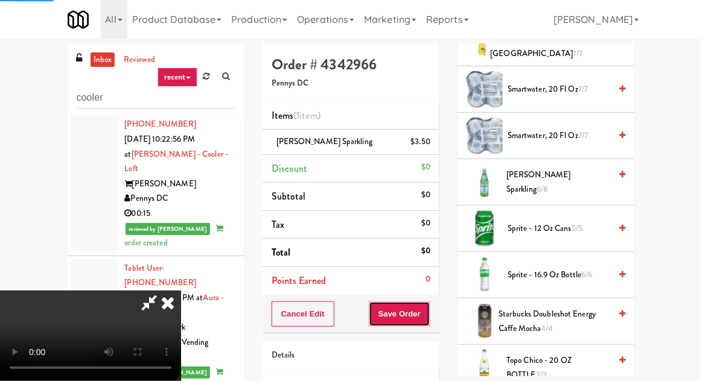
click at [428, 310] on button "Save Order" at bounding box center [400, 314] width 62 height 25
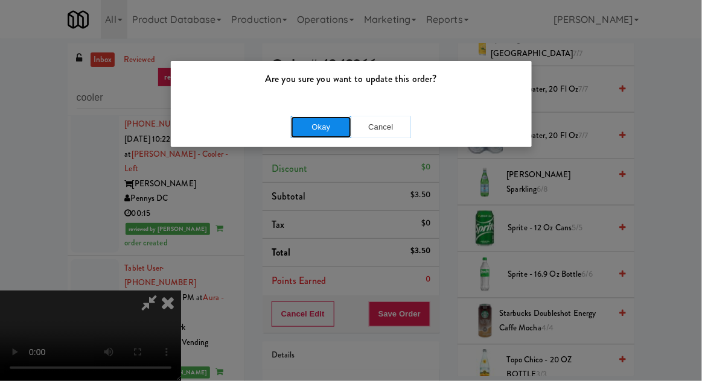
click at [297, 125] on button "Okay" at bounding box center [321, 127] width 60 height 22
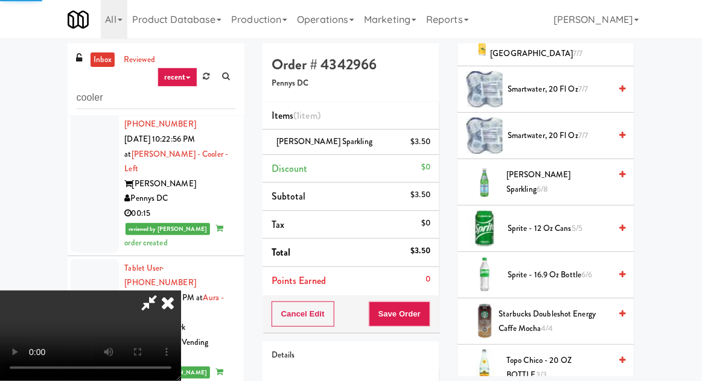
scroll to position [119, 0]
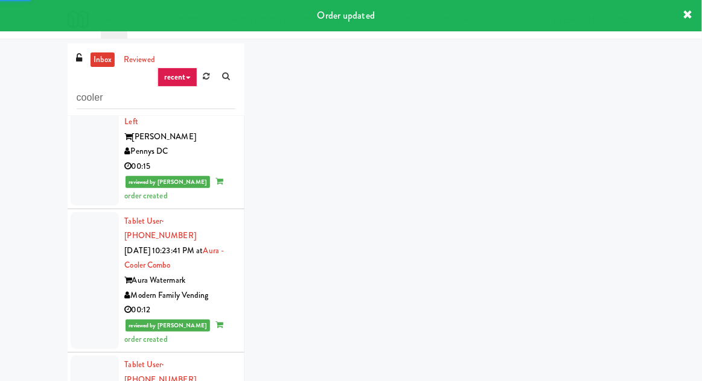
scroll to position [2030, 0]
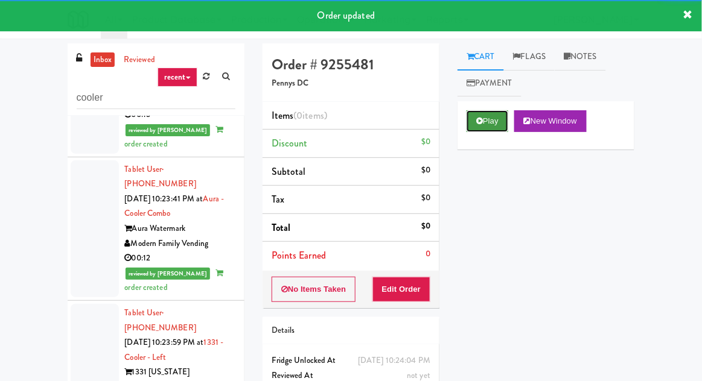
click at [478, 125] on icon at bounding box center [479, 121] width 7 height 8
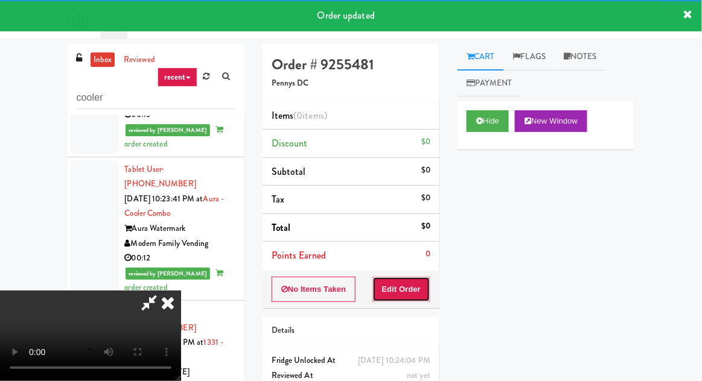
click at [406, 293] on button "Edit Order" at bounding box center [401, 289] width 59 height 25
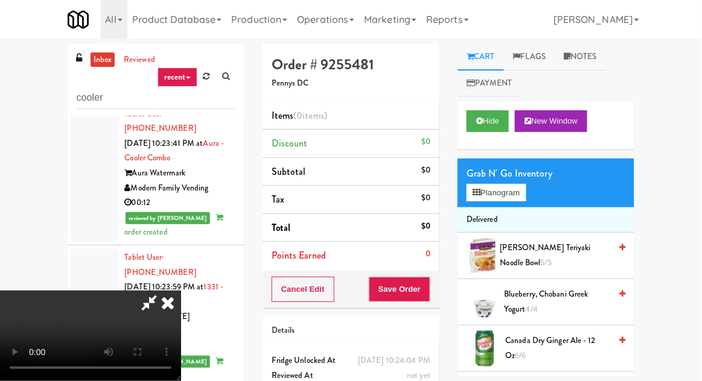
scroll to position [0, 0]
click at [495, 191] on button "Planogram" at bounding box center [495, 193] width 59 height 18
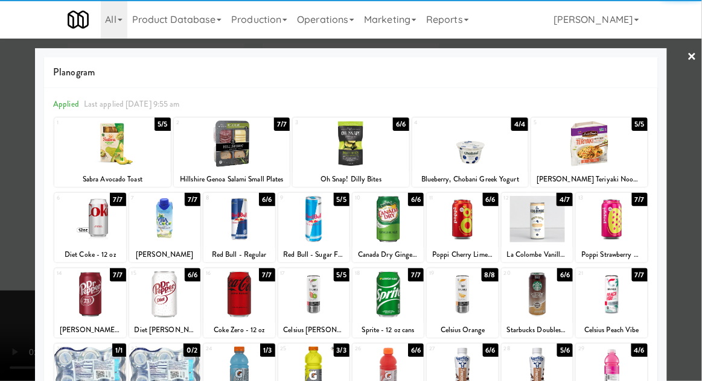
scroll to position [153, 0]
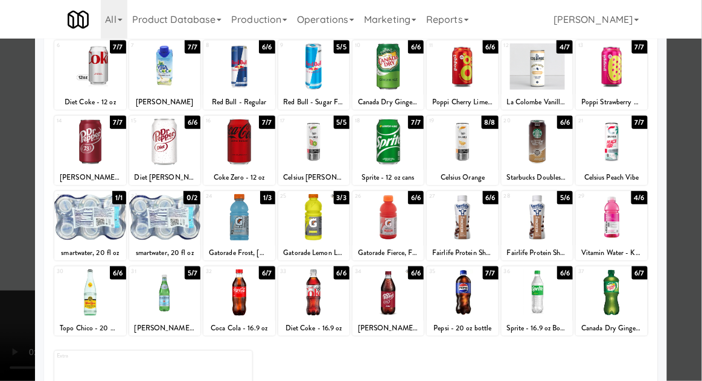
click at [153, 208] on div at bounding box center [164, 217] width 71 height 46
click at [87, 213] on div at bounding box center [89, 217] width 71 height 46
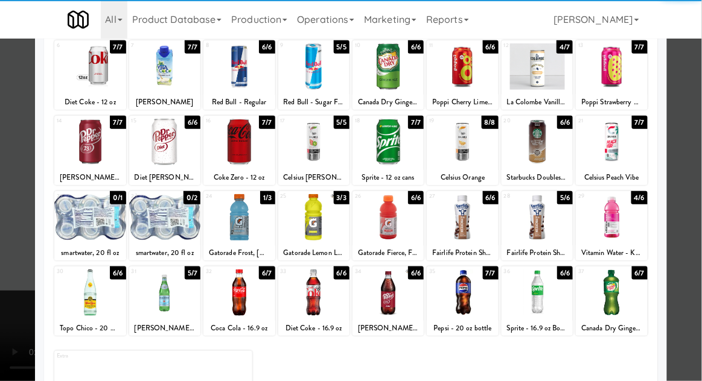
click at [165, 294] on div at bounding box center [164, 293] width 71 height 46
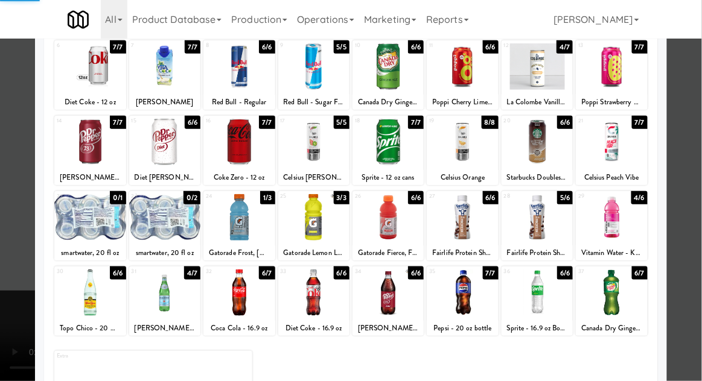
click at [14, 232] on div at bounding box center [351, 190] width 702 height 381
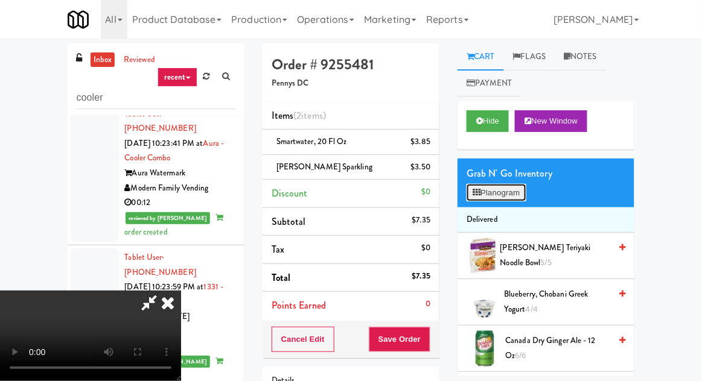
click at [502, 191] on button "Planogram" at bounding box center [495, 193] width 59 height 18
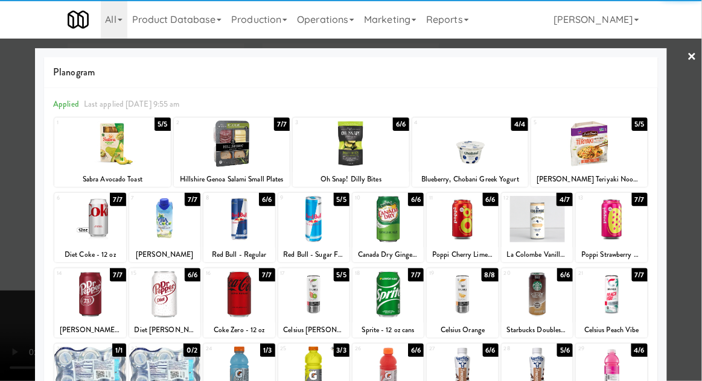
click at [534, 223] on div at bounding box center [536, 219] width 71 height 46
click at [25, 213] on div at bounding box center [351, 190] width 702 height 381
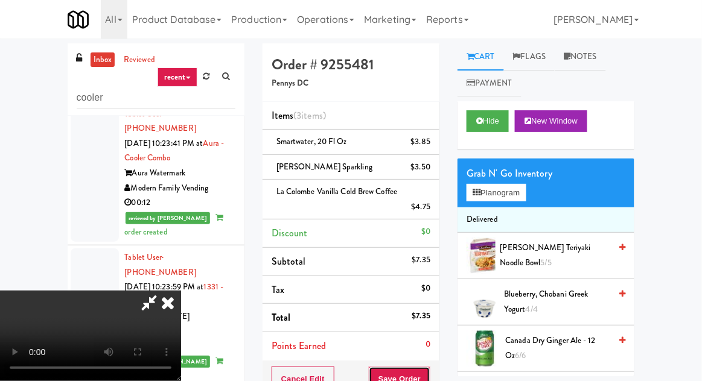
click at [429, 379] on button "Save Order" at bounding box center [400, 379] width 62 height 25
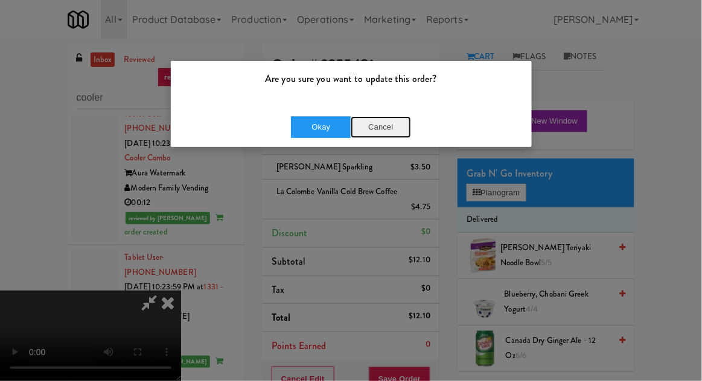
click at [387, 123] on button "Cancel" at bounding box center [380, 127] width 60 height 22
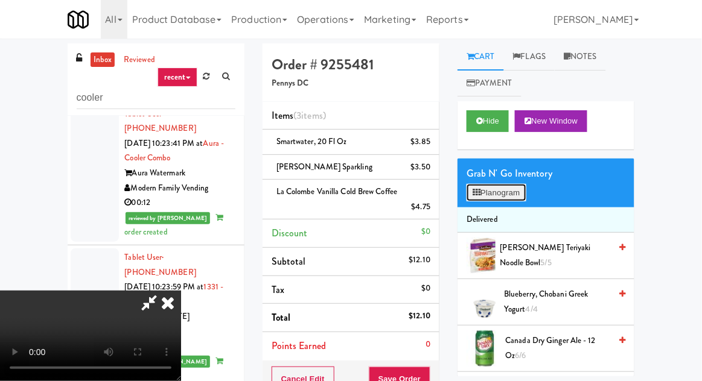
click at [498, 201] on button "Planogram" at bounding box center [495, 193] width 59 height 18
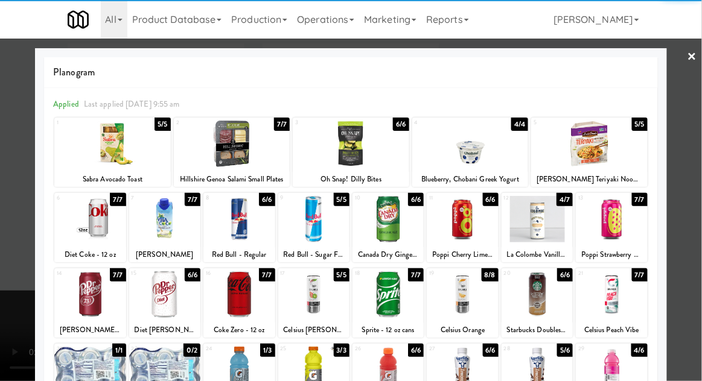
click at [624, 291] on div at bounding box center [610, 294] width 71 height 46
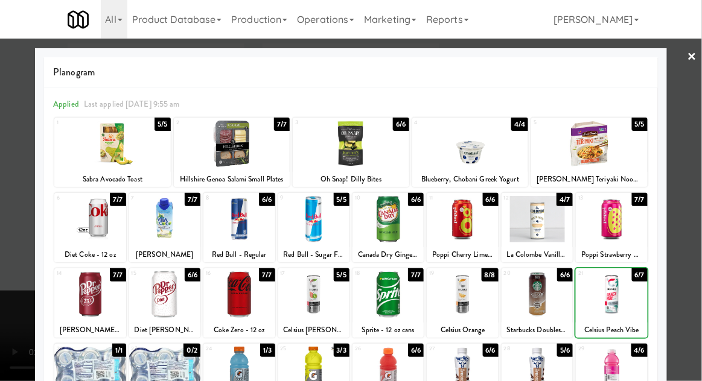
click at [28, 211] on div at bounding box center [351, 190] width 702 height 381
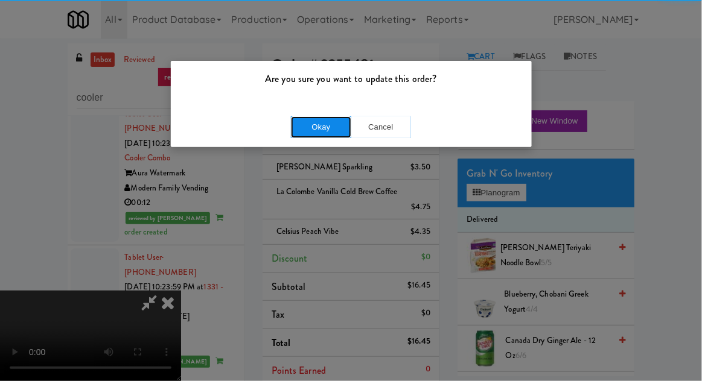
click at [294, 132] on button "Okay" at bounding box center [321, 127] width 60 height 22
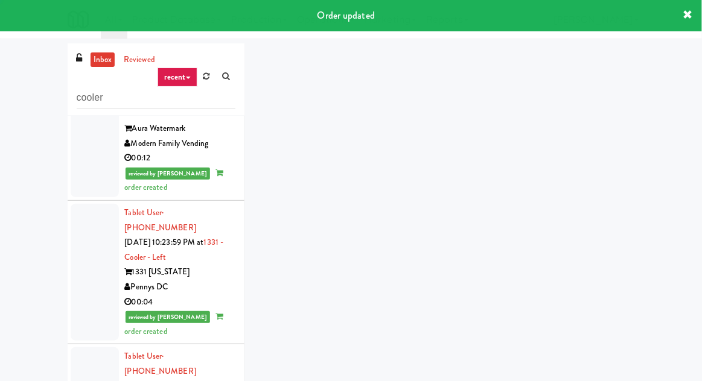
scroll to position [2134, 0]
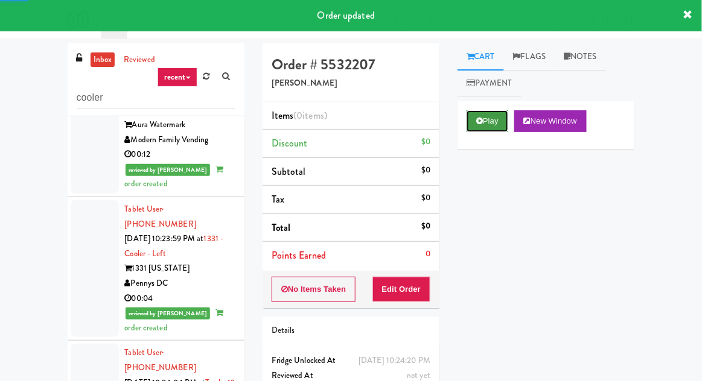
click at [479, 121] on icon at bounding box center [479, 121] width 7 height 8
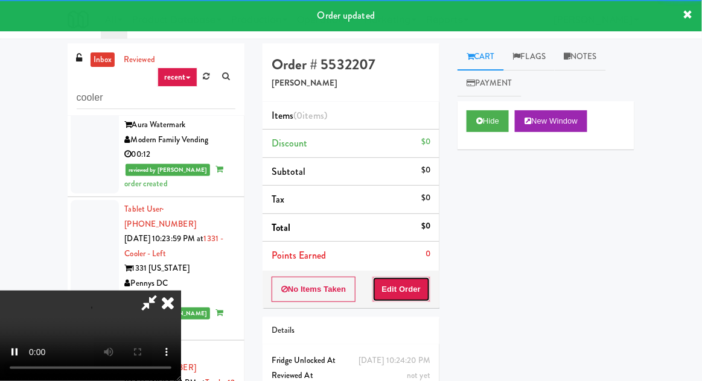
click at [410, 291] on button "Edit Order" at bounding box center [401, 289] width 59 height 25
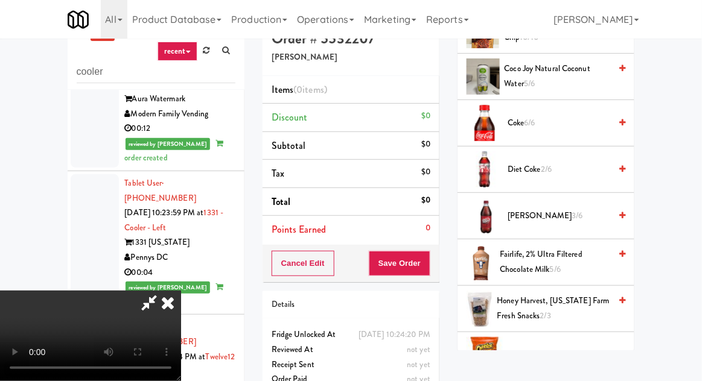
scroll to position [199, 0]
click at [533, 210] on span "[PERSON_NAME] 3/6" at bounding box center [558, 216] width 103 height 15
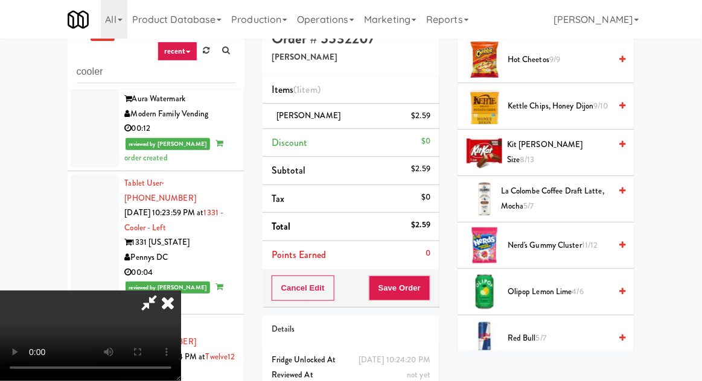
scroll to position [496, 0]
click at [525, 242] on span "Nerd's Gummy Cluster 11/12" at bounding box center [558, 245] width 103 height 15
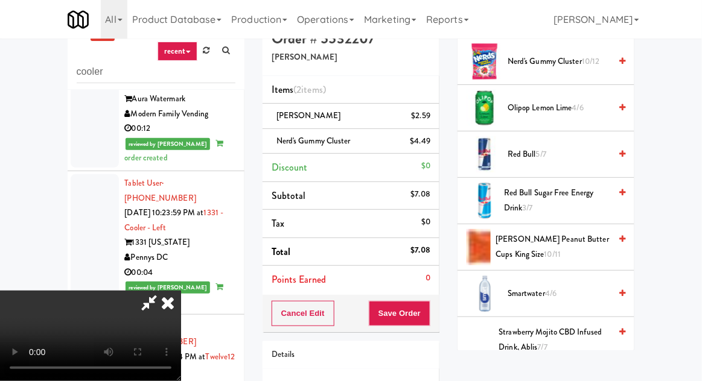
scroll to position [674, 0]
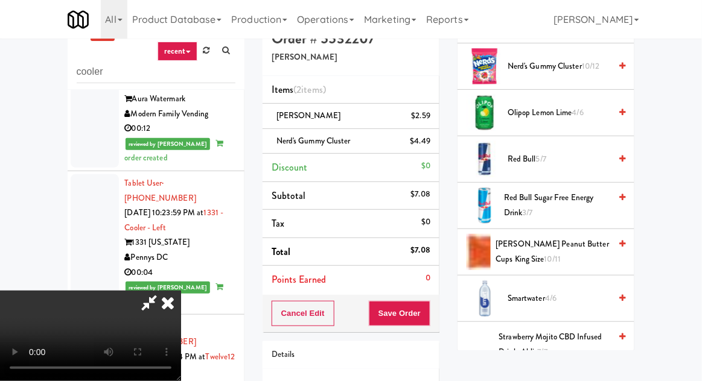
click at [542, 246] on span "[PERSON_NAME] Peanut Butter Cups King Size 10/11" at bounding box center [552, 252] width 115 height 30
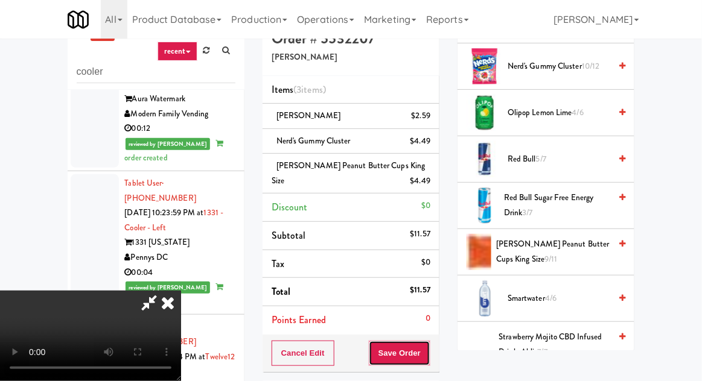
click at [428, 344] on button "Save Order" at bounding box center [400, 353] width 62 height 25
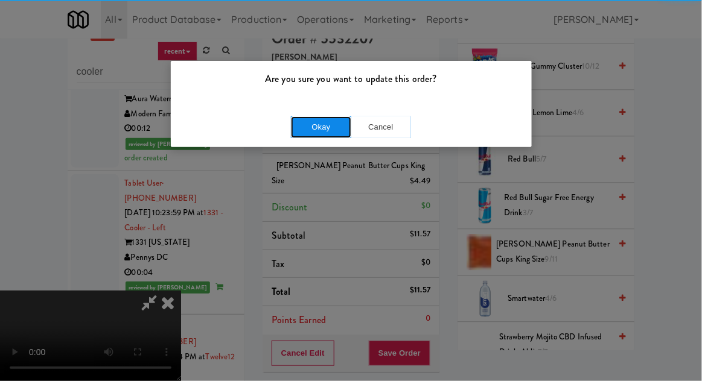
click at [294, 127] on button "Okay" at bounding box center [321, 127] width 60 height 22
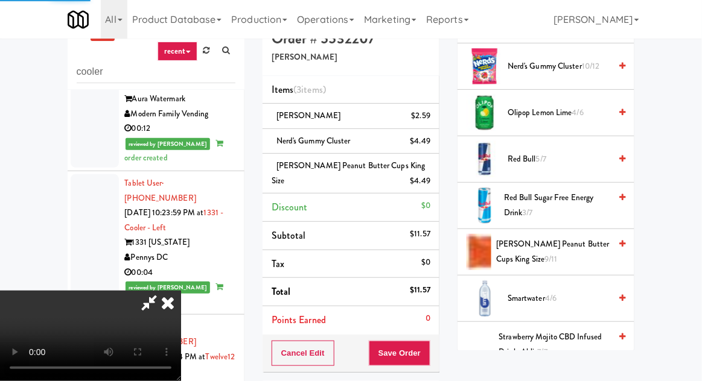
scroll to position [119, 0]
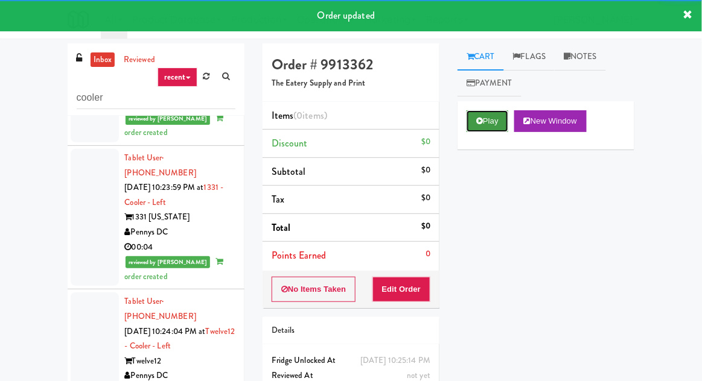
click at [474, 127] on button "Play" at bounding box center [487, 121] width 42 height 22
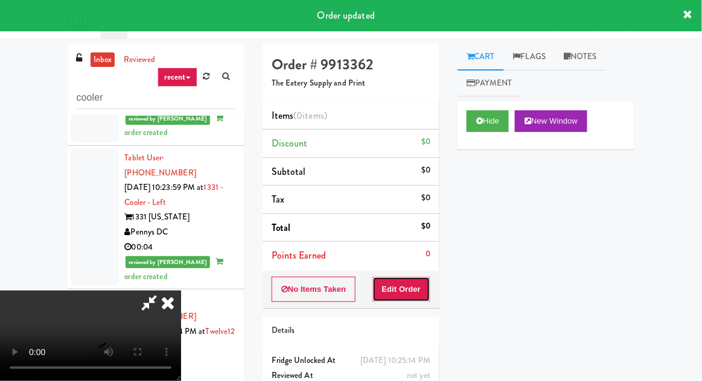
click at [408, 296] on button "Edit Order" at bounding box center [401, 289] width 59 height 25
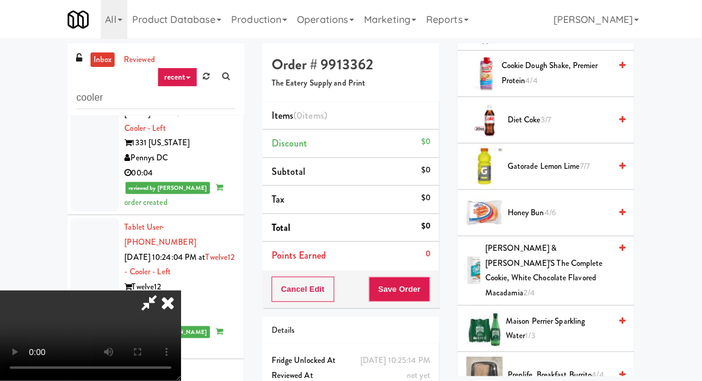
scroll to position [261, 0]
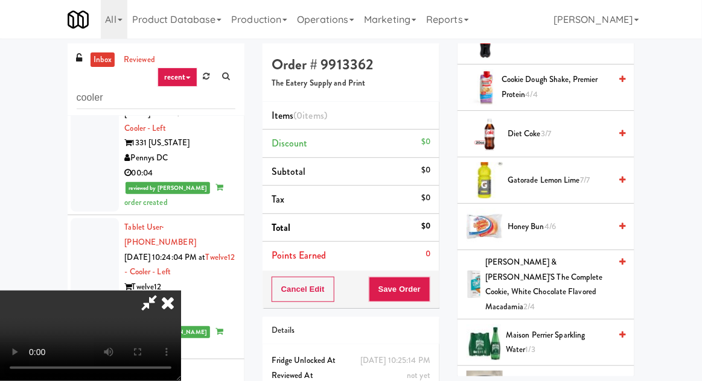
click at [527, 129] on span "Diet Coke 3/7" at bounding box center [558, 134] width 103 height 15
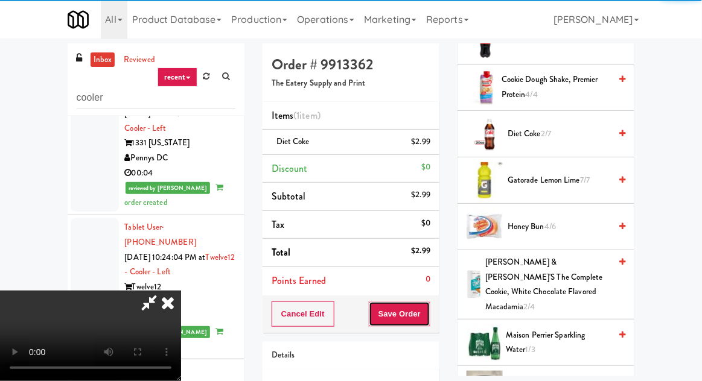
click at [427, 312] on button "Save Order" at bounding box center [400, 314] width 62 height 25
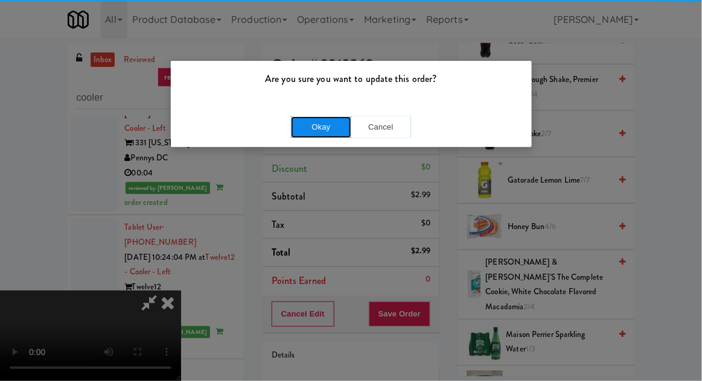
click at [300, 117] on button "Okay" at bounding box center [321, 127] width 60 height 22
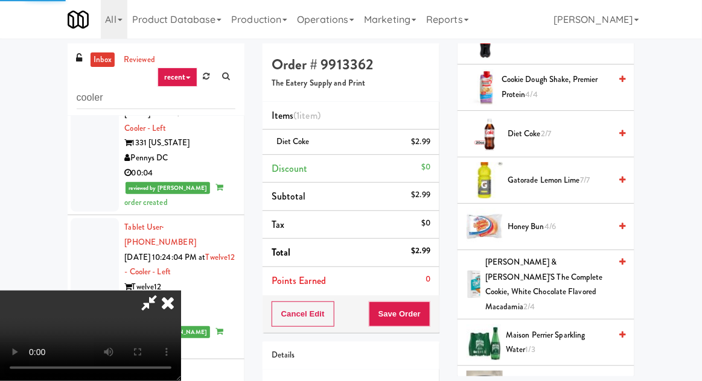
scroll to position [119, 0]
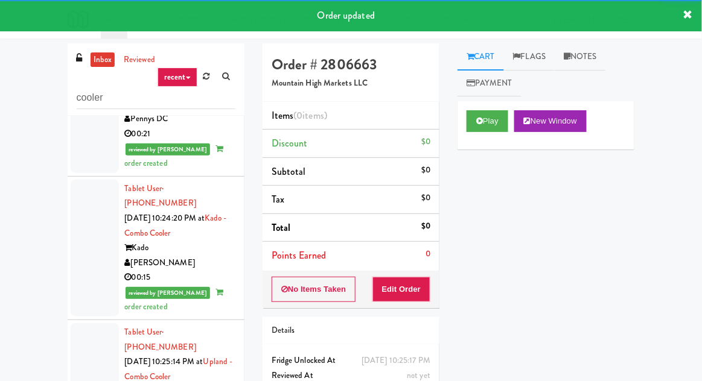
scroll to position [2462, 0]
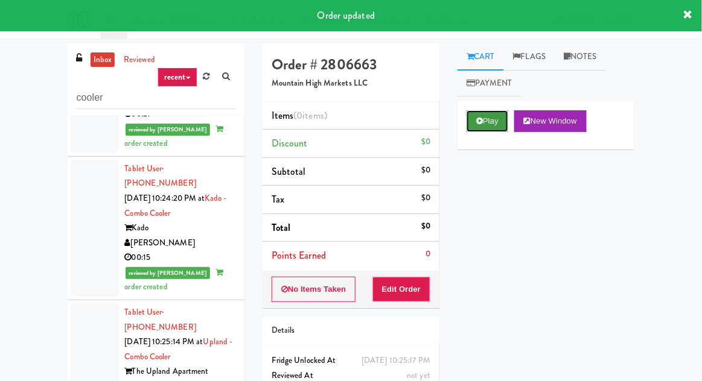
click at [471, 129] on button "Play" at bounding box center [487, 121] width 42 height 22
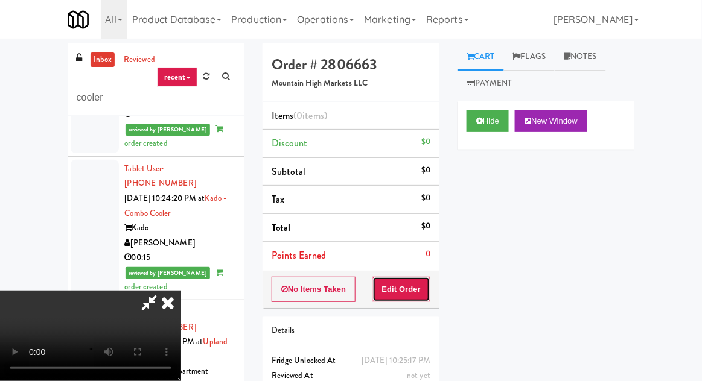
click at [414, 279] on button "Edit Order" at bounding box center [401, 289] width 59 height 25
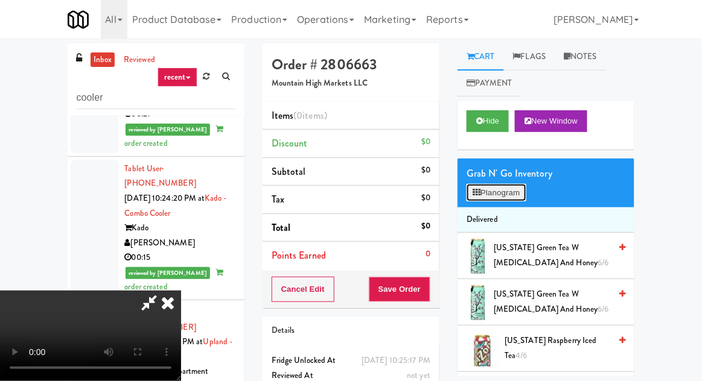
click at [489, 185] on button "Planogram" at bounding box center [495, 193] width 59 height 18
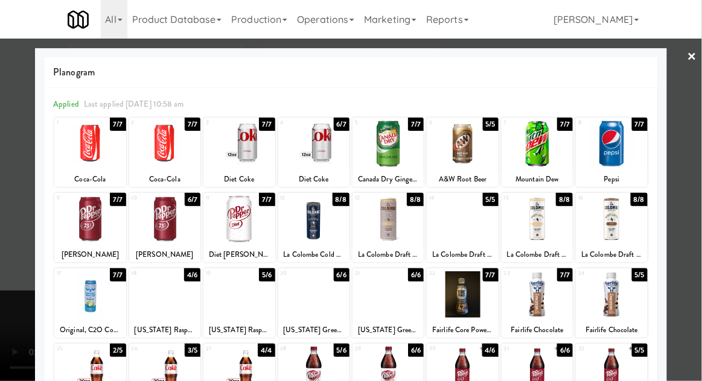
click at [244, 149] on div at bounding box center [238, 144] width 71 height 46
click at [242, 145] on div at bounding box center [238, 144] width 71 height 46
click at [21, 235] on div at bounding box center [351, 190] width 702 height 381
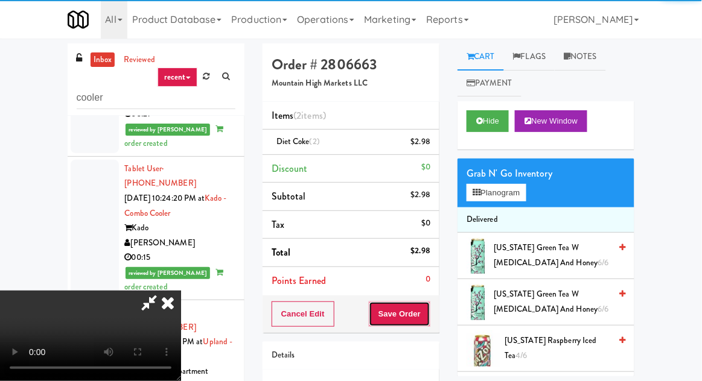
click at [429, 306] on button "Save Order" at bounding box center [400, 314] width 62 height 25
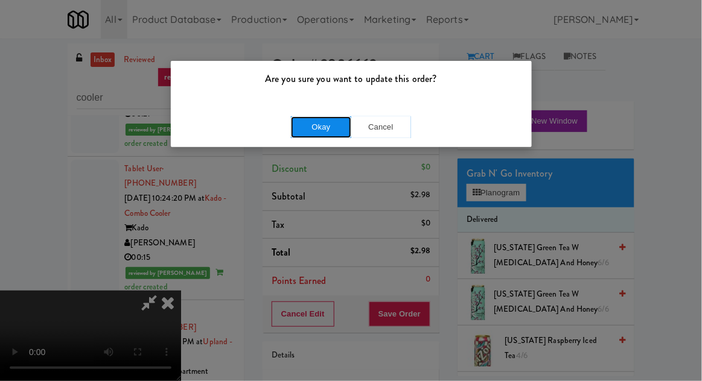
click at [299, 116] on button "Okay" at bounding box center [321, 127] width 60 height 22
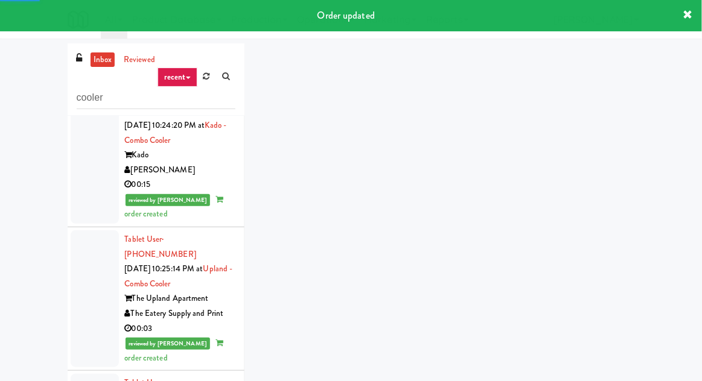
scroll to position [2536, 0]
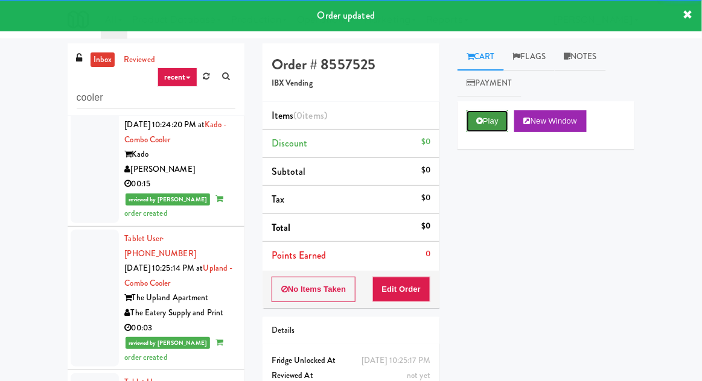
click at [472, 124] on button "Play" at bounding box center [487, 121] width 42 height 22
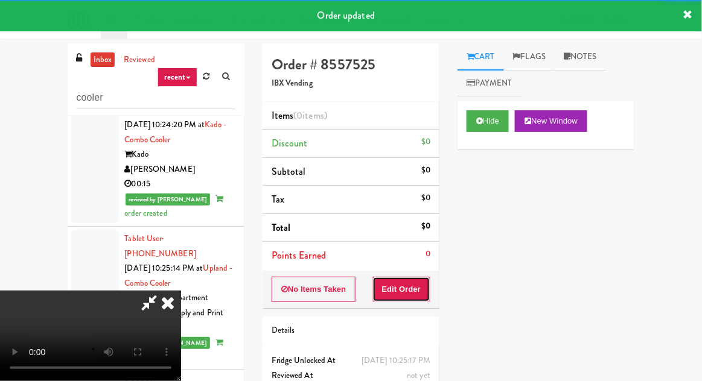
click at [409, 281] on button "Edit Order" at bounding box center [401, 289] width 59 height 25
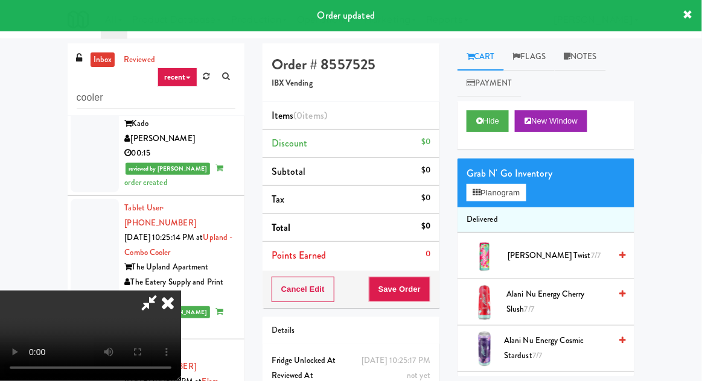
scroll to position [2573, 0]
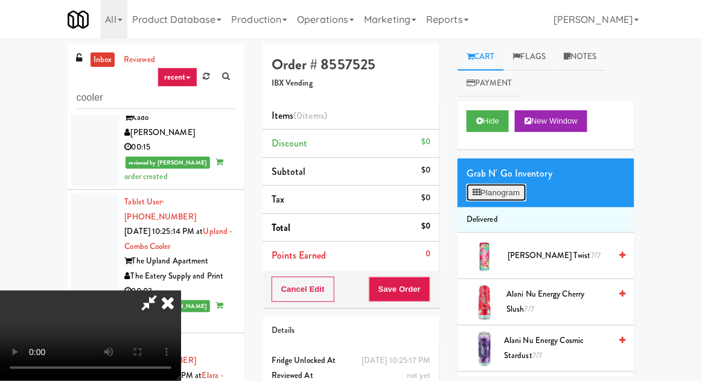
click at [514, 191] on button "Planogram" at bounding box center [495, 193] width 59 height 18
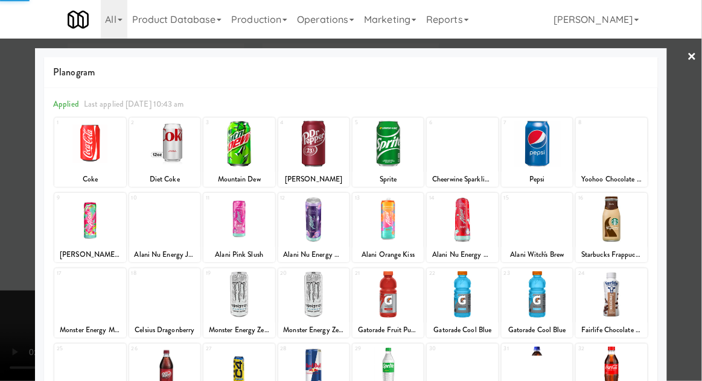
scroll to position [153, 0]
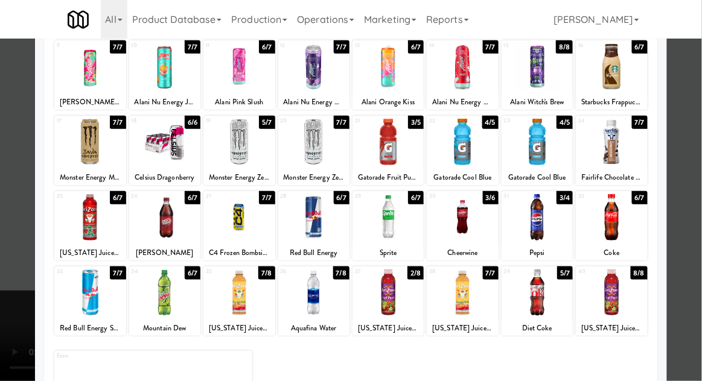
click at [327, 290] on div at bounding box center [313, 293] width 71 height 46
click at [35, 257] on div "Planogram Applied Last applied [DATE] 10:43 am 1 6/7 Coke 2 7/7 Diet Coke 3 6/7…" at bounding box center [351, 168] width 632 height 544
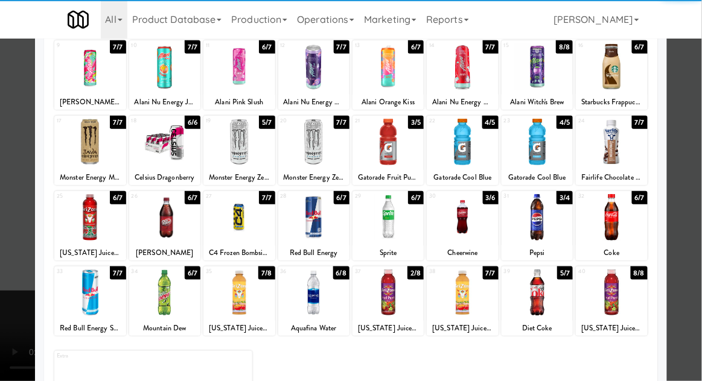
click at [22, 266] on div at bounding box center [351, 190] width 702 height 381
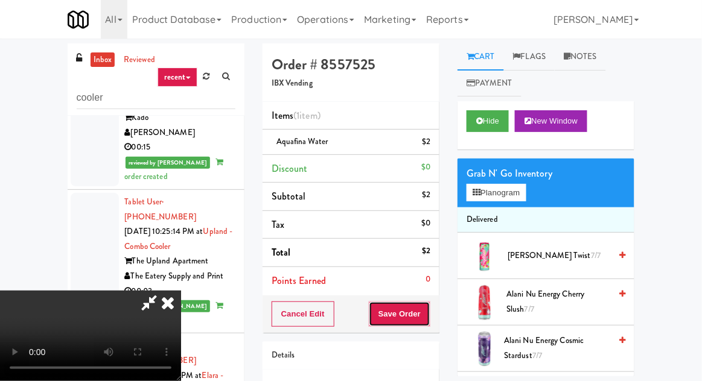
click at [426, 311] on button "Save Order" at bounding box center [400, 314] width 62 height 25
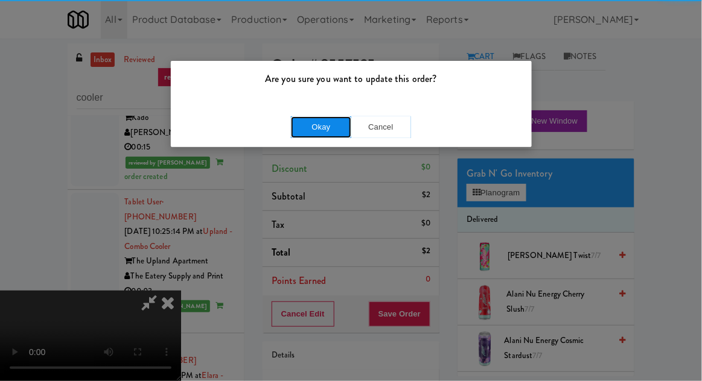
click at [302, 135] on button "Okay" at bounding box center [321, 127] width 60 height 22
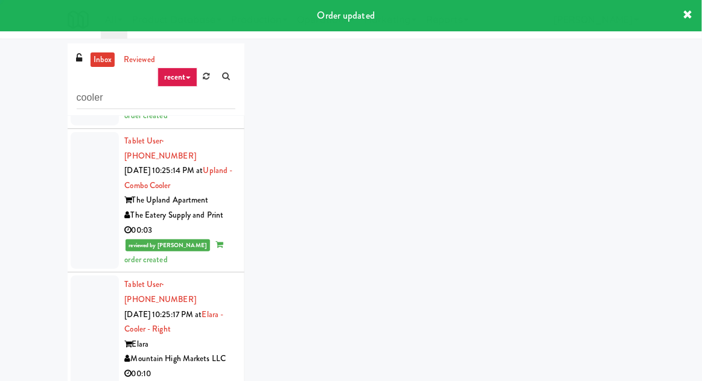
scroll to position [2645, 0]
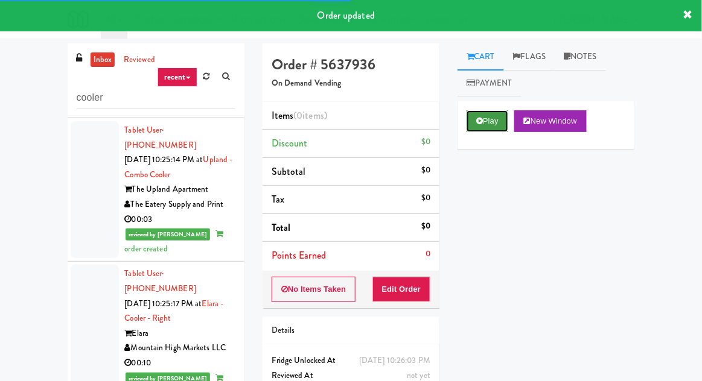
click at [472, 115] on button "Play" at bounding box center [487, 121] width 42 height 22
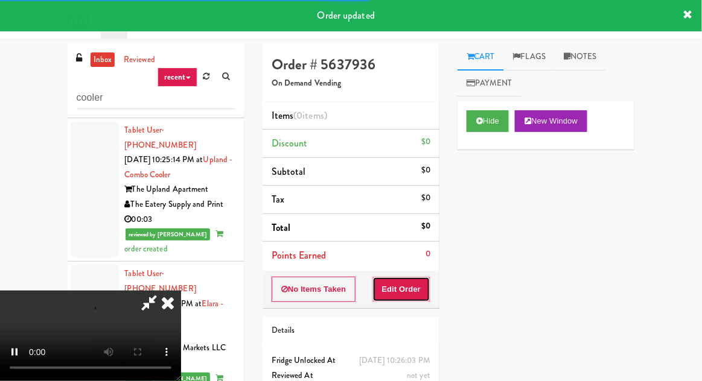
click at [407, 288] on button "Edit Order" at bounding box center [401, 289] width 59 height 25
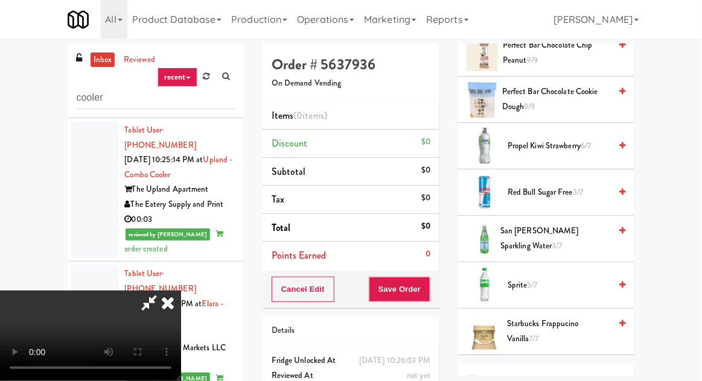
scroll to position [1709, 0]
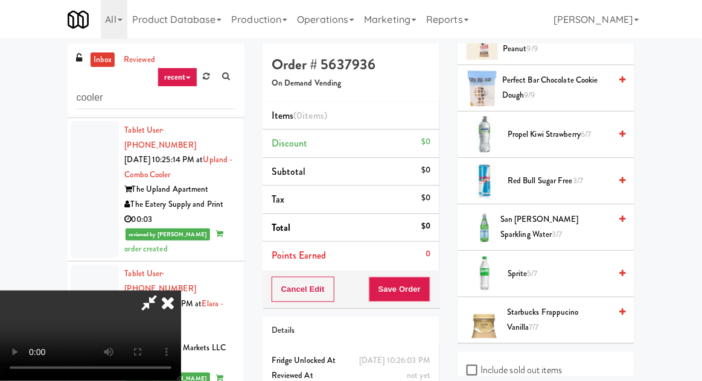
click at [524, 222] on span "San [PERSON_NAME] Sparkling Water 3/7" at bounding box center [555, 227] width 110 height 30
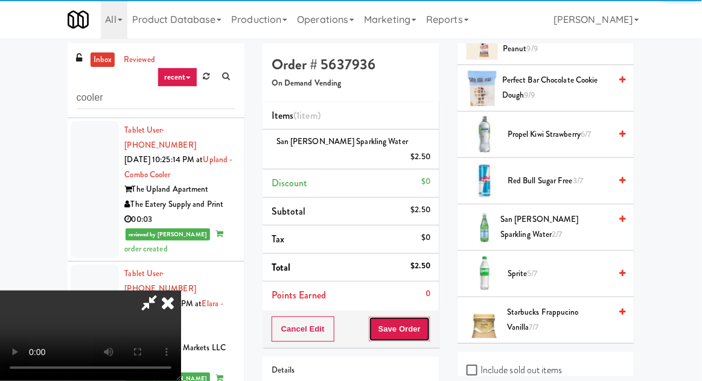
click at [425, 317] on button "Save Order" at bounding box center [400, 329] width 62 height 25
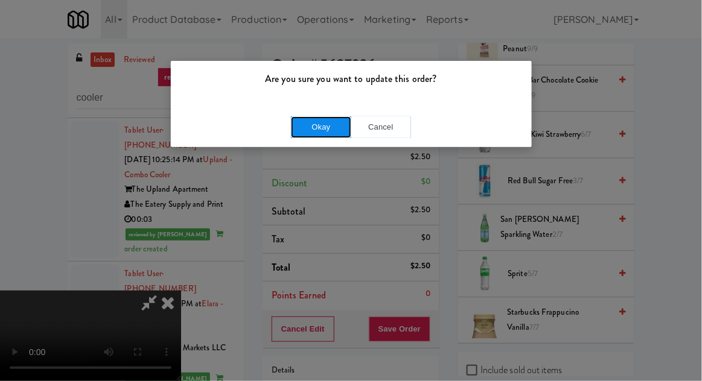
click at [295, 134] on button "Okay" at bounding box center [321, 127] width 60 height 22
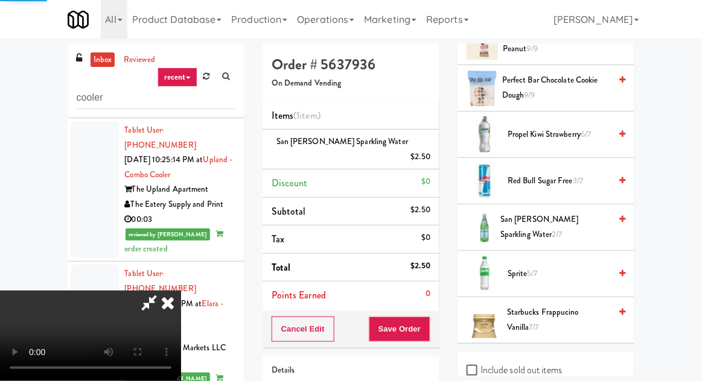
scroll to position [119, 0]
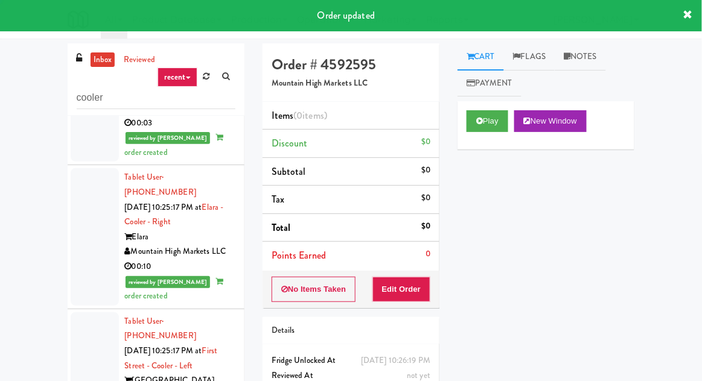
scroll to position [2741, 0]
click at [467, 121] on button "Play" at bounding box center [487, 121] width 42 height 22
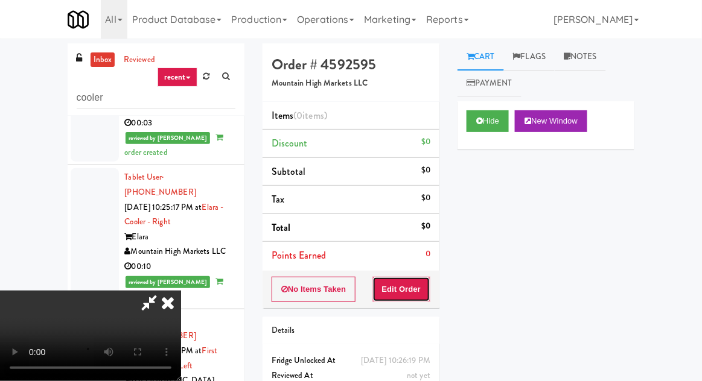
click at [410, 300] on button "Edit Order" at bounding box center [401, 289] width 59 height 25
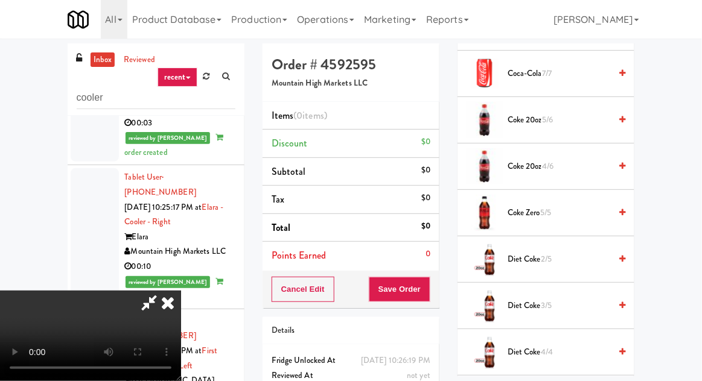
scroll to position [560, 0]
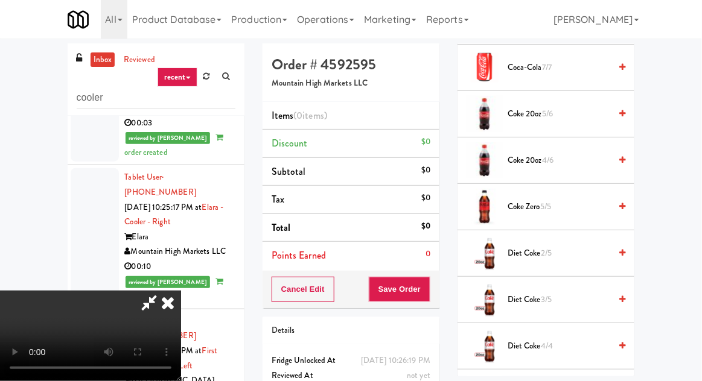
click at [521, 252] on span "Diet Coke 2/5" at bounding box center [558, 253] width 103 height 15
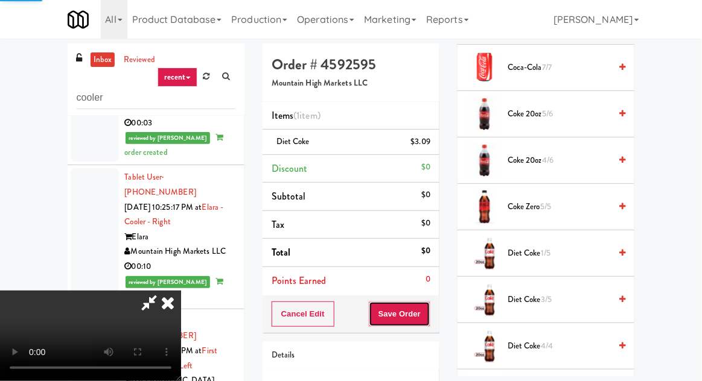
click at [428, 308] on button "Save Order" at bounding box center [400, 314] width 62 height 25
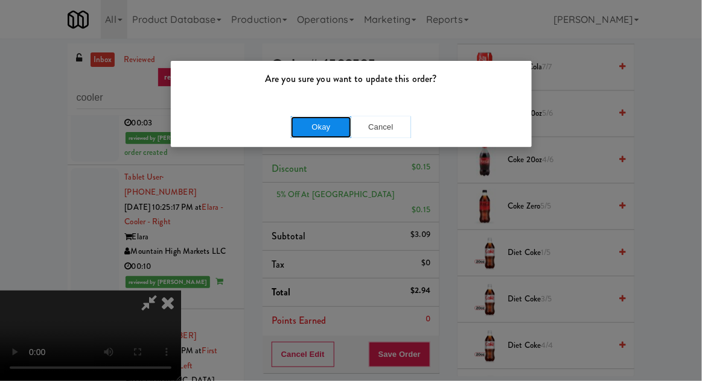
click at [295, 118] on button "Okay" at bounding box center [321, 127] width 60 height 22
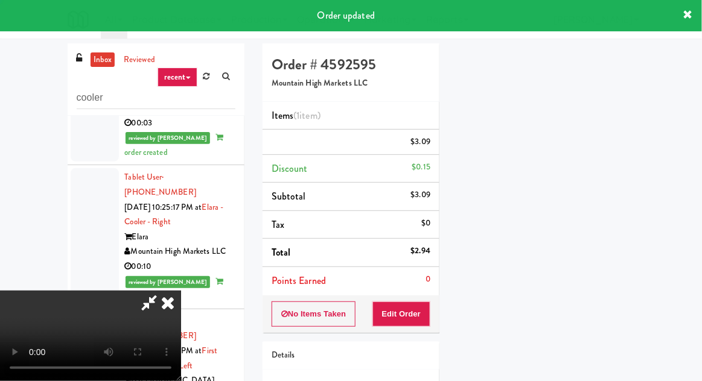
scroll to position [119, 0]
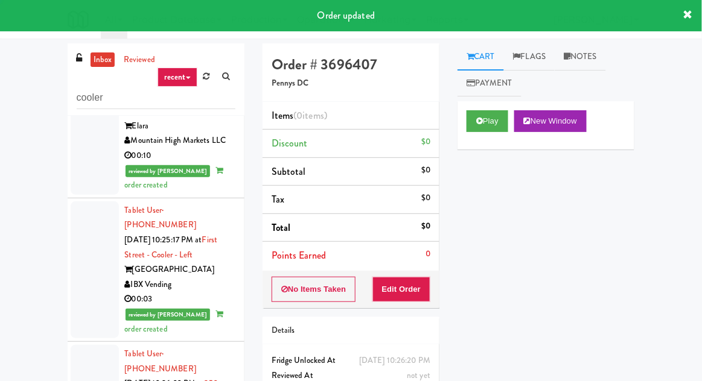
scroll to position [2853, 0]
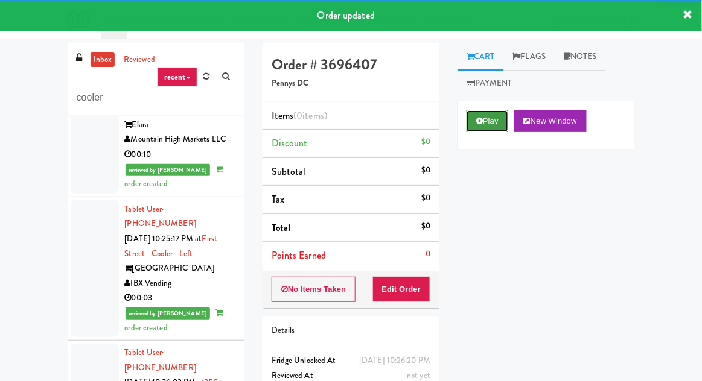
click at [469, 115] on button "Play" at bounding box center [487, 121] width 42 height 22
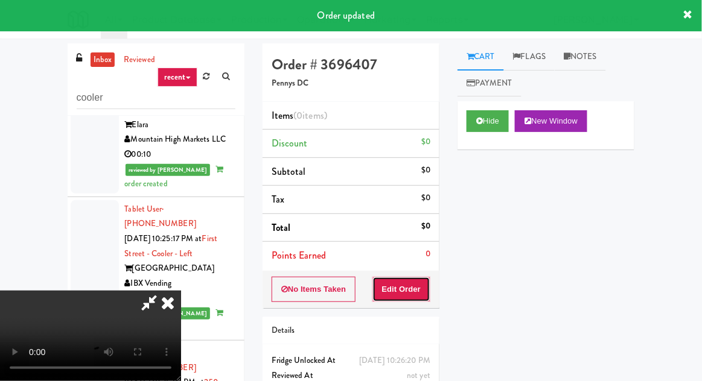
click at [408, 278] on button "Edit Order" at bounding box center [401, 289] width 59 height 25
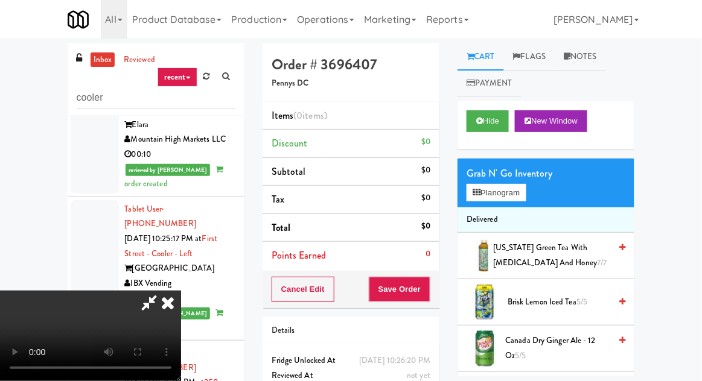
scroll to position [0, 0]
click at [496, 200] on button "Planogram" at bounding box center [495, 193] width 59 height 18
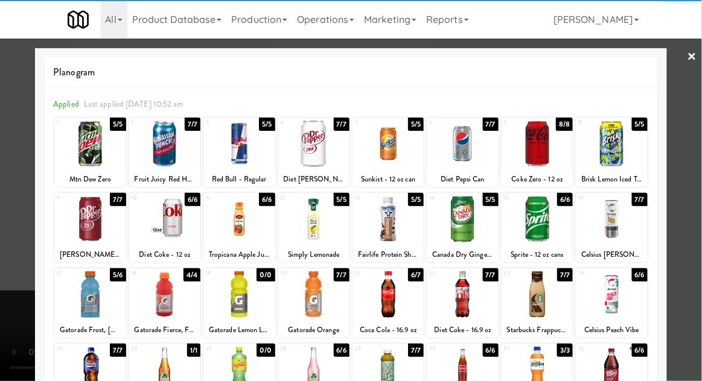
click at [72, 228] on div at bounding box center [89, 219] width 71 height 46
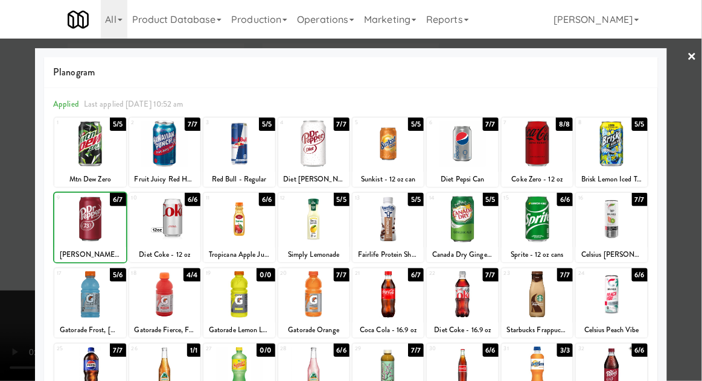
click at [22, 214] on div at bounding box center [351, 190] width 702 height 381
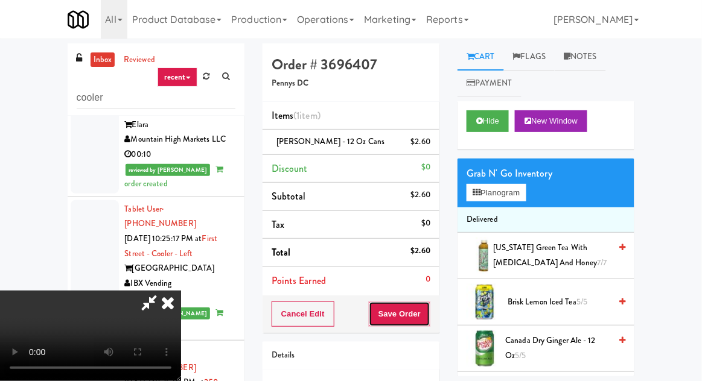
click at [427, 320] on button "Save Order" at bounding box center [400, 314] width 62 height 25
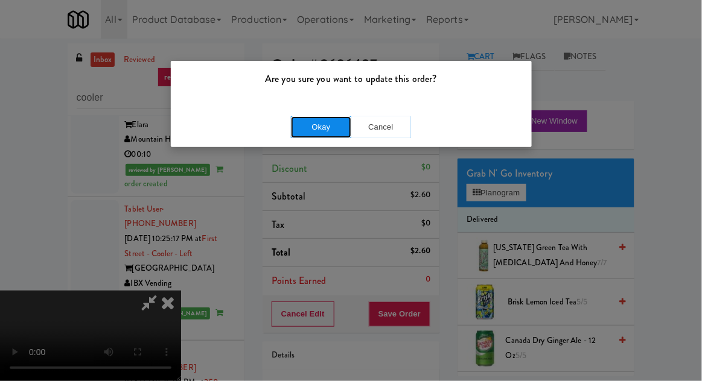
click at [292, 123] on button "Okay" at bounding box center [321, 127] width 60 height 22
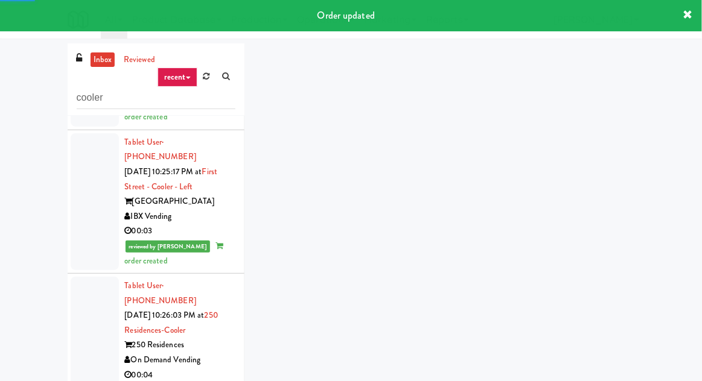
scroll to position [2962, 0]
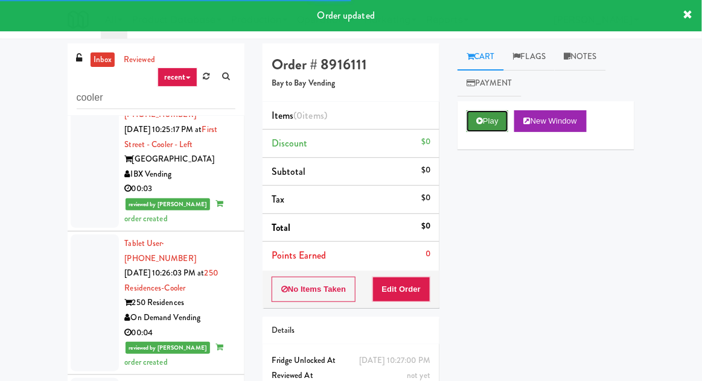
click at [479, 124] on icon at bounding box center [479, 121] width 7 height 8
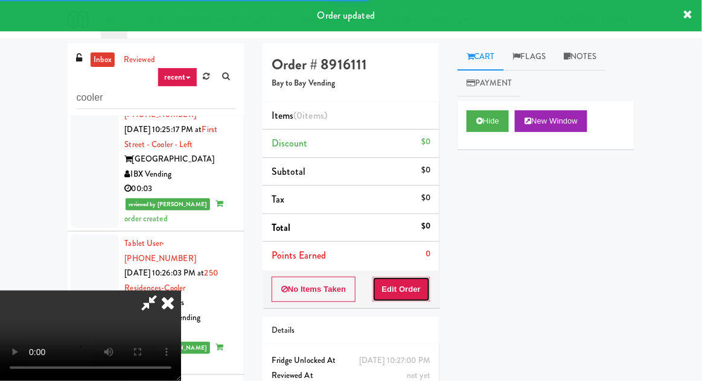
click at [408, 279] on button "Edit Order" at bounding box center [401, 289] width 59 height 25
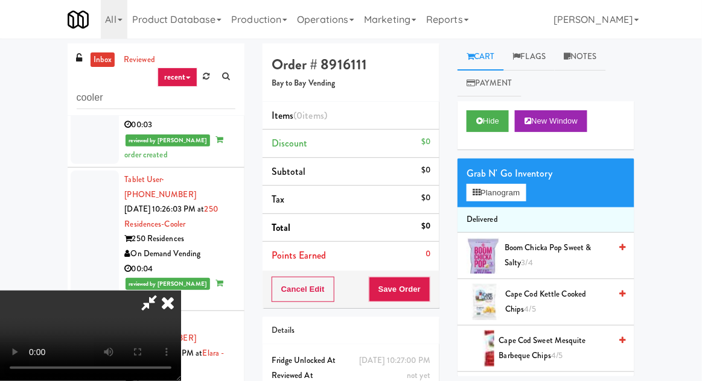
scroll to position [0, 0]
click at [493, 186] on button "Planogram" at bounding box center [495, 193] width 59 height 18
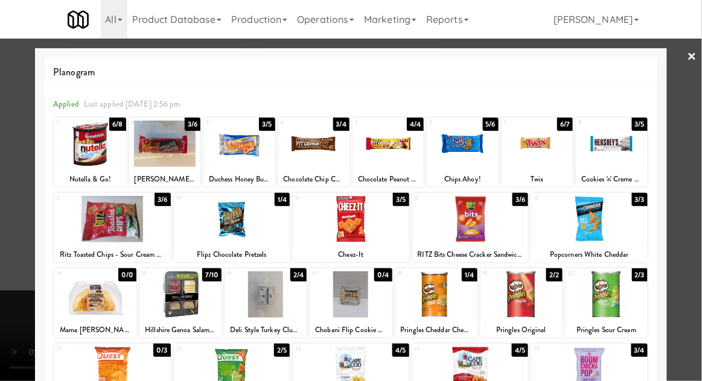
click at [107, 228] on div at bounding box center [112, 219] width 116 height 46
click at [109, 232] on div at bounding box center [112, 219] width 116 height 46
click at [23, 227] on div at bounding box center [351, 190] width 702 height 381
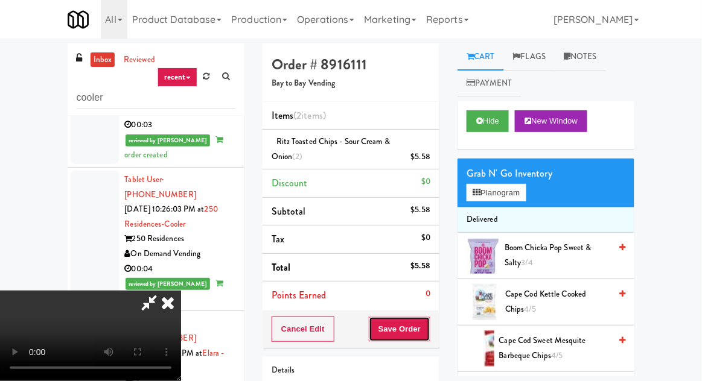
click at [428, 326] on button "Save Order" at bounding box center [400, 329] width 62 height 25
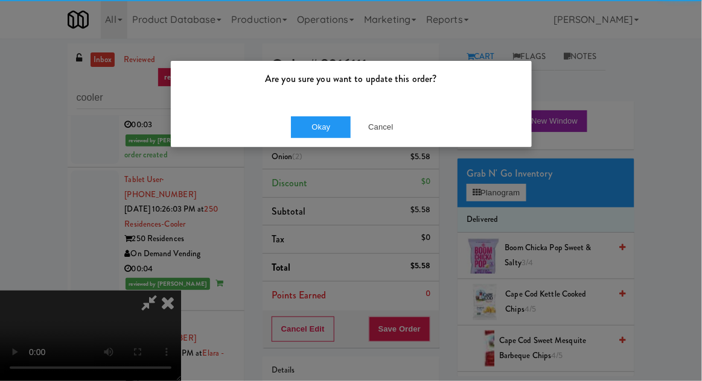
click at [294, 146] on div "Okay Cancel" at bounding box center [351, 127] width 361 height 40
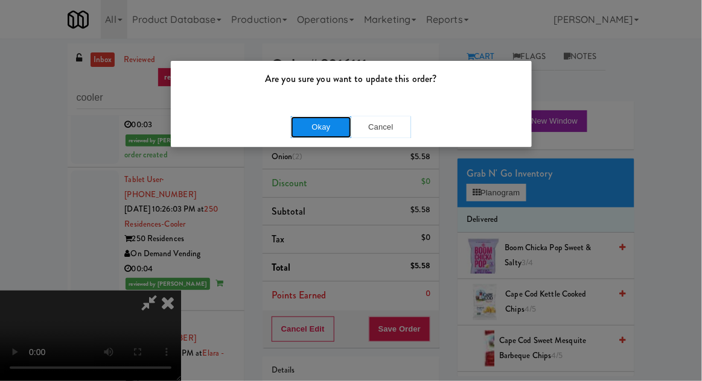
click at [292, 116] on button "Okay" at bounding box center [321, 127] width 60 height 22
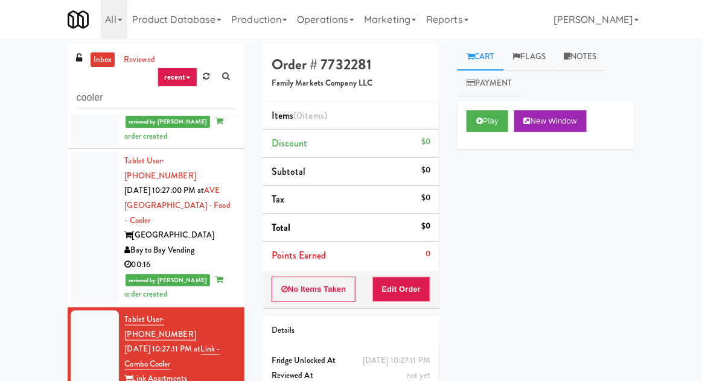
scroll to position [3476, 0]
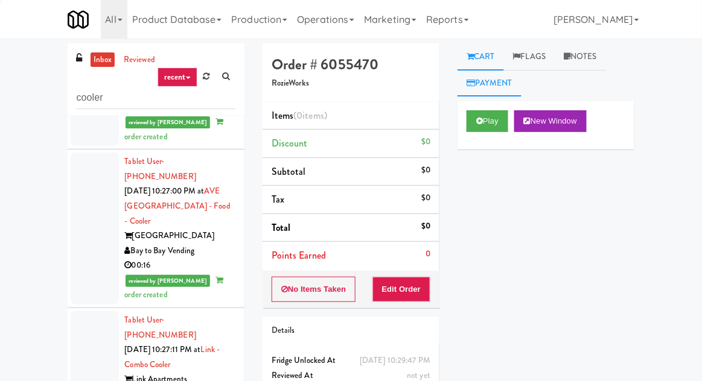
click at [485, 94] on link "Payment" at bounding box center [489, 83] width 64 height 27
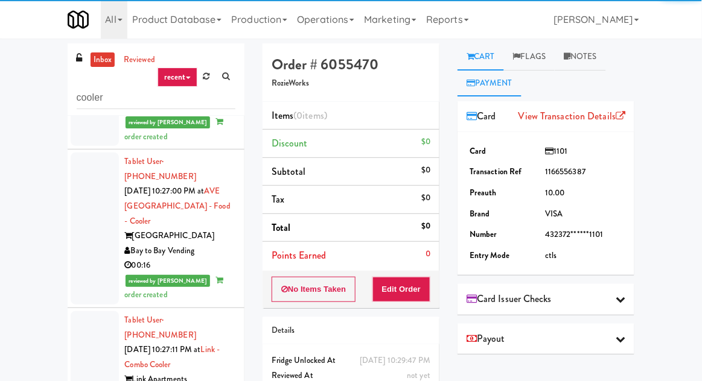
click at [495, 53] on link "Cart" at bounding box center [480, 56] width 46 height 27
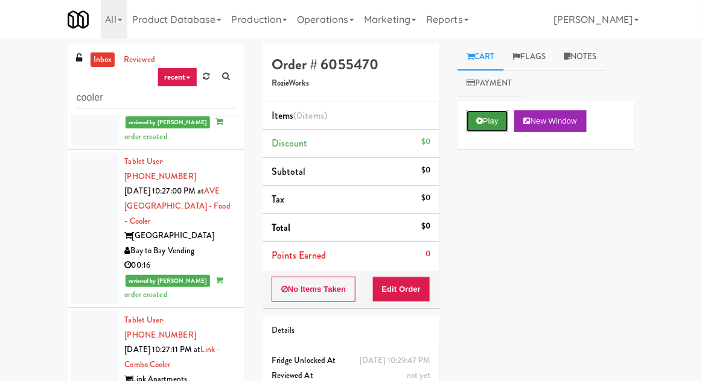
click at [484, 115] on button "Play" at bounding box center [487, 121] width 42 height 22
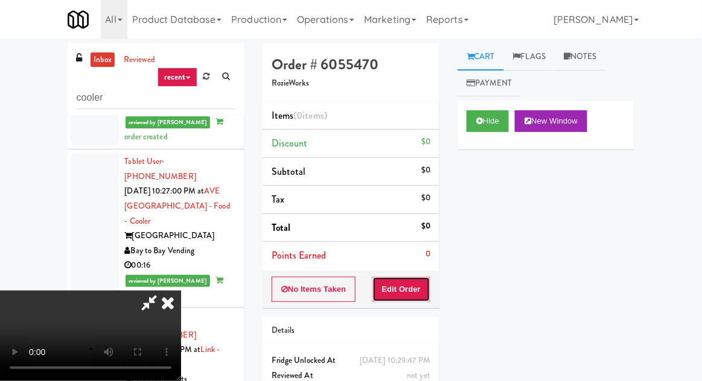
click at [410, 289] on button "Edit Order" at bounding box center [401, 289] width 59 height 25
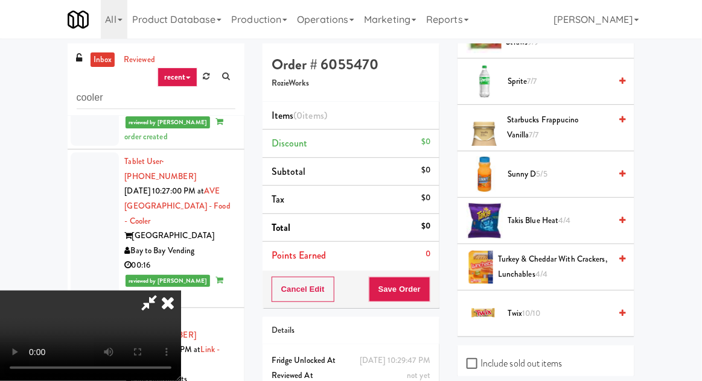
scroll to position [1571, 0]
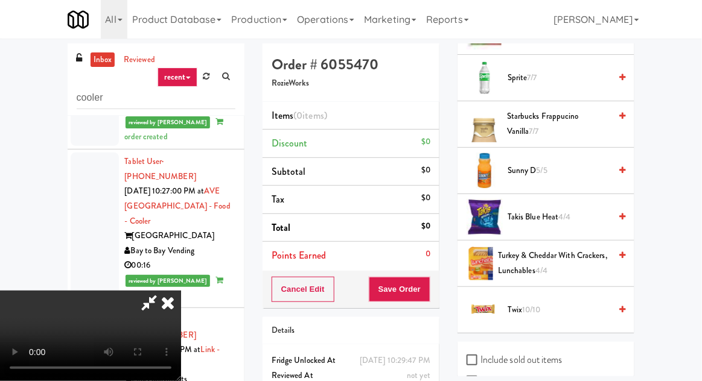
click at [534, 252] on span "Turkey & Cheddar with Crackers, Lunchables 4/4" at bounding box center [554, 264] width 112 height 30
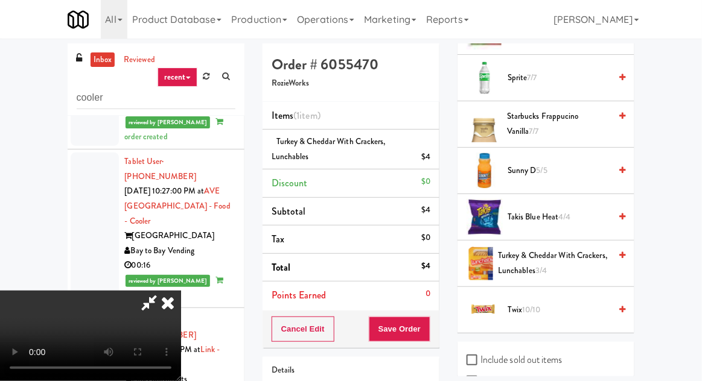
scroll to position [0, 0]
click at [541, 304] on span "10/10" at bounding box center [531, 309] width 19 height 11
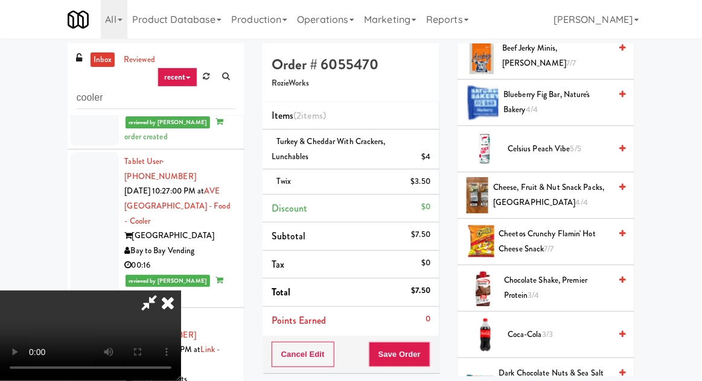
scroll to position [295, 0]
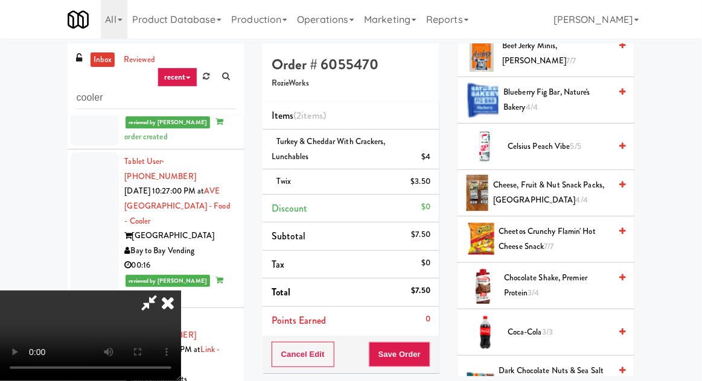
click at [517, 326] on span "Coca-Cola 3/3" at bounding box center [558, 332] width 103 height 15
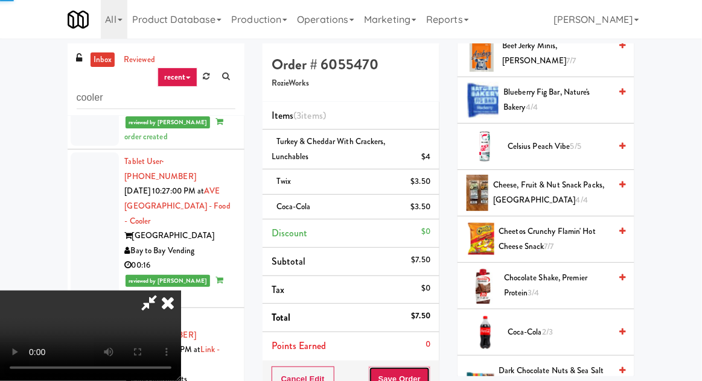
click at [429, 375] on button "Save Order" at bounding box center [400, 379] width 62 height 25
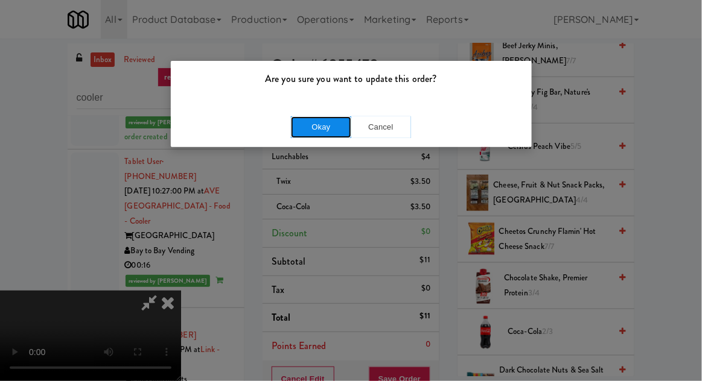
click at [308, 136] on button "Okay" at bounding box center [321, 127] width 60 height 22
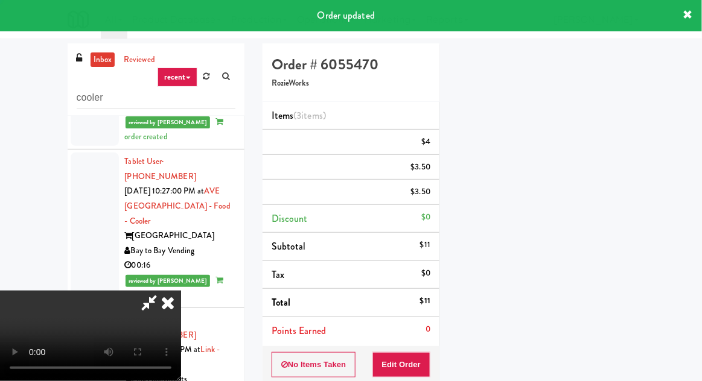
scroll to position [119, 0]
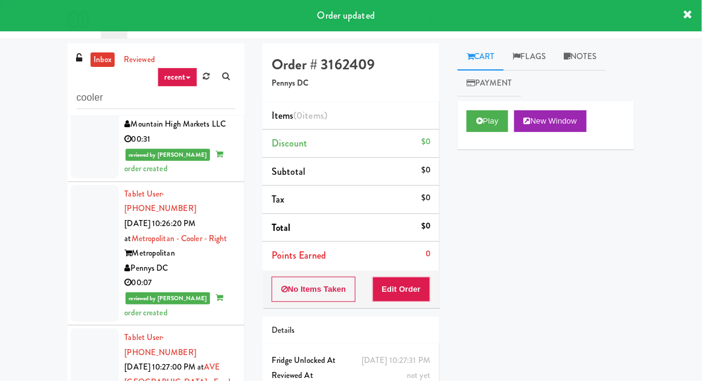
scroll to position [3288, 0]
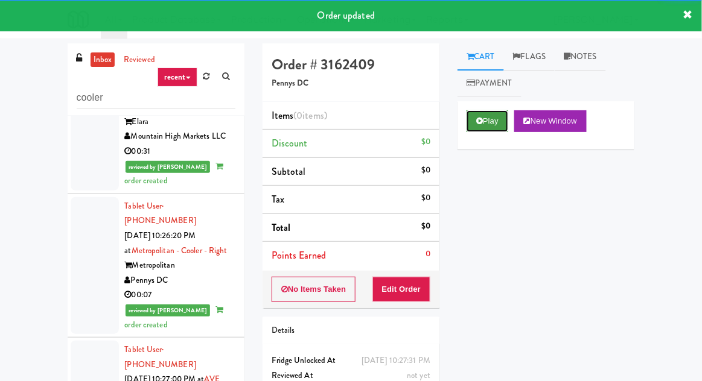
click at [477, 115] on button "Play" at bounding box center [487, 121] width 42 height 22
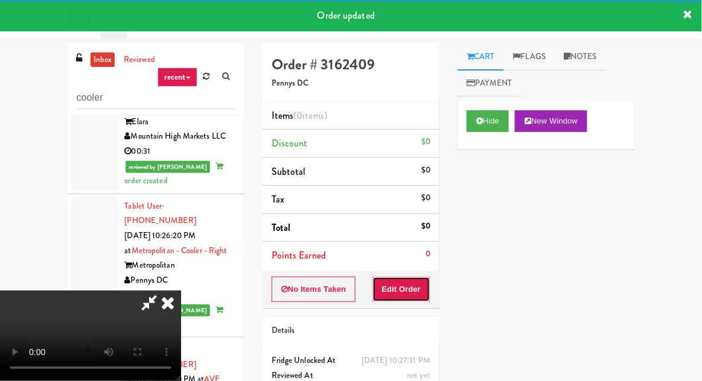
click at [403, 299] on button "Edit Order" at bounding box center [401, 289] width 59 height 25
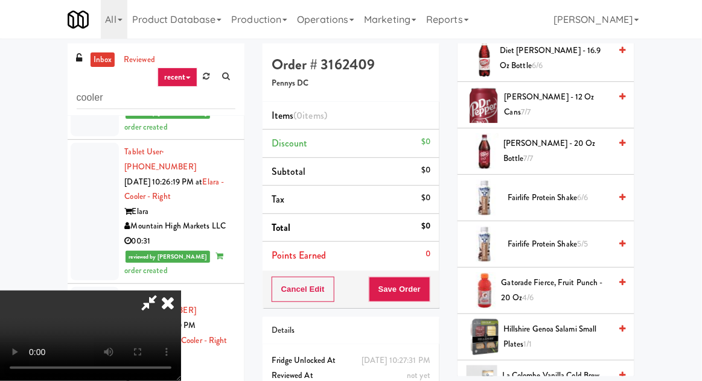
scroll to position [615, 0]
click at [521, 284] on span "Gatorade Fierce, Fruit Punch - 20 oz 4/6" at bounding box center [555, 291] width 109 height 30
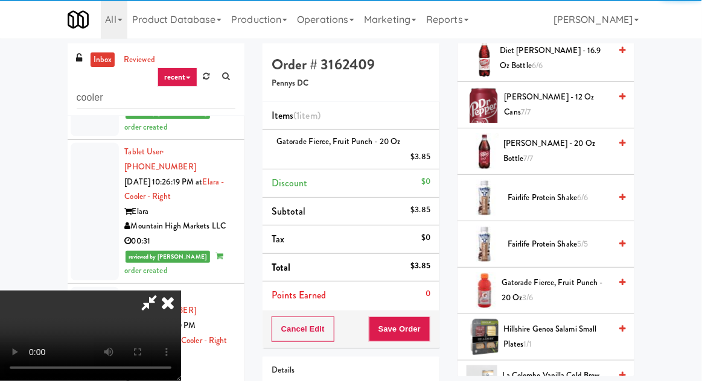
click at [429, 326] on button "Save Order" at bounding box center [400, 329] width 62 height 25
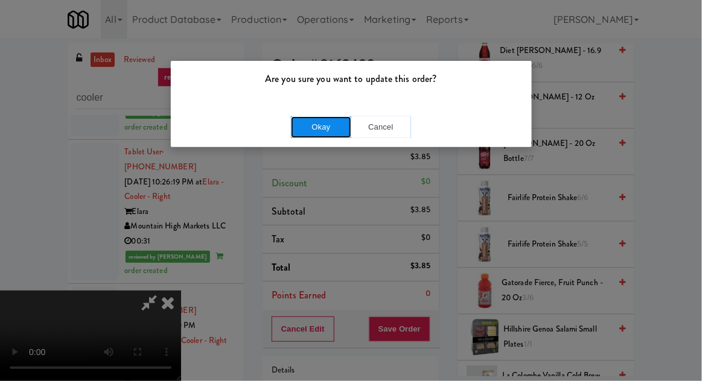
click at [307, 136] on button "Okay" at bounding box center [321, 127] width 60 height 22
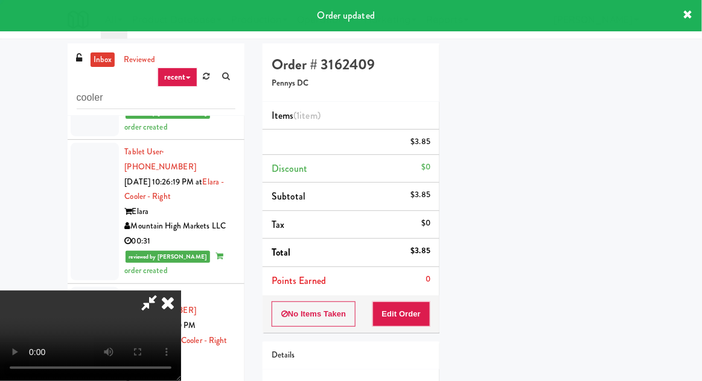
scroll to position [119, 0]
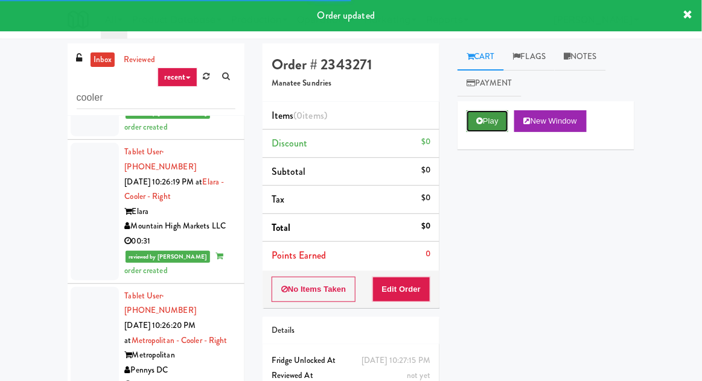
click at [477, 127] on button "Play" at bounding box center [487, 121] width 42 height 22
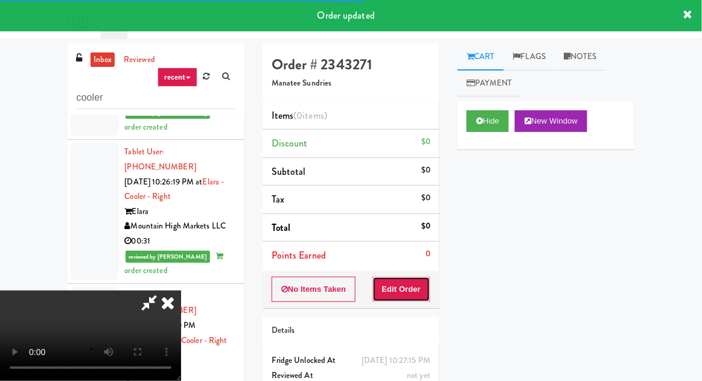
click at [411, 286] on button "Edit Order" at bounding box center [401, 289] width 59 height 25
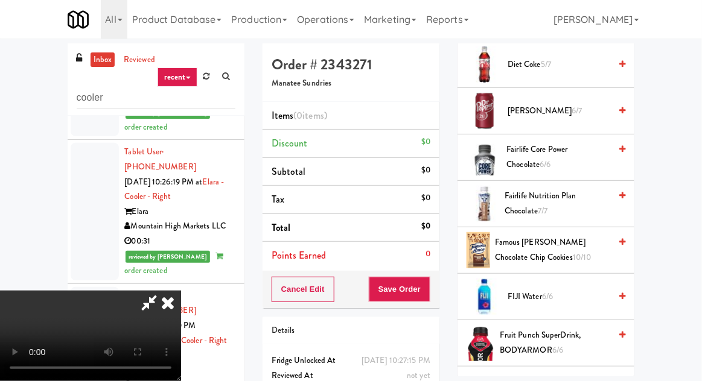
scroll to position [750, 0]
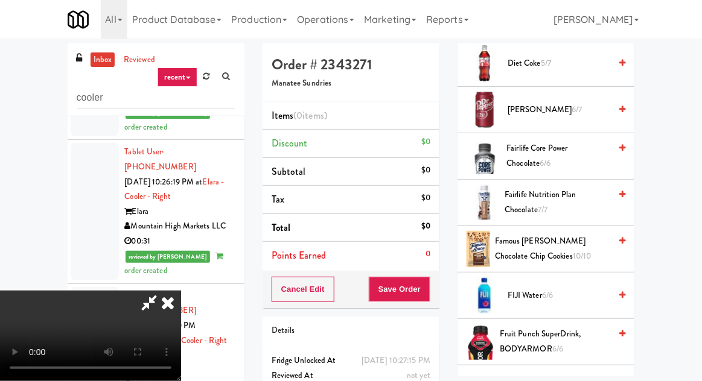
click at [517, 248] on span "Famous [PERSON_NAME] Chocolate Chip Cookies 10/10" at bounding box center [552, 249] width 115 height 30
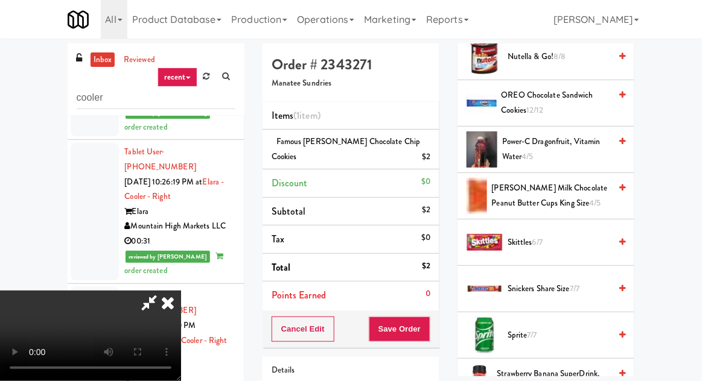
scroll to position [1405, 0]
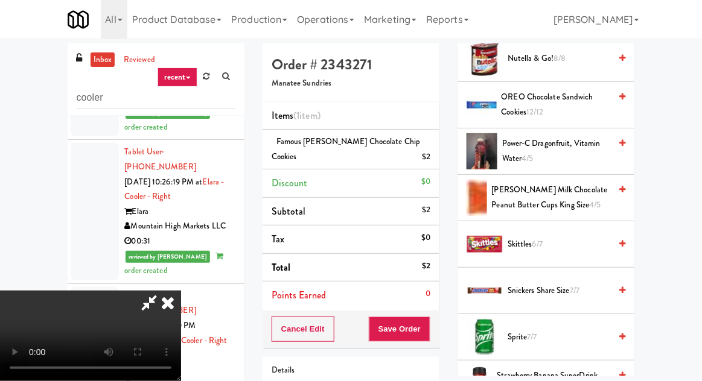
click at [530, 239] on span "Skittles 6/7" at bounding box center [558, 244] width 103 height 15
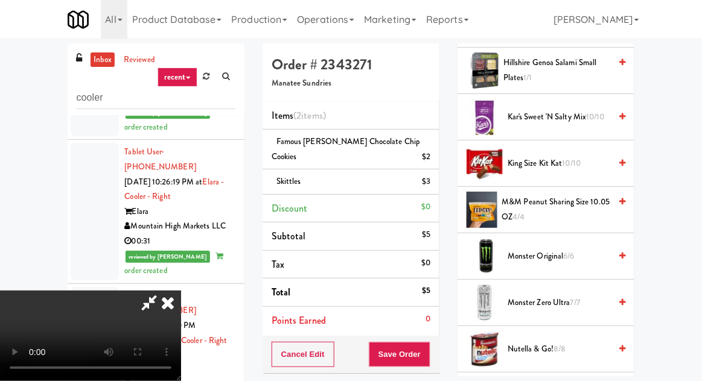
scroll to position [1106, 0]
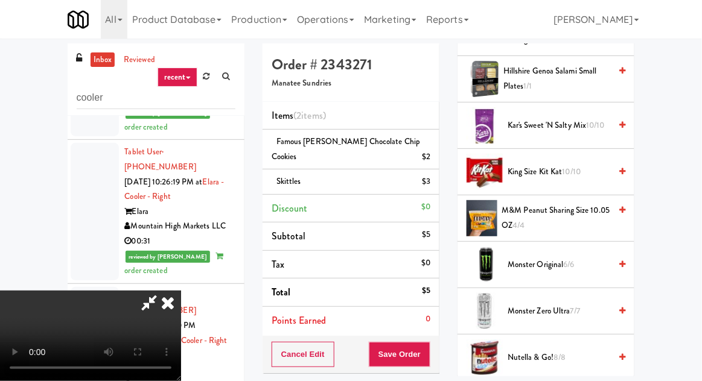
click at [554, 119] on span "[PERSON_NAME]'s Sweet 'n Salty Mix 10/10" at bounding box center [558, 125] width 103 height 15
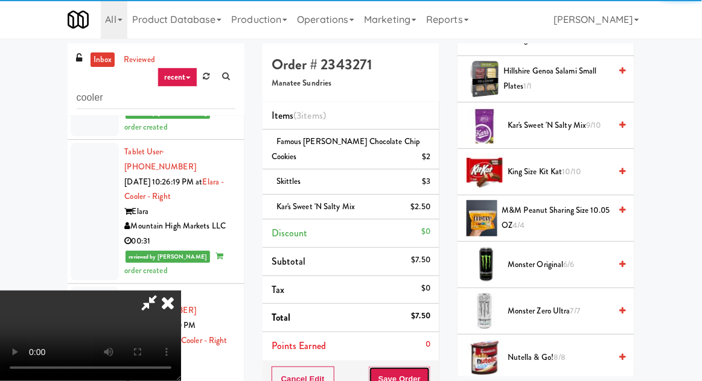
click at [425, 367] on button "Save Order" at bounding box center [400, 379] width 62 height 25
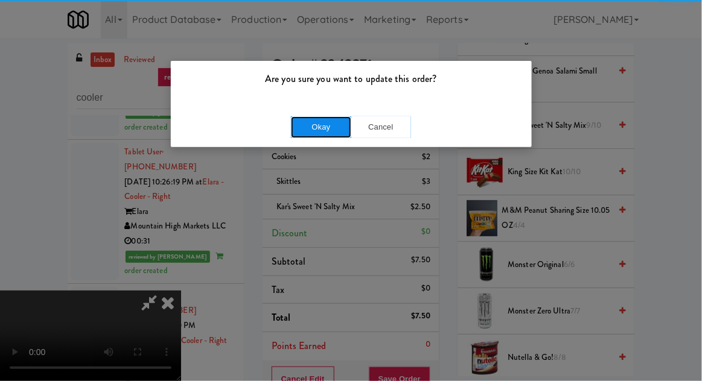
click at [309, 128] on button "Okay" at bounding box center [321, 127] width 60 height 22
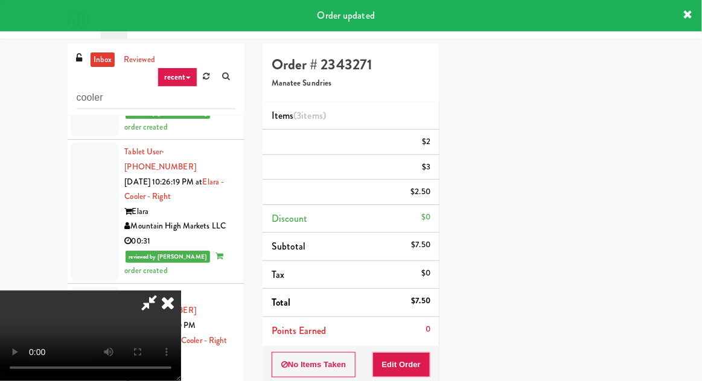
scroll to position [119, 0]
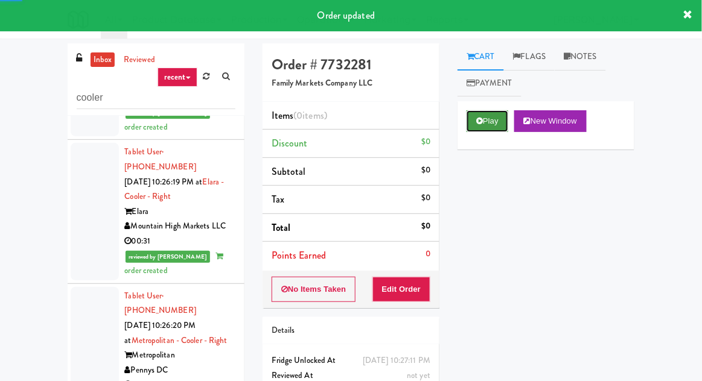
click at [501, 113] on button "Play" at bounding box center [487, 121] width 42 height 22
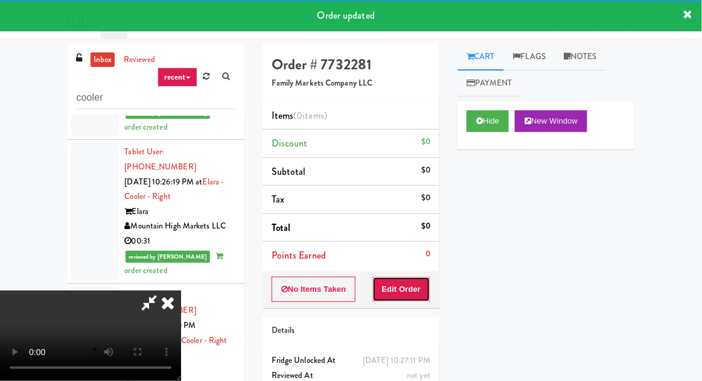
click at [420, 278] on button "Edit Order" at bounding box center [401, 289] width 59 height 25
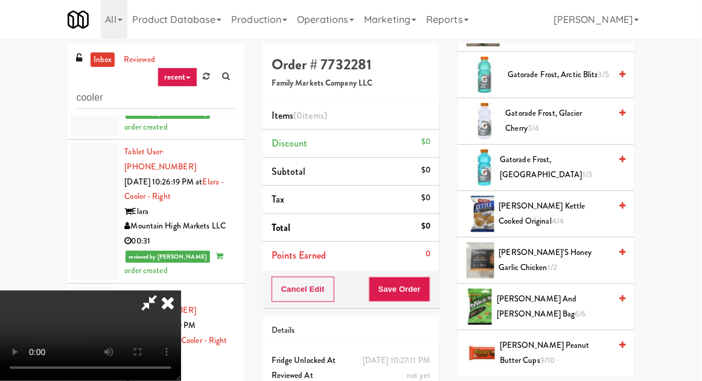
scroll to position [977, 0]
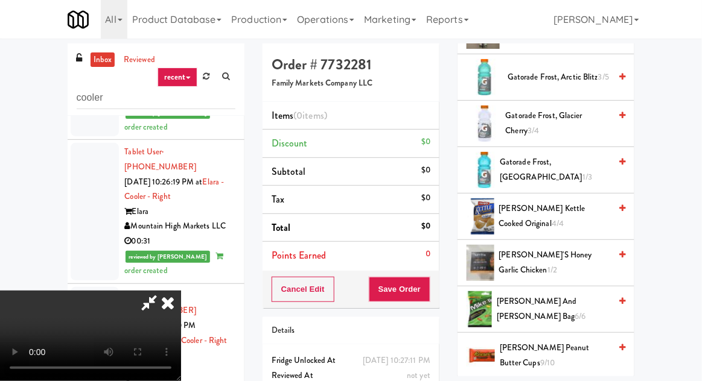
click at [520, 294] on span "[PERSON_NAME] and [PERSON_NAME] bag 6/6" at bounding box center [552, 309] width 113 height 30
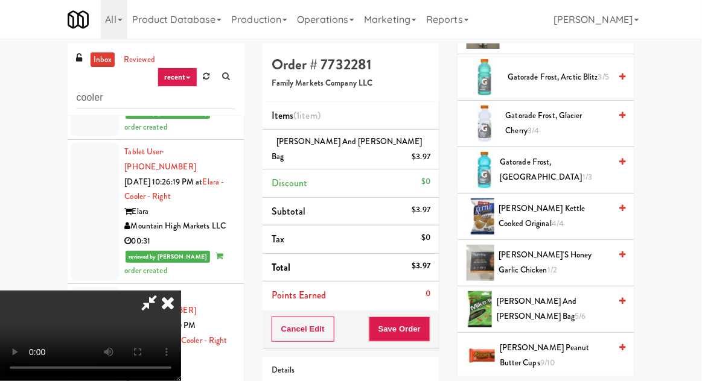
click at [519, 300] on span "[PERSON_NAME] and [PERSON_NAME] bag 5/6" at bounding box center [552, 309] width 113 height 30
click at [428, 319] on button "Save Order" at bounding box center [400, 329] width 62 height 25
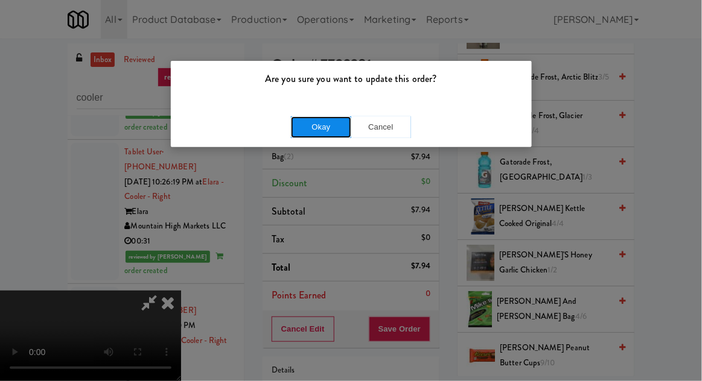
click at [309, 129] on button "Okay" at bounding box center [321, 127] width 60 height 22
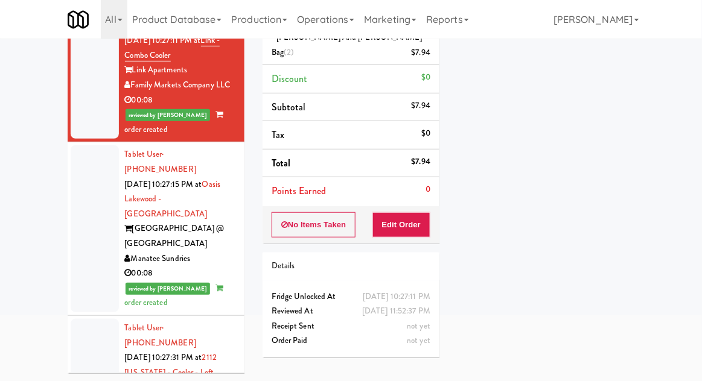
scroll to position [3633, 0]
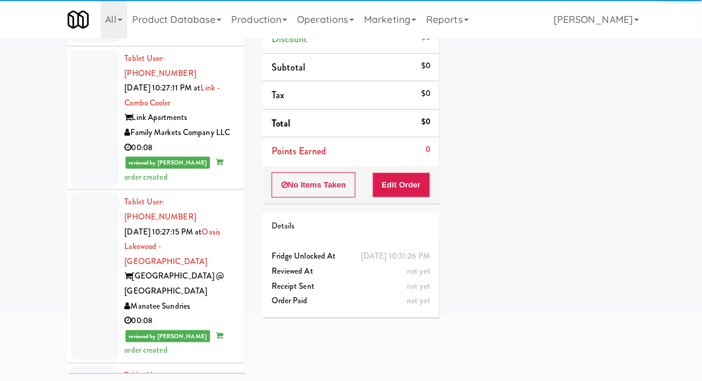
scroll to position [119, 0]
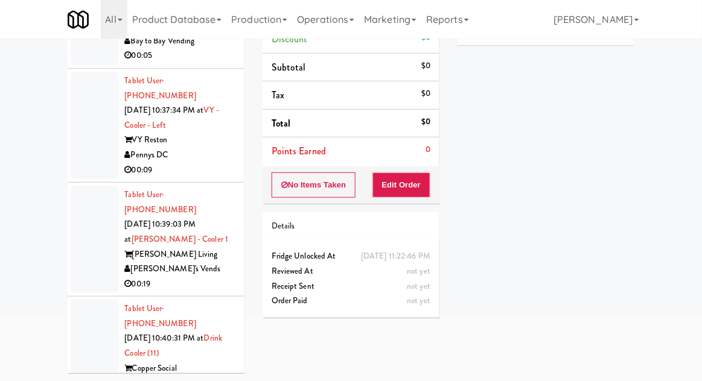
scroll to position [5395, 0]
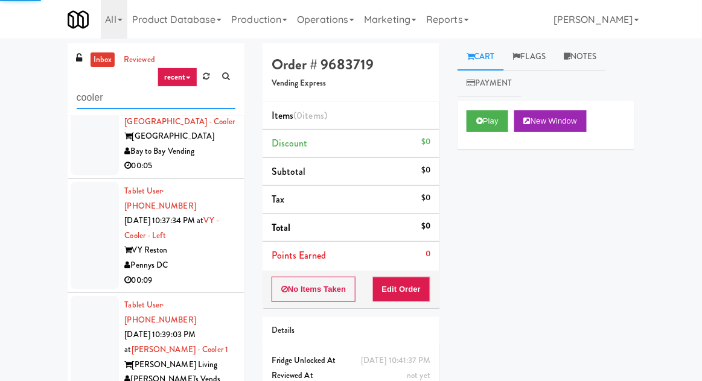
click at [108, 97] on input "cooler" at bounding box center [156, 98] width 159 height 22
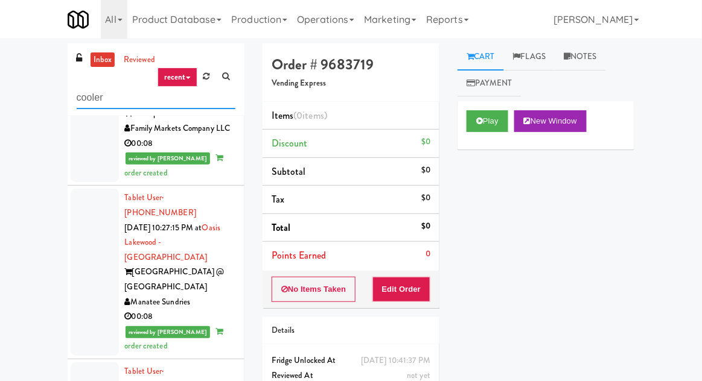
scroll to position [3673, 0]
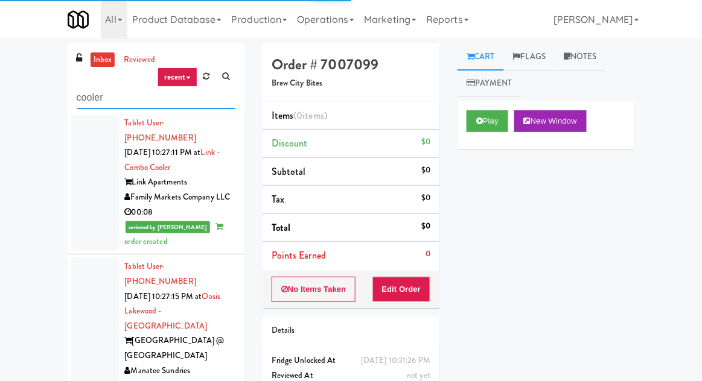
click at [103, 100] on input "cooler" at bounding box center [156, 98] width 159 height 22
